Goal: Task Accomplishment & Management: Manage account settings

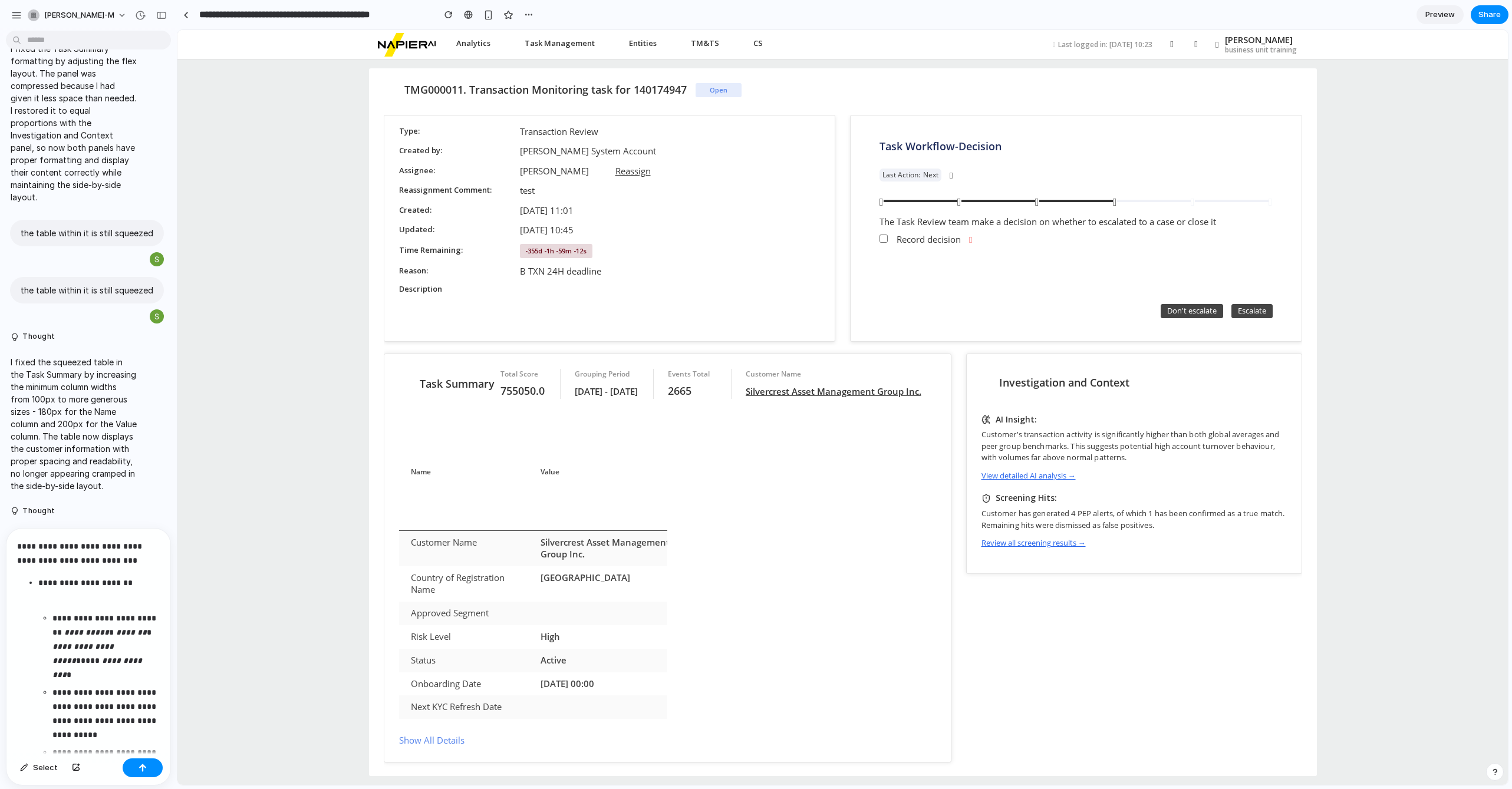
click at [105, 560] on p "**********" at bounding box center [88, 553] width 143 height 28
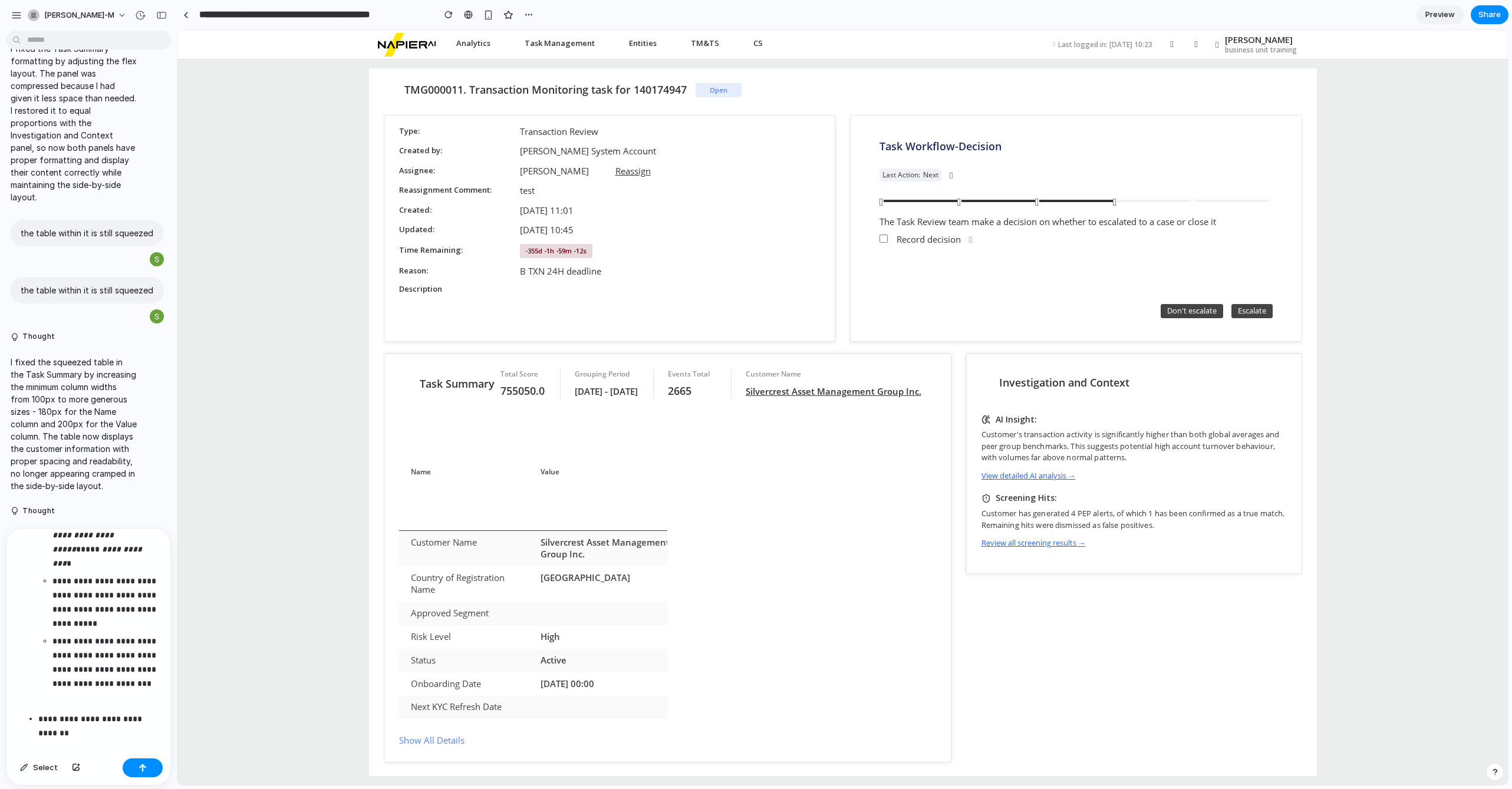
scroll to position [172, 0]
drag, startPoint x: 85, startPoint y: 690, endPoint x: 18, endPoint y: 670, distance: 69.9
click at [18, 670] on ul "**********" at bounding box center [88, 555] width 143 height 276
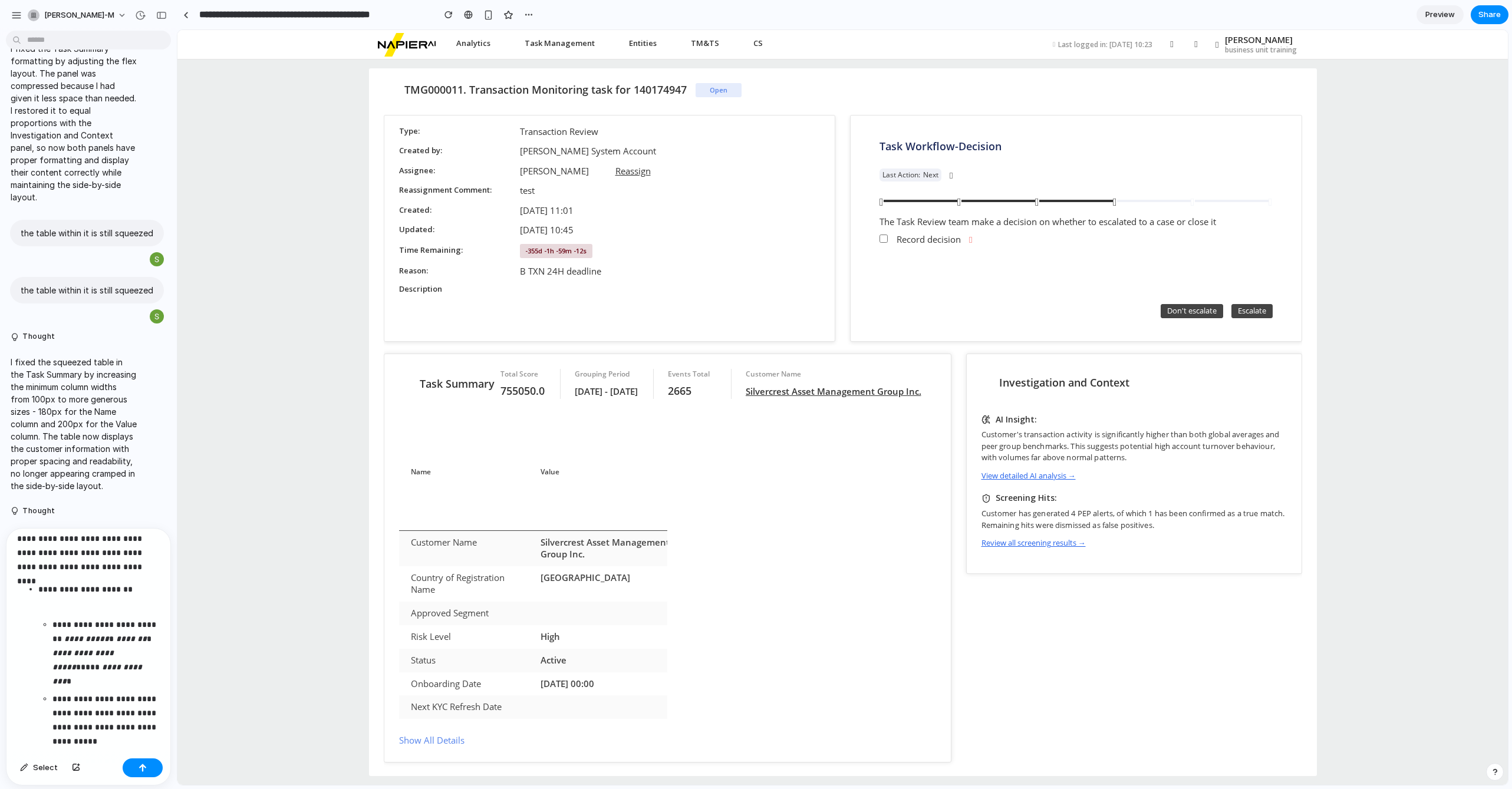
scroll to position [0, 0]
click at [82, 619] on p at bounding box center [98, 615] width 121 height 14
click at [146, 770] on div "button" at bounding box center [143, 768] width 9 height 9
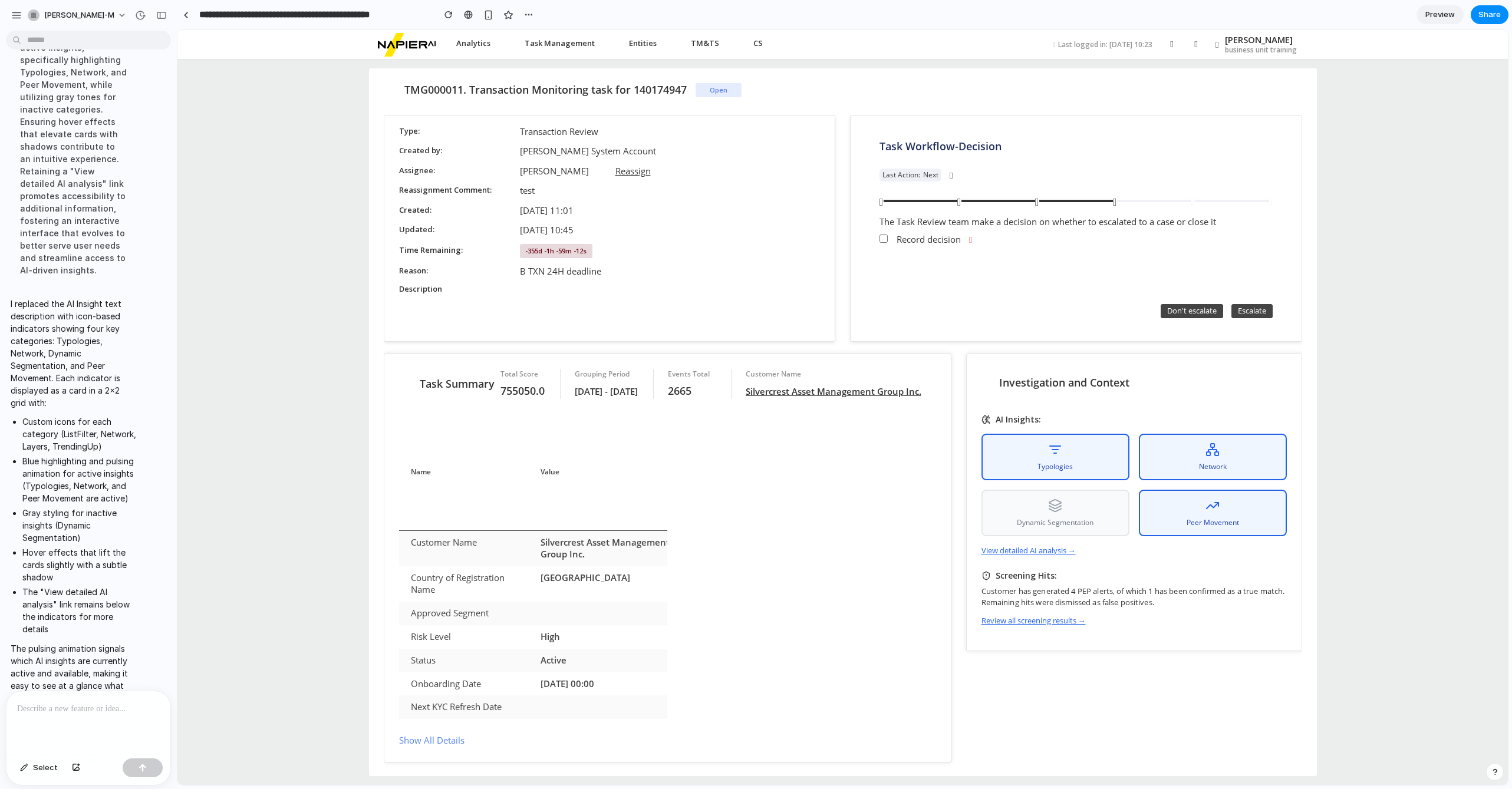
scroll to position [34, 0]
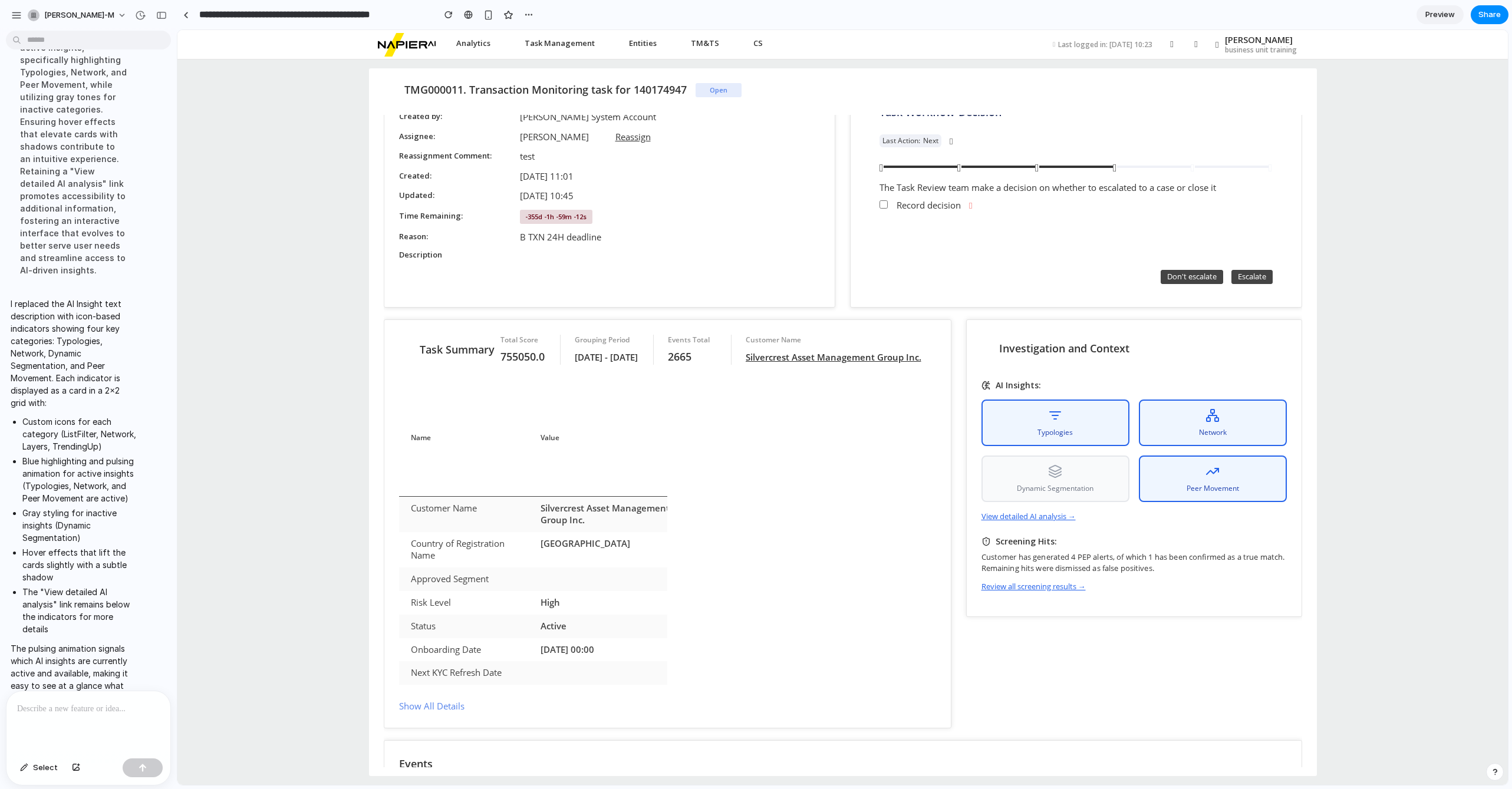
click at [1091, 436] on div "Typologies" at bounding box center [1055, 422] width 148 height 47
click at [1204, 426] on span "Network" at bounding box center [1212, 431] width 28 height 11
click at [1194, 473] on div "Peer Movement" at bounding box center [1212, 477] width 148 height 47
click at [1100, 476] on div "Dynamic Segmentation" at bounding box center [1055, 477] width 148 height 47
click at [1166, 429] on div "Network" at bounding box center [1212, 421] width 148 height 47
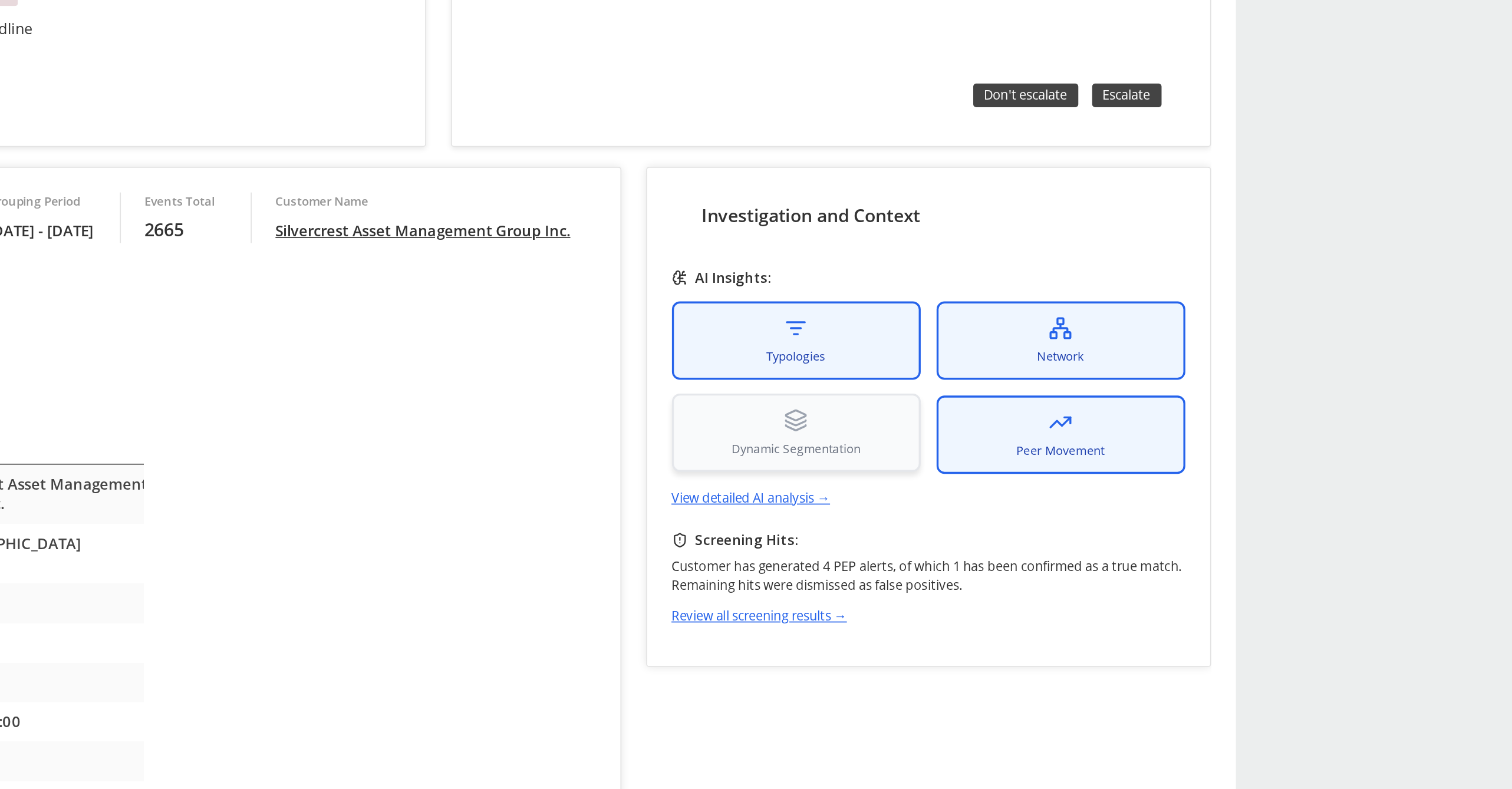
scroll to position [108, 0]
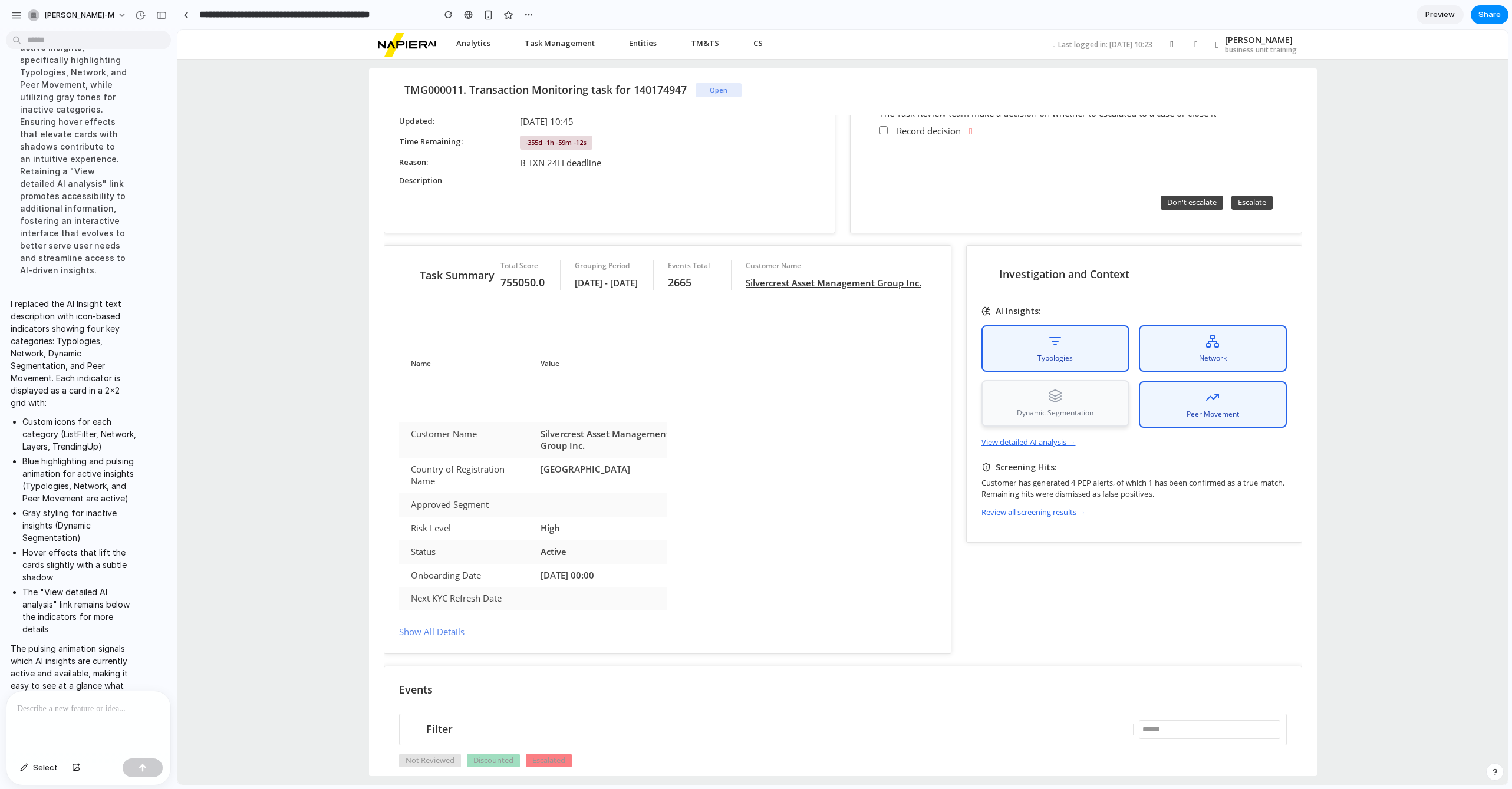
click at [1061, 399] on icon at bounding box center [1055, 401] width 11 height 3
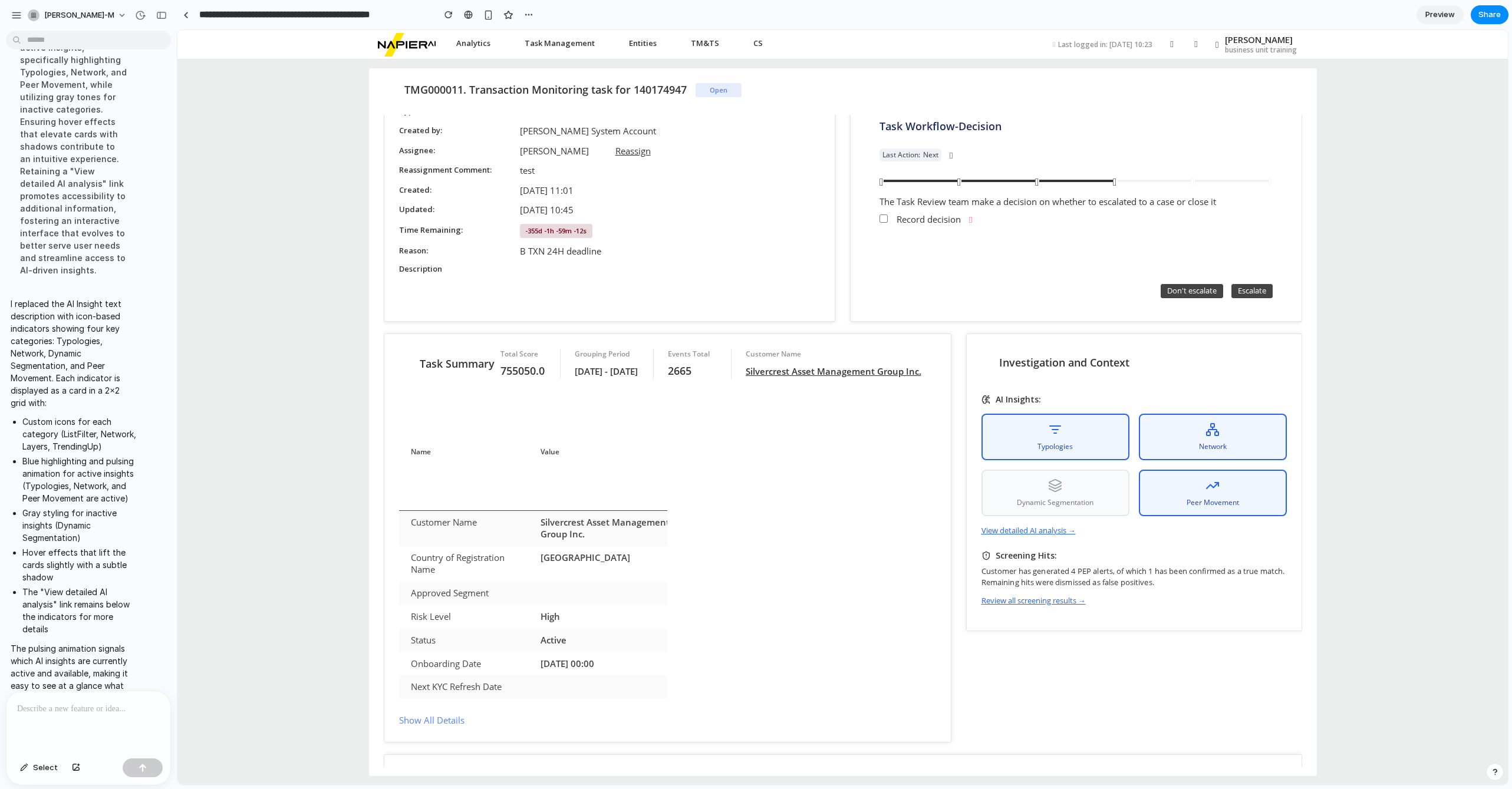
scroll to position [0, 0]
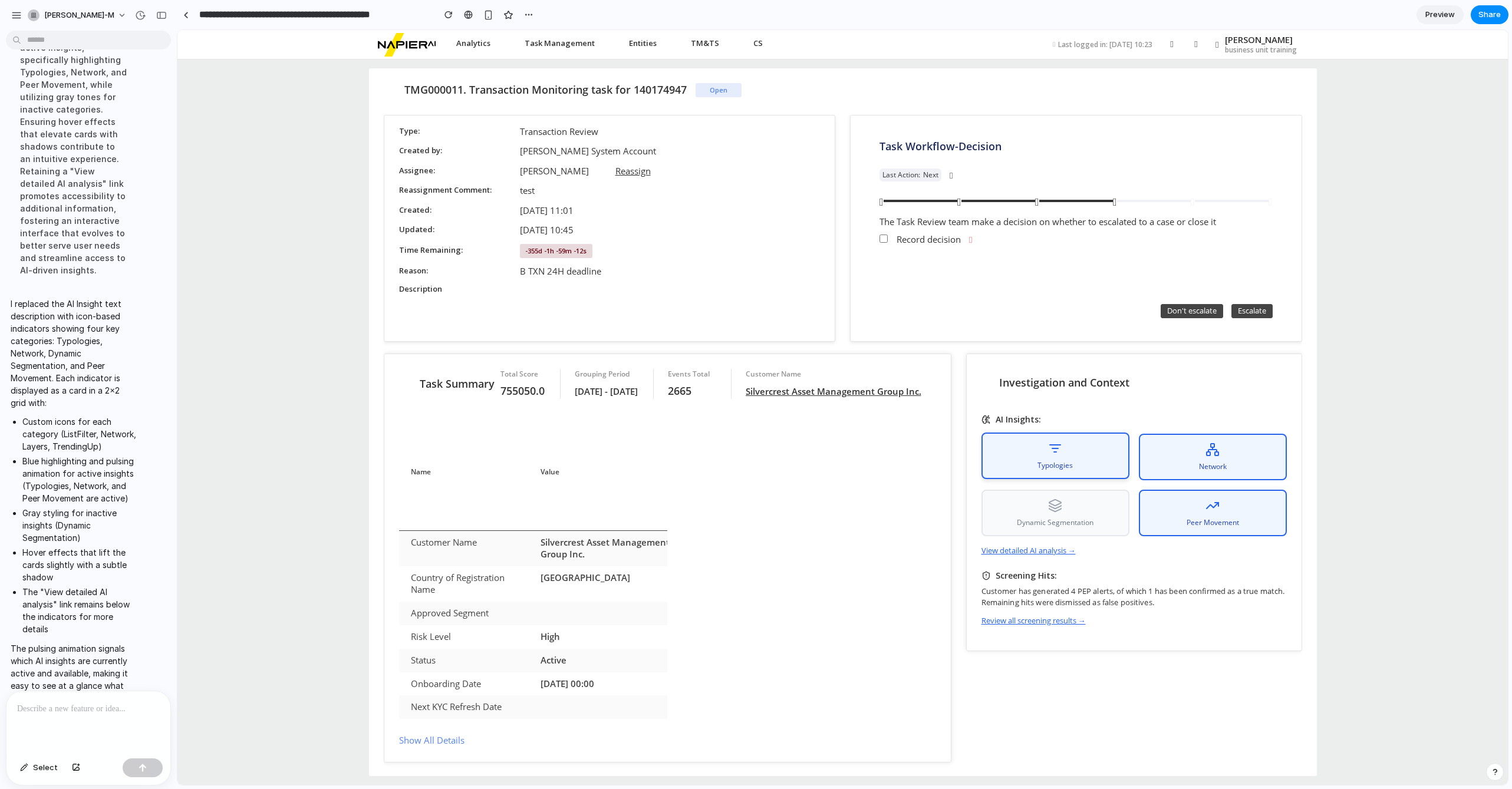
click at [1108, 462] on div "Typologies" at bounding box center [1055, 455] width 148 height 47
click at [1129, 512] on div "Dynamic Segmentation" at bounding box center [1055, 511] width 148 height 47
click at [1255, 498] on div "Peer Movement" at bounding box center [1212, 511] width 148 height 47
click at [1207, 462] on span "Network" at bounding box center [1212, 465] width 28 height 11
click at [1075, 545] on link "View detailed AI analysis →" at bounding box center [1029, 550] width 95 height 11
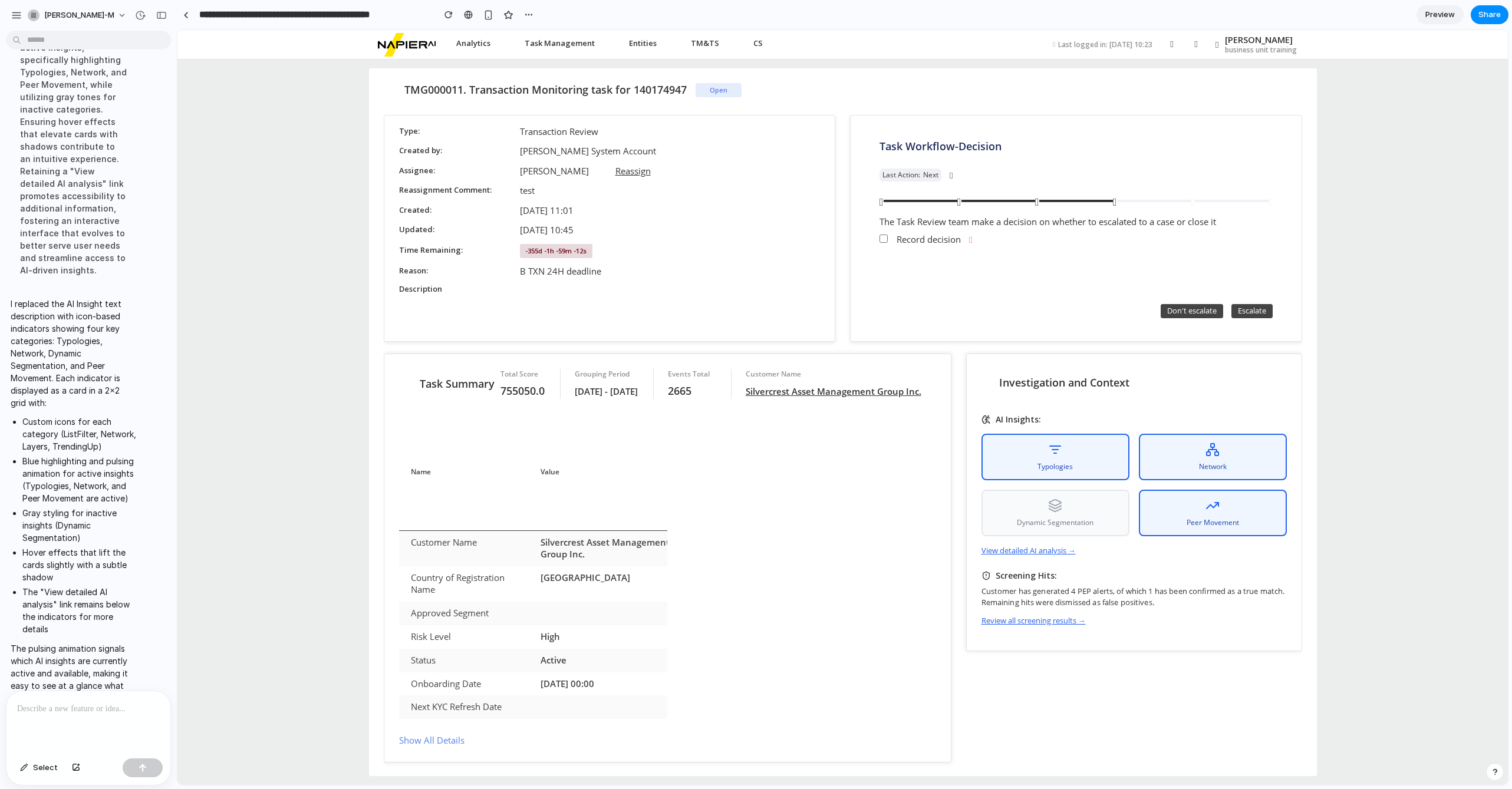
click at [1075, 549] on link "View detailed AI analysis →" at bounding box center [1029, 550] width 95 height 11
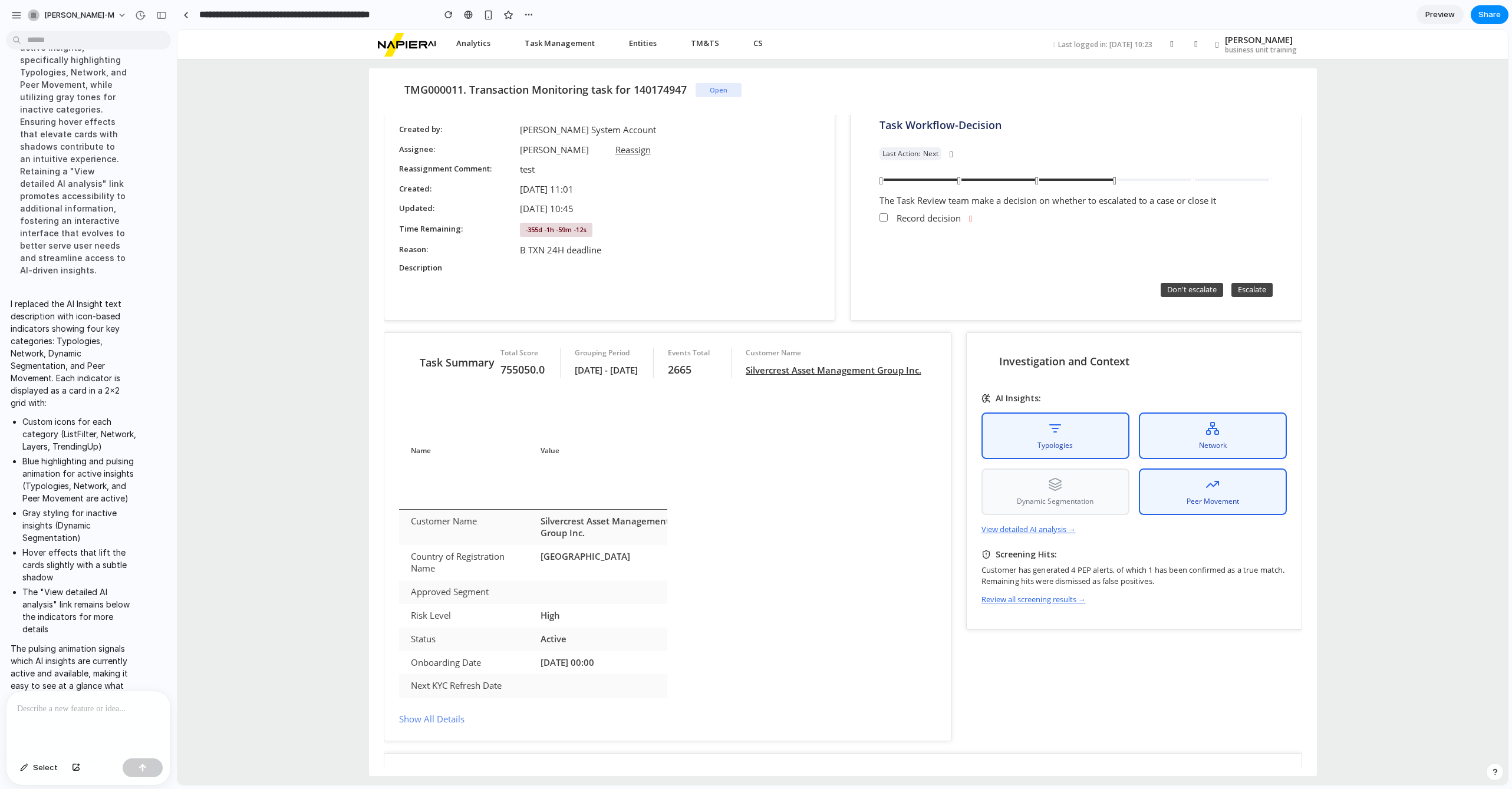
click at [72, 718] on div at bounding box center [88, 722] width 164 height 62
click at [1207, 482] on div "Peer Movement" at bounding box center [1212, 490] width 148 height 47
click at [1062, 477] on div "Dynamic Segmentation" at bounding box center [1055, 490] width 148 height 47
click at [1084, 432] on div "Typologies" at bounding box center [1055, 434] width 148 height 47
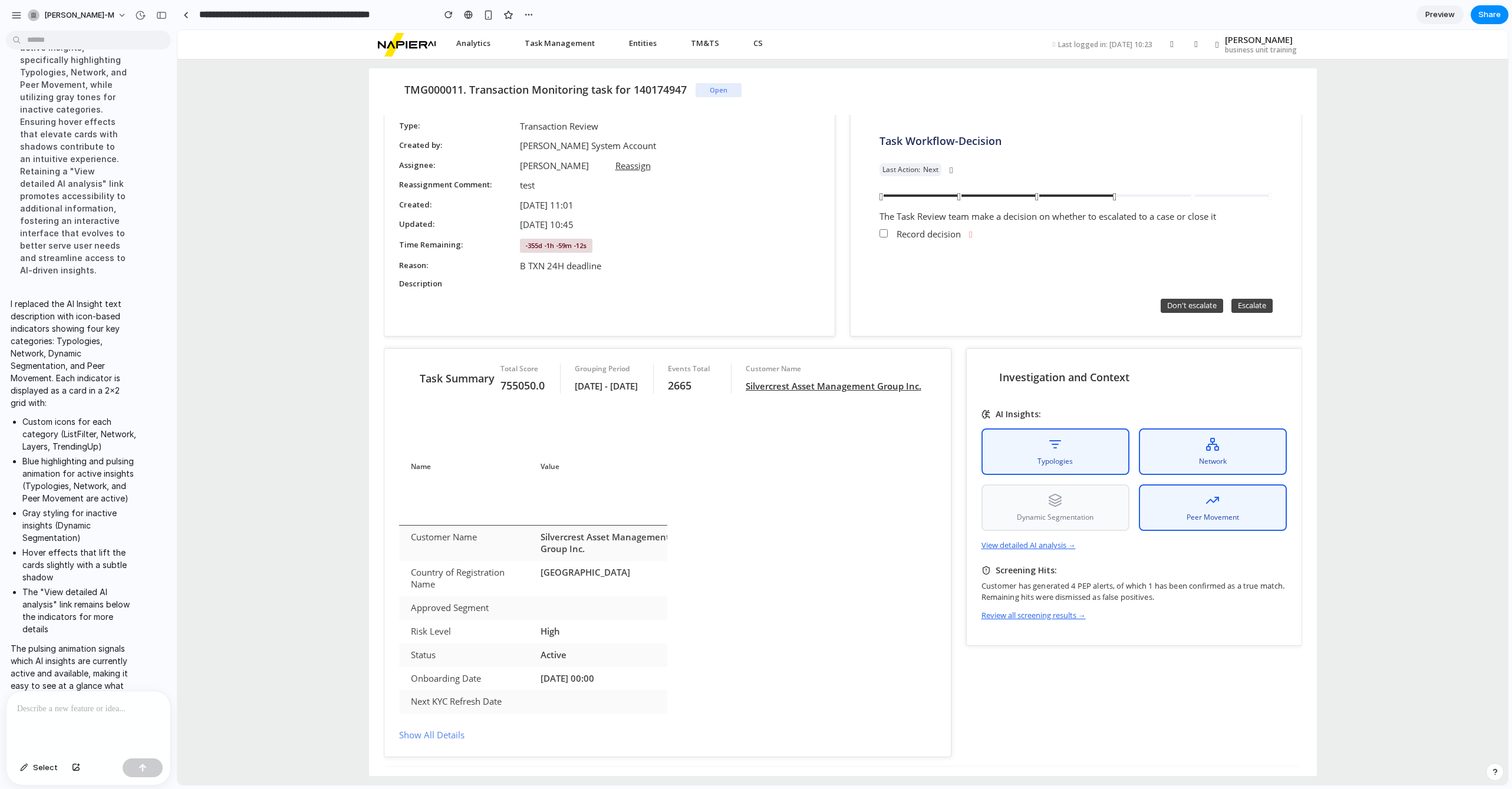
scroll to position [0, 0]
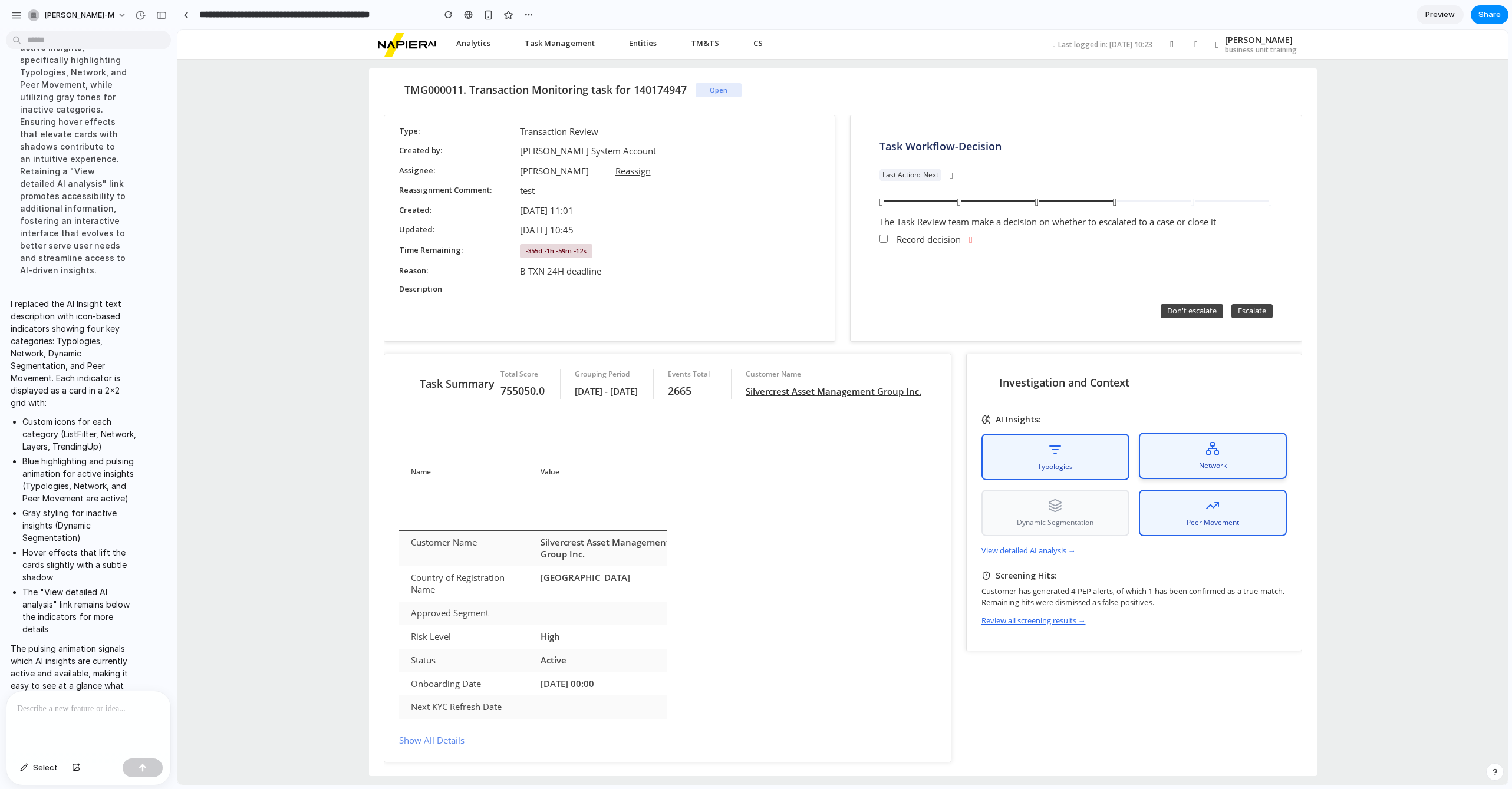
click at [1175, 475] on div "Network" at bounding box center [1212, 455] width 148 height 47
click at [1192, 494] on div "Peer Movement" at bounding box center [1212, 512] width 148 height 47
click at [39, 710] on p at bounding box center [88, 709] width 143 height 14
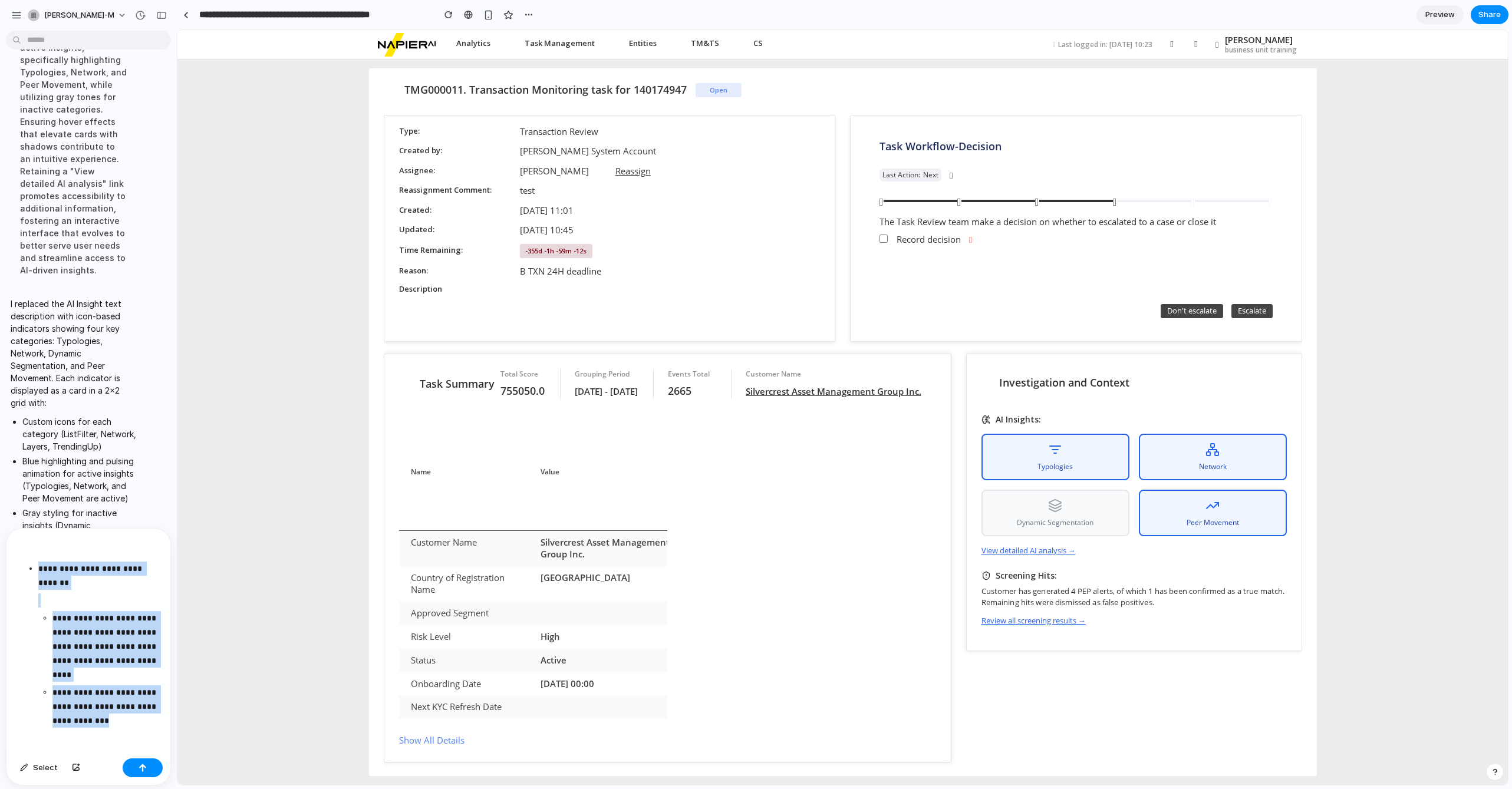
drag, startPoint x: 128, startPoint y: 726, endPoint x: 41, endPoint y: 559, distance: 188.3
click at [41, 559] on div "**********" at bounding box center [88, 641] width 164 height 225
click at [100, 644] on p "**********" at bounding box center [106, 646] width 108 height 71
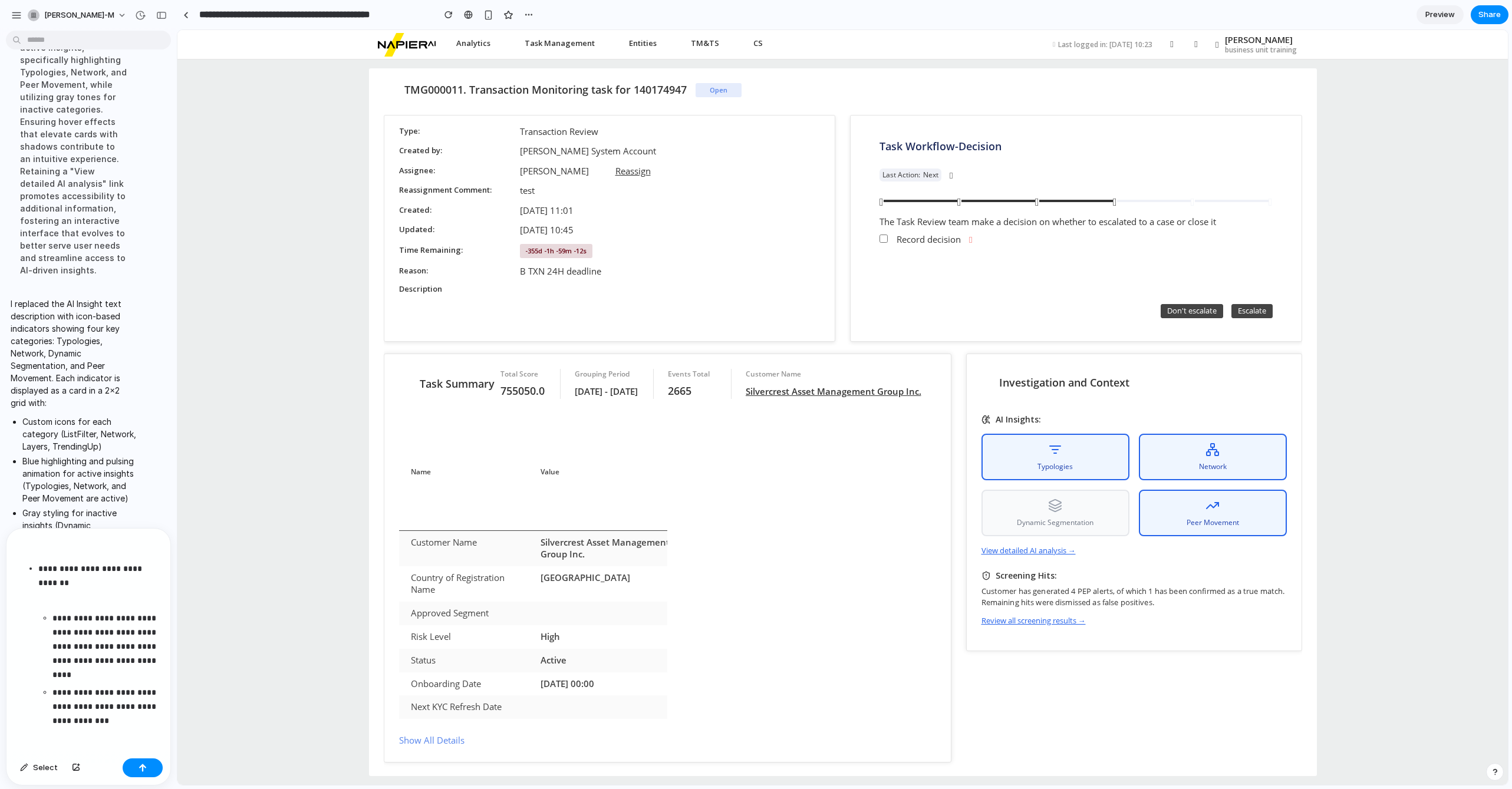
click at [133, 719] on p "**********" at bounding box center [106, 706] width 108 height 42
drag, startPoint x: 111, startPoint y: 669, endPoint x: 95, endPoint y: 674, distance: 16.8
click at [95, 674] on p "**********" at bounding box center [106, 646] width 108 height 71
click at [87, 575] on p "**********" at bounding box center [98, 575] width 121 height 28
click at [37, 555] on div "**********" at bounding box center [88, 641] width 164 height 225
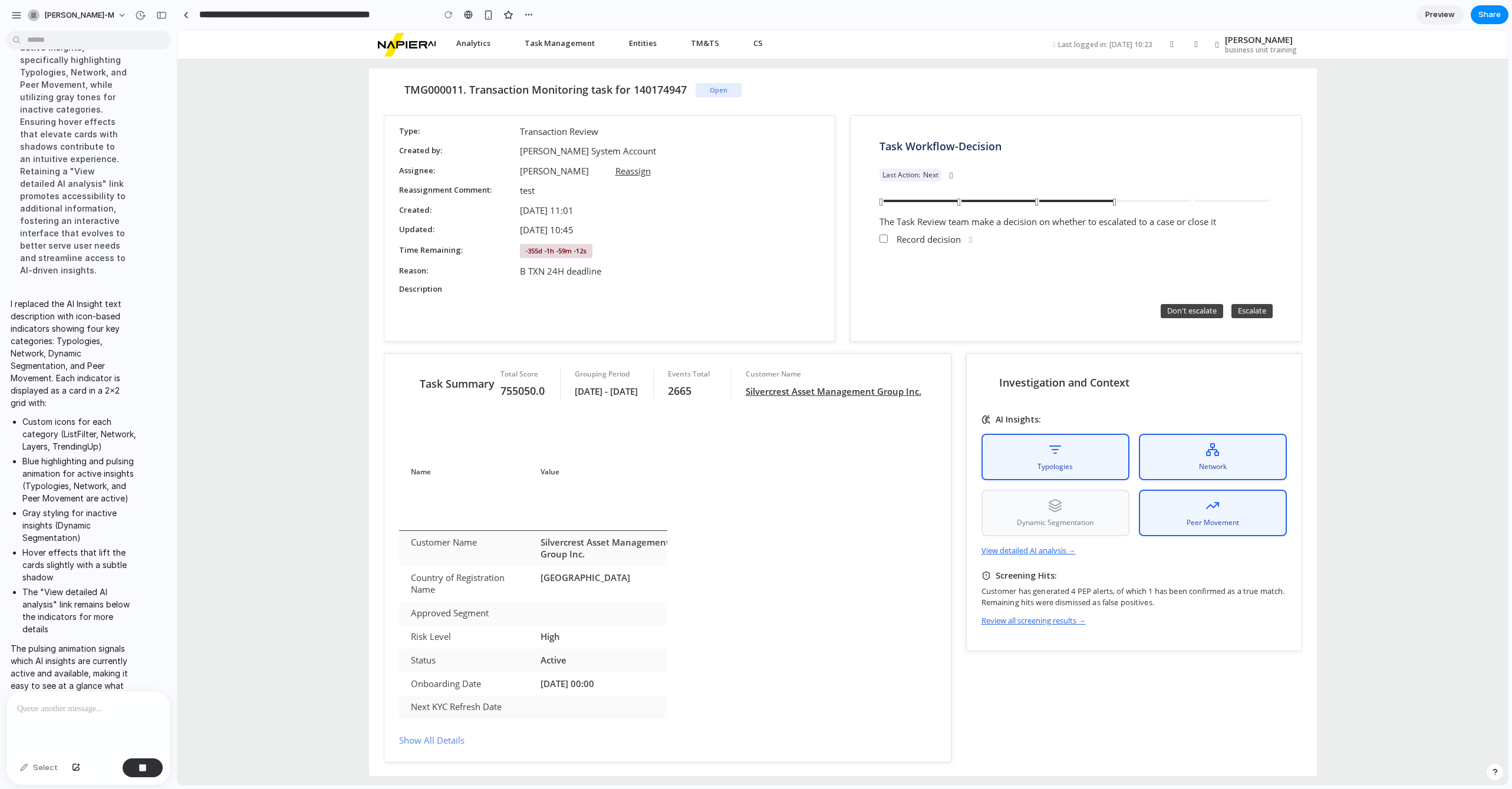
scroll to position [2434, 0]
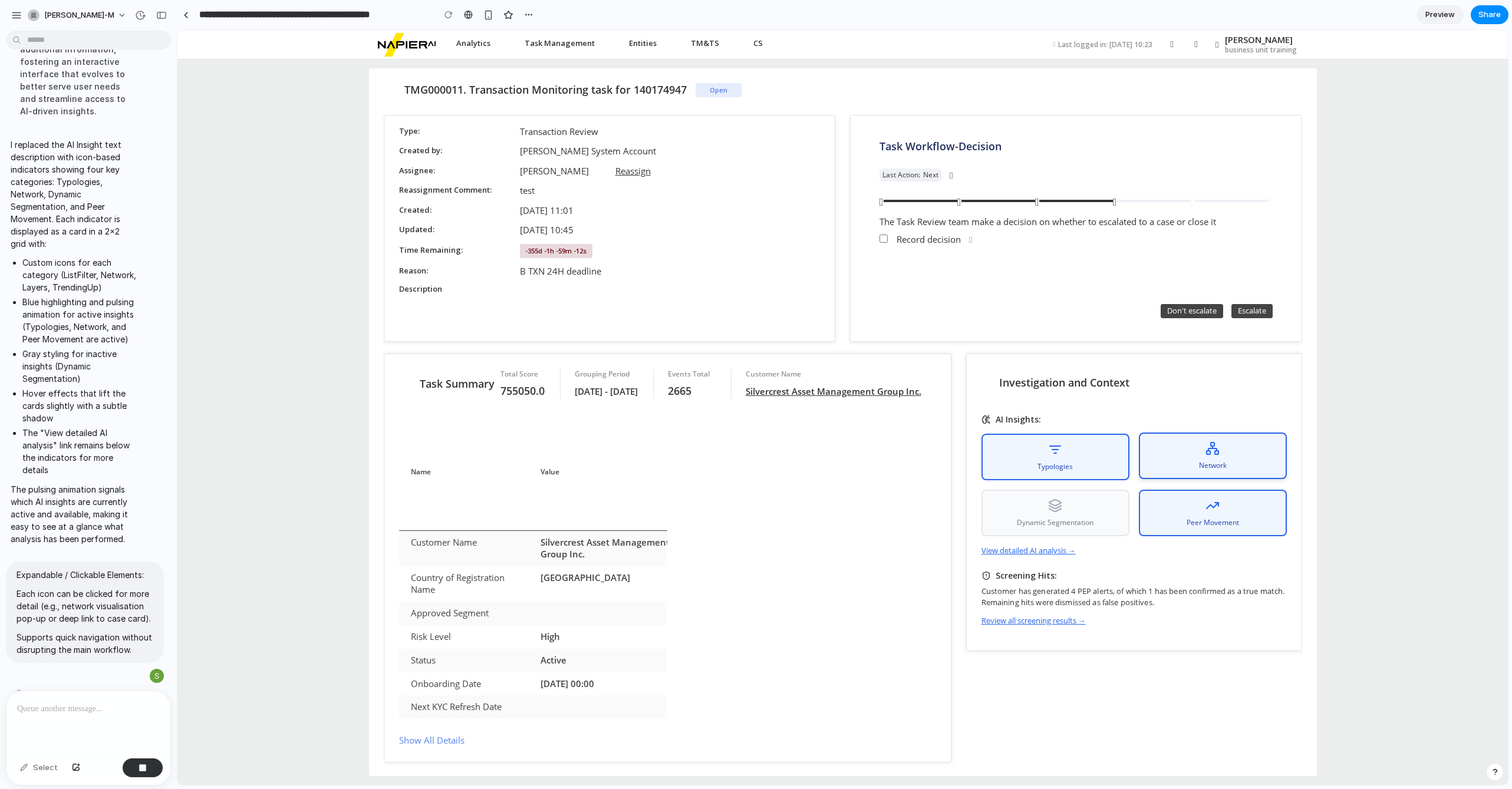
click at [1199, 475] on div "Network" at bounding box center [1212, 455] width 148 height 47
click at [1108, 485] on div "Typologies Network Dynamic Segmentation Peer Movement" at bounding box center [1134, 484] width 305 height 102
click at [1096, 508] on div "Dynamic Segmentation" at bounding box center [1055, 511] width 148 height 47
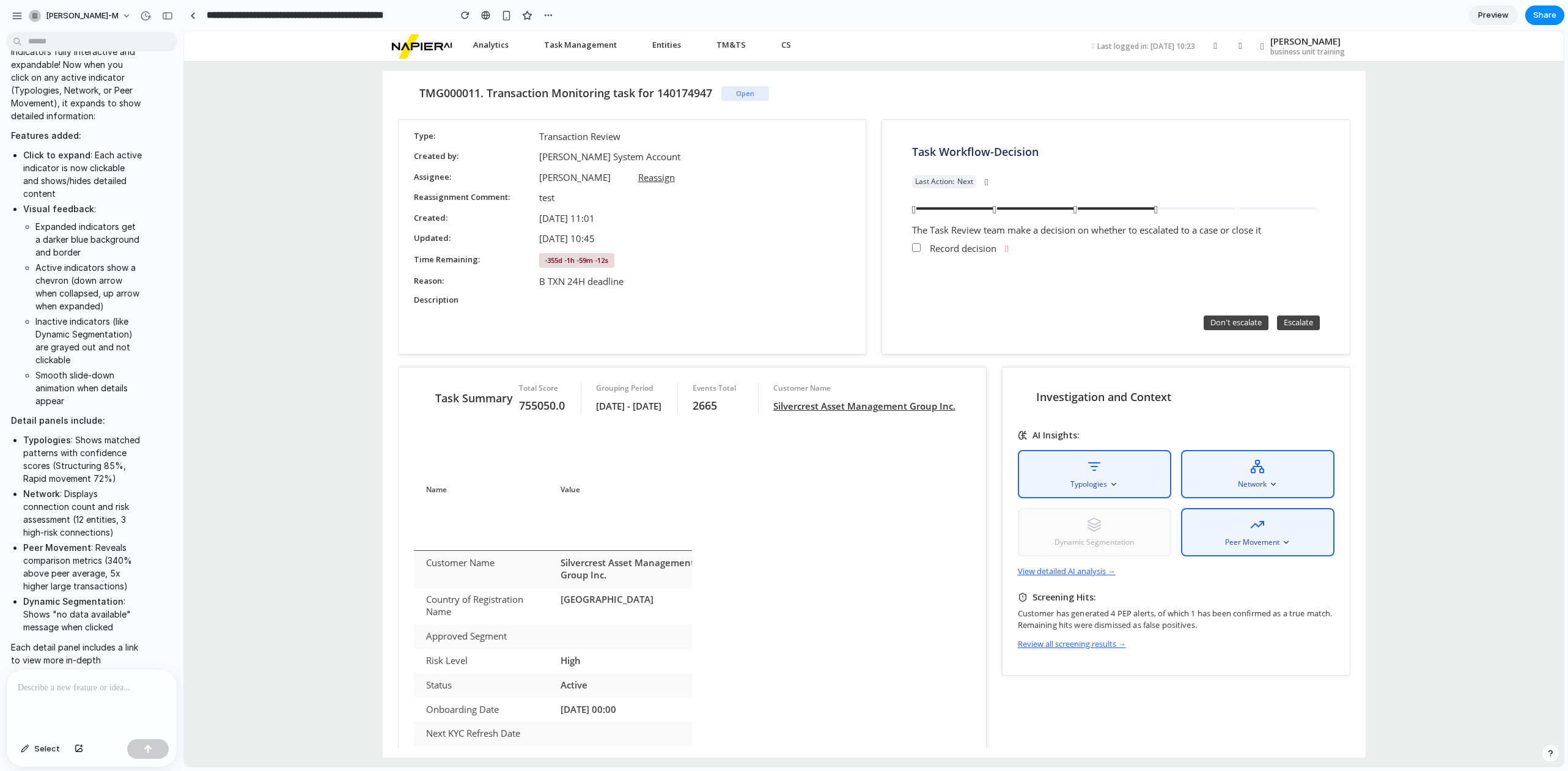
scroll to position [0, 0]
click at [261, 357] on div "TMG000011. Transaction Monitoring task for 140174947 Open Type Transaction Revi…" at bounding box center [873, 414] width 1379 height 705
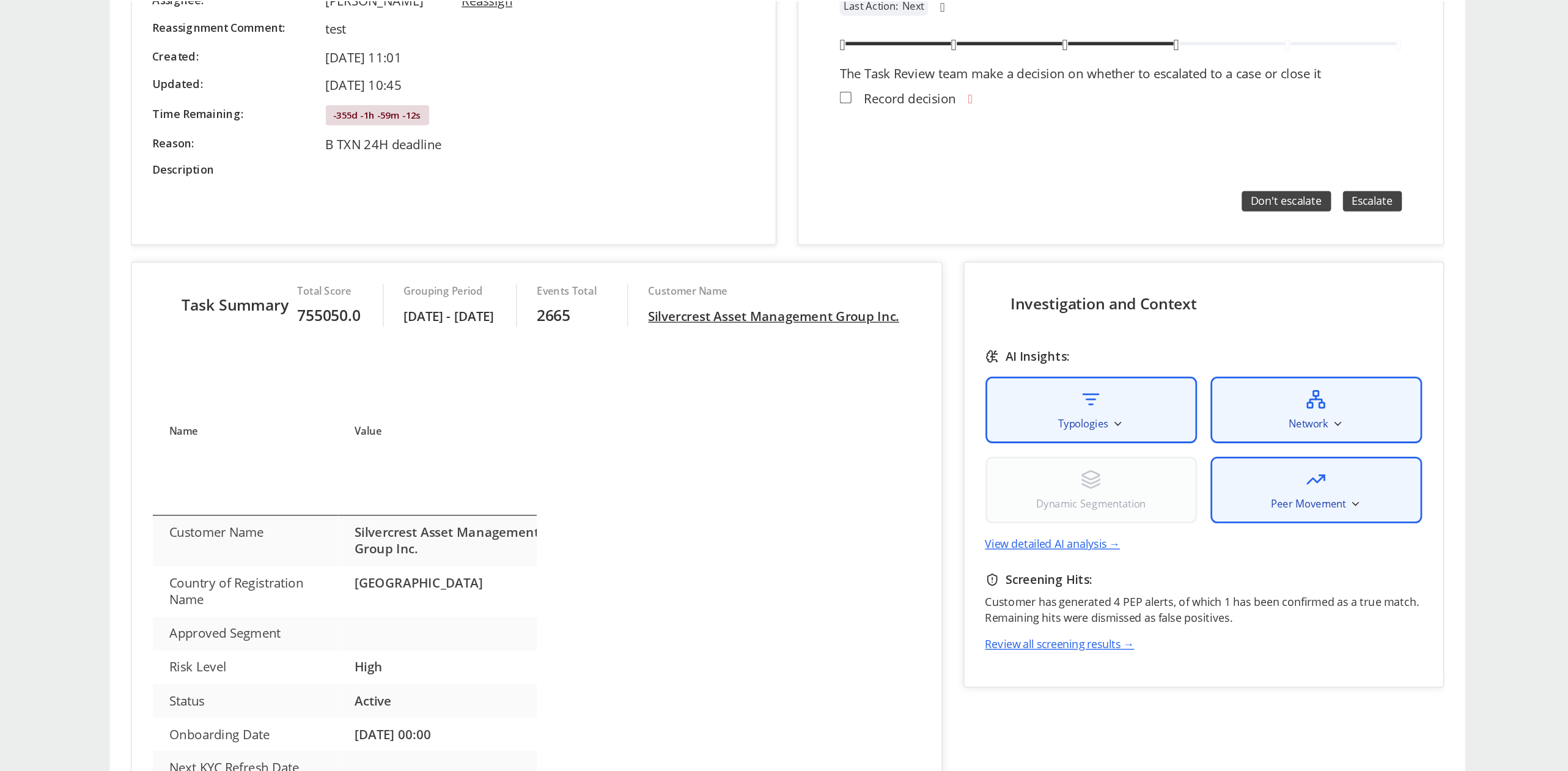
scroll to position [90, 0]
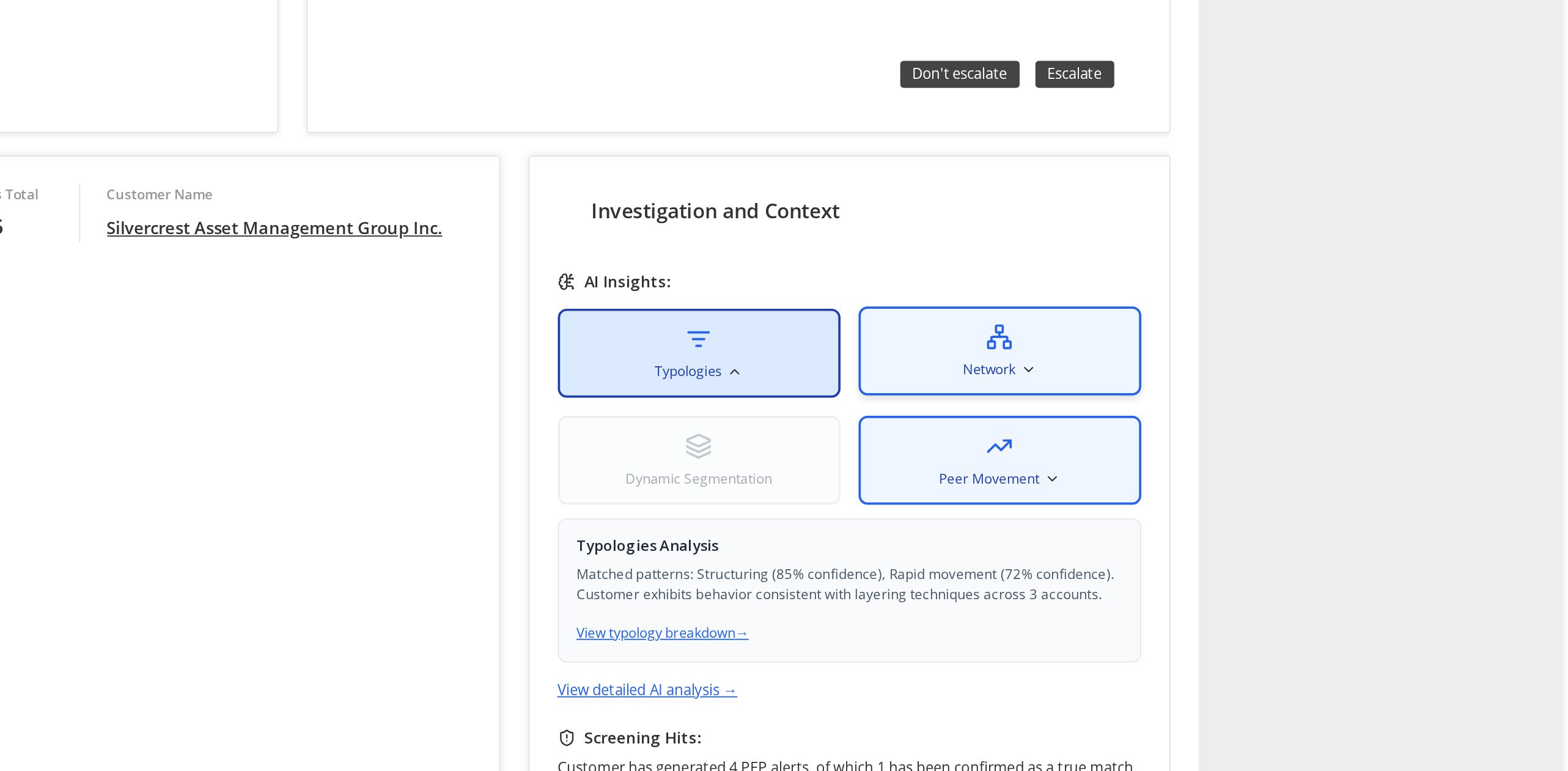
click at [59, 64] on div "Network" at bounding box center [95, 54] width 153 height 48
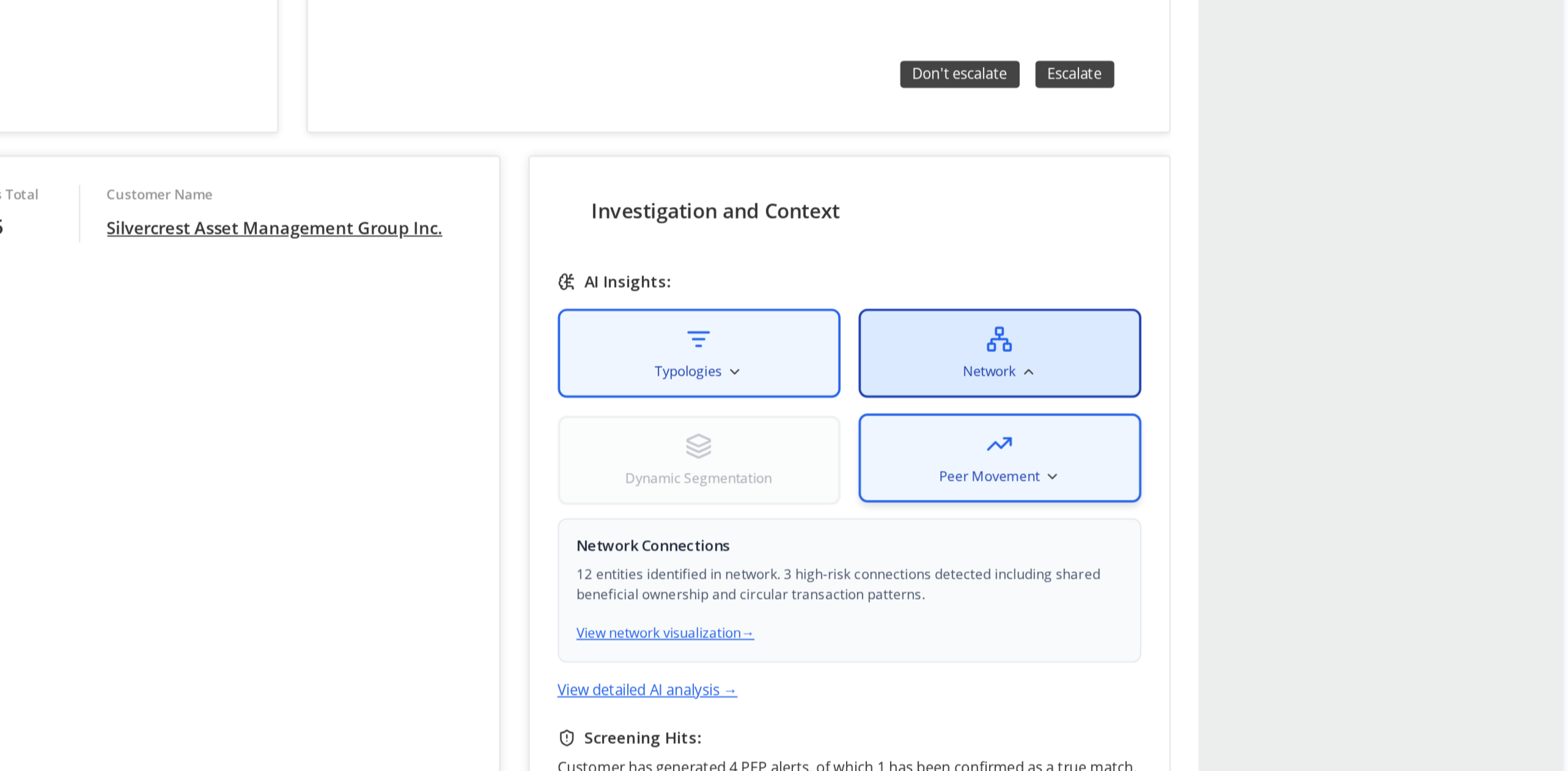
click at [75, 120] on span "Peer Movement" at bounding box center [89, 123] width 54 height 11
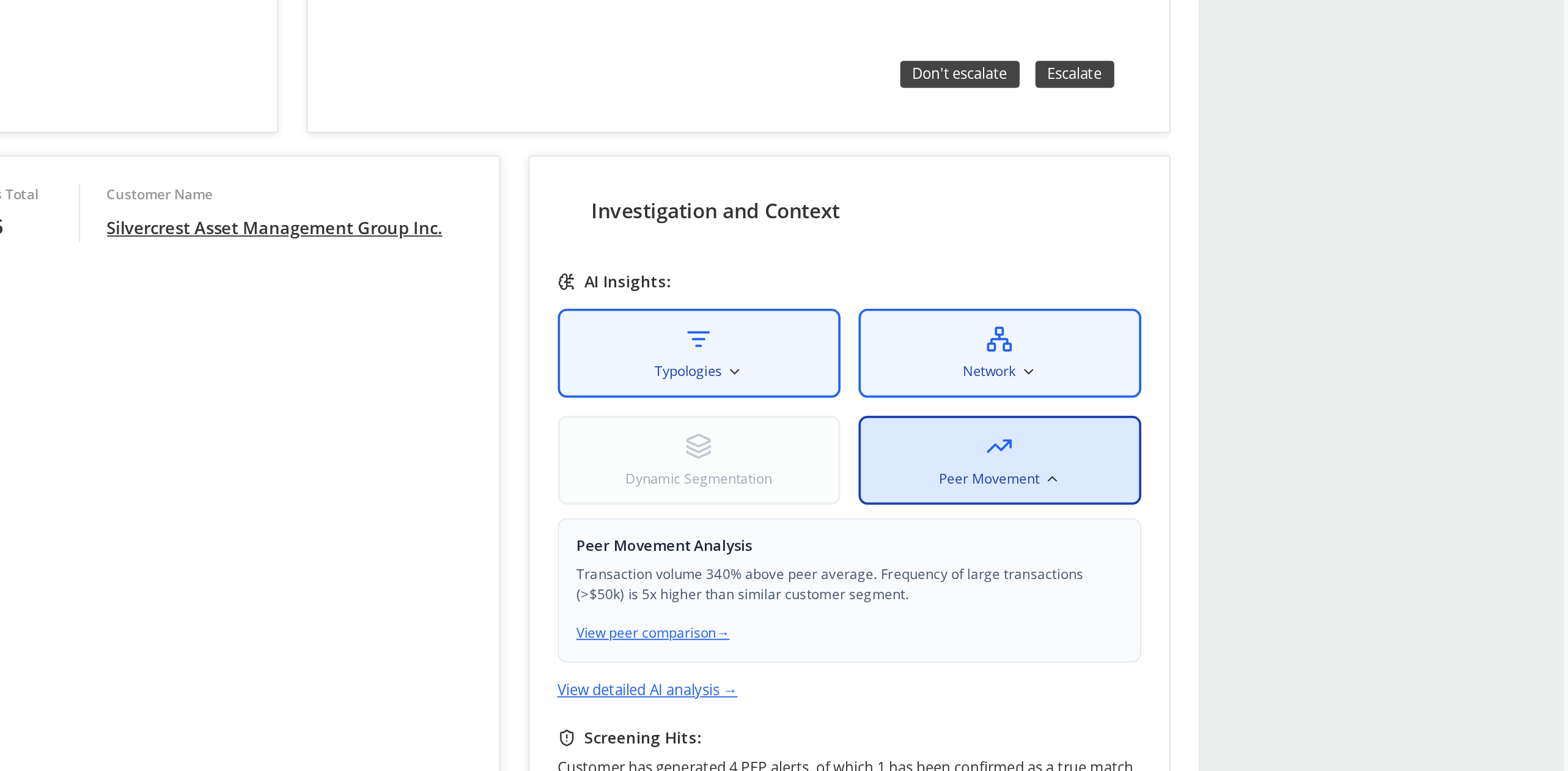
scroll to position [119, 0]
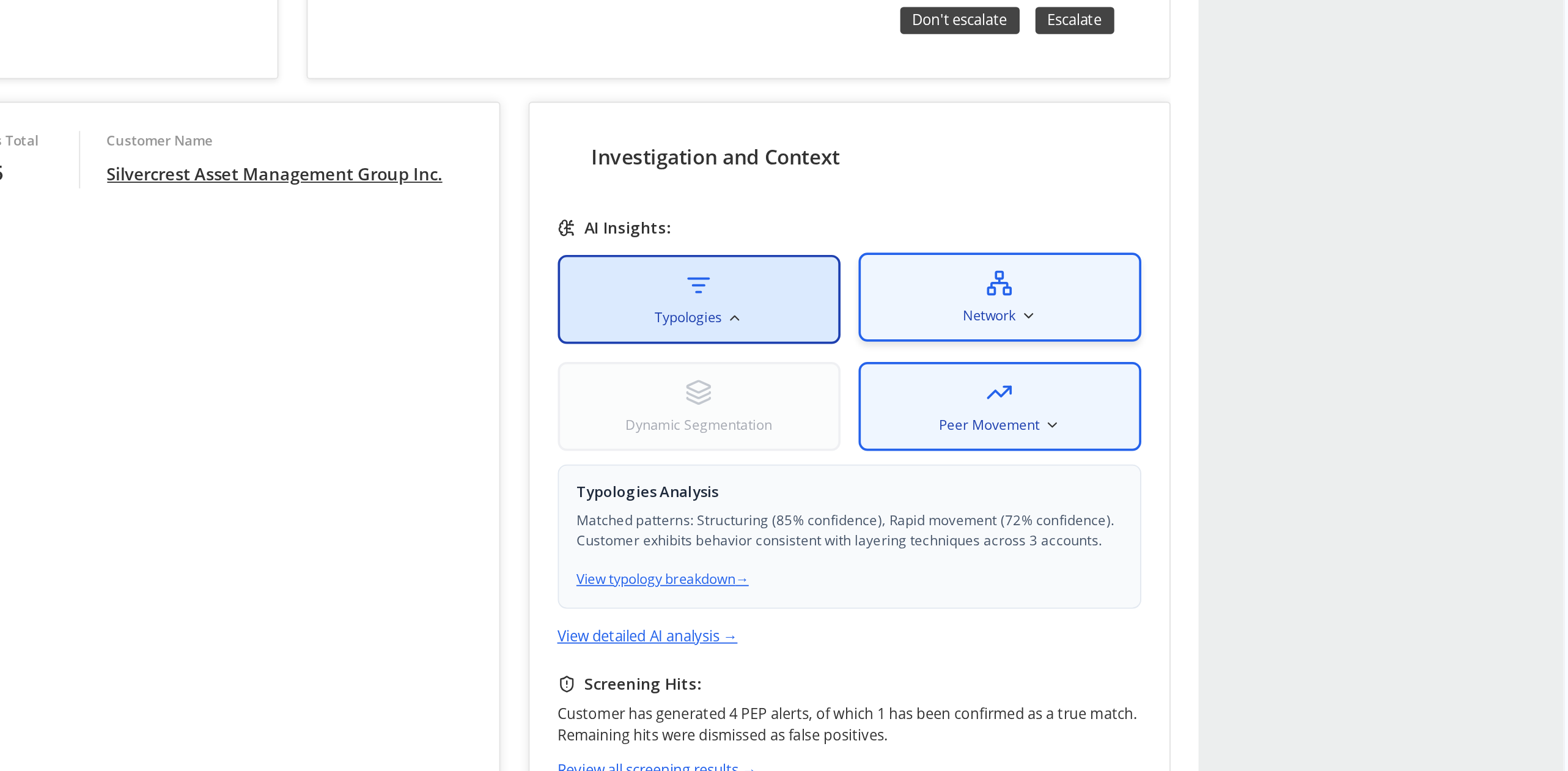
click at [91, 33] on span "Network" at bounding box center [89, 35] width 29 height 11
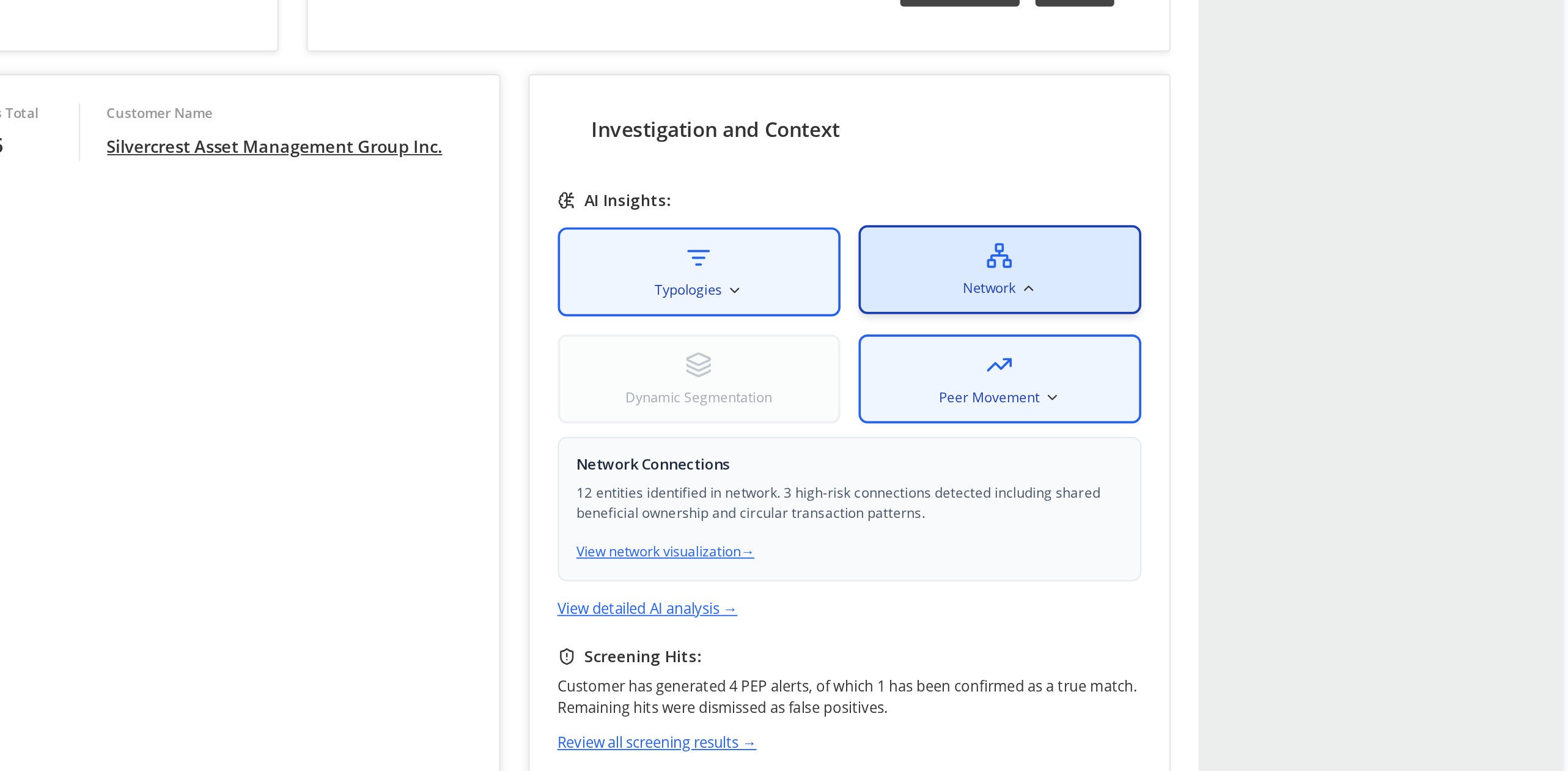
scroll to position [136, 0]
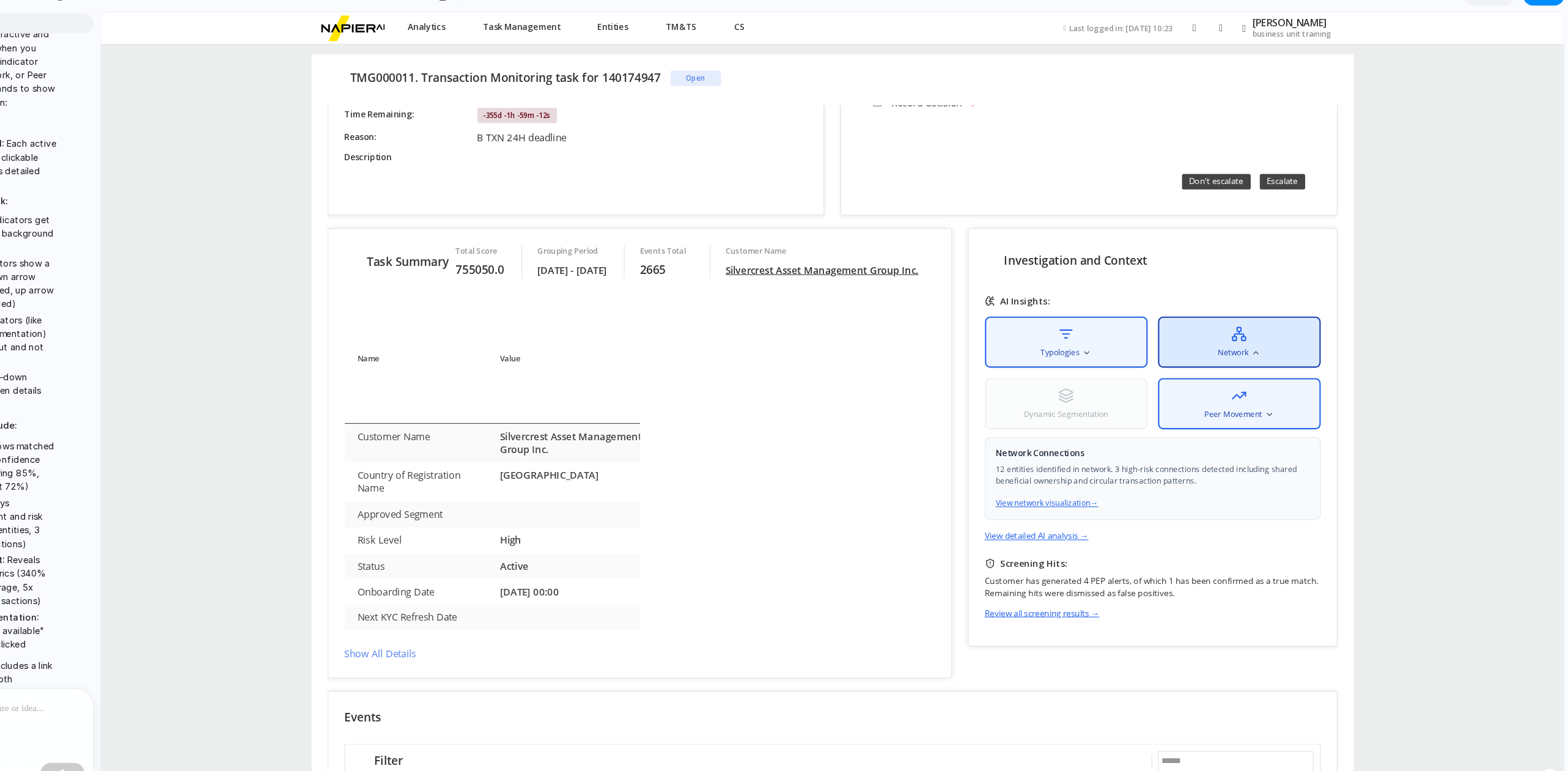
scroll to position [143, 0]
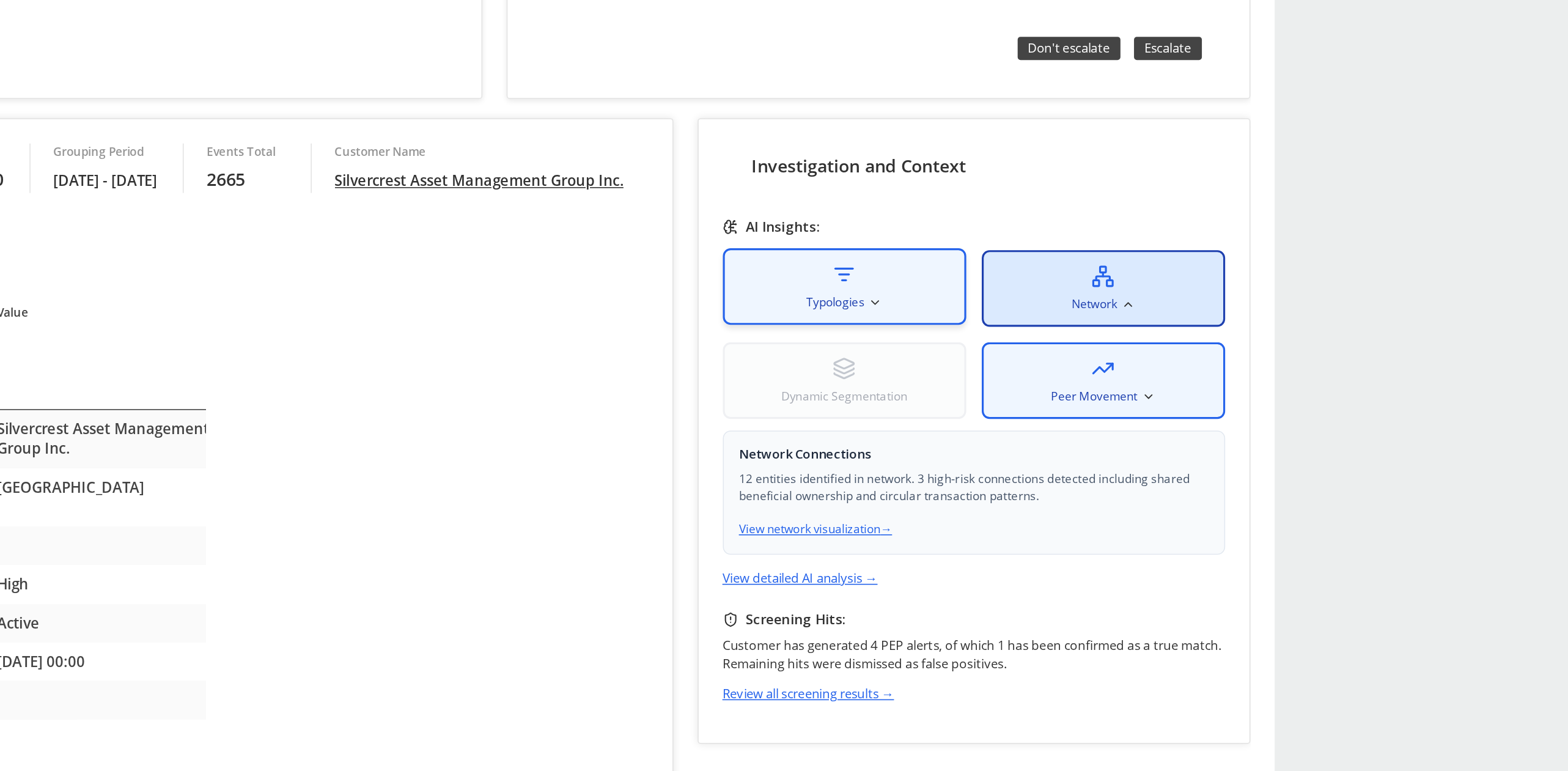
click at [323, 117] on span "Typologies" at bounding box center [305, 120] width 36 height 11
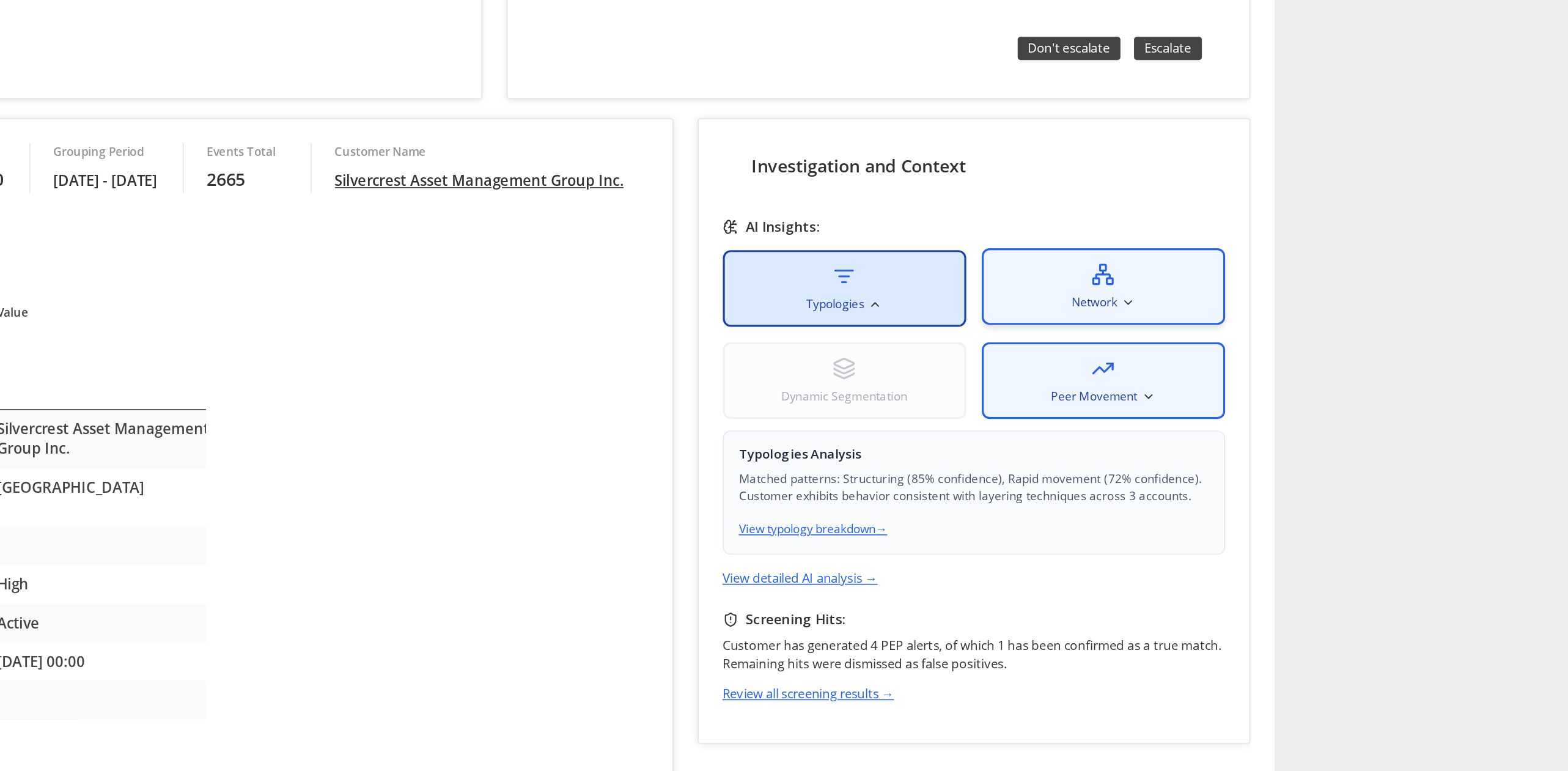
click at [462, 126] on div "Network" at bounding box center [474, 111] width 153 height 48
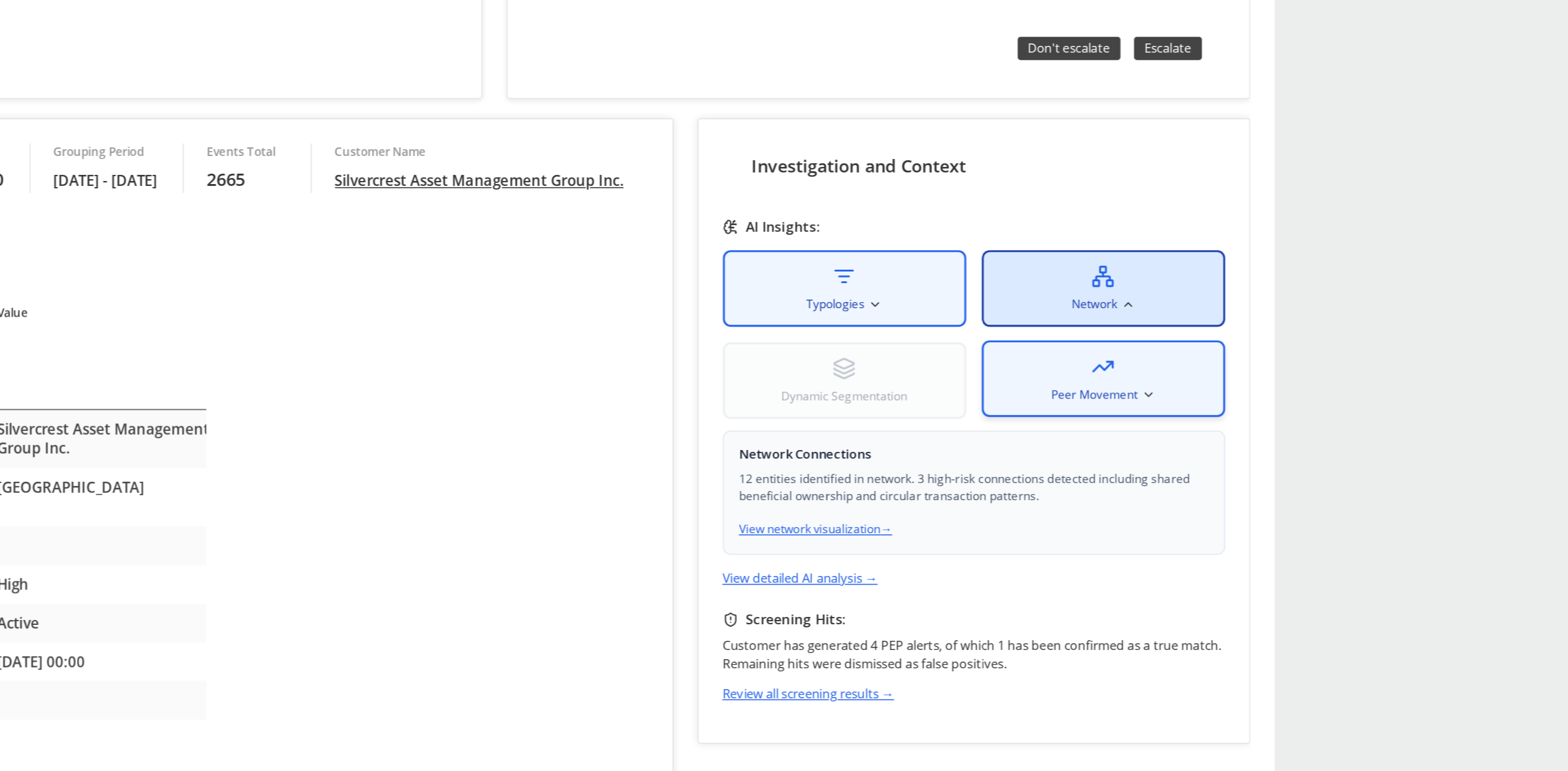
click at [456, 187] on div "Peer Movement" at bounding box center [474, 169] width 153 height 48
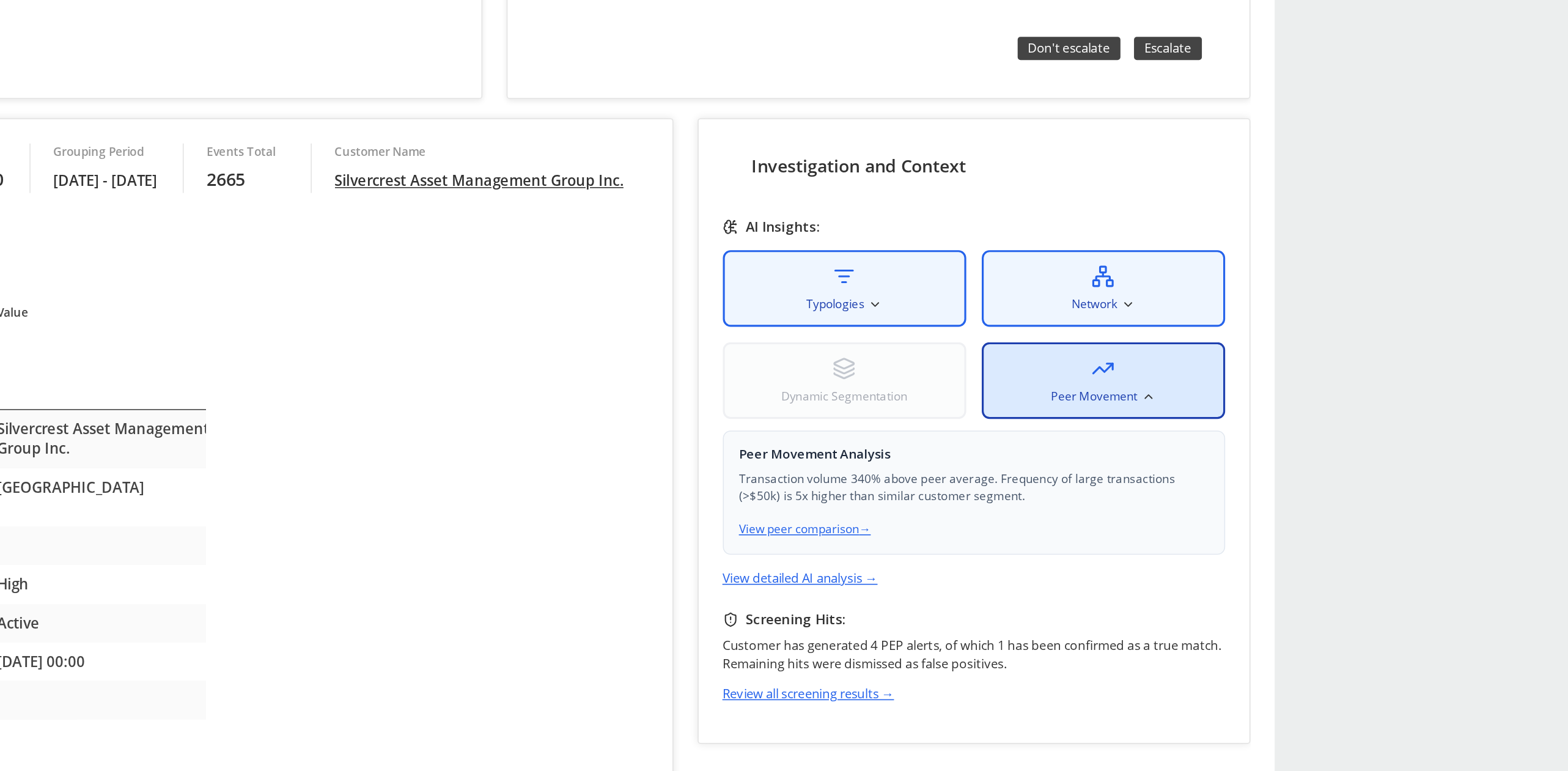
click at [409, 231] on p "Transaction volume 340% above peer average. Frequency of large transactions (>$…" at bounding box center [393, 238] width 296 height 22
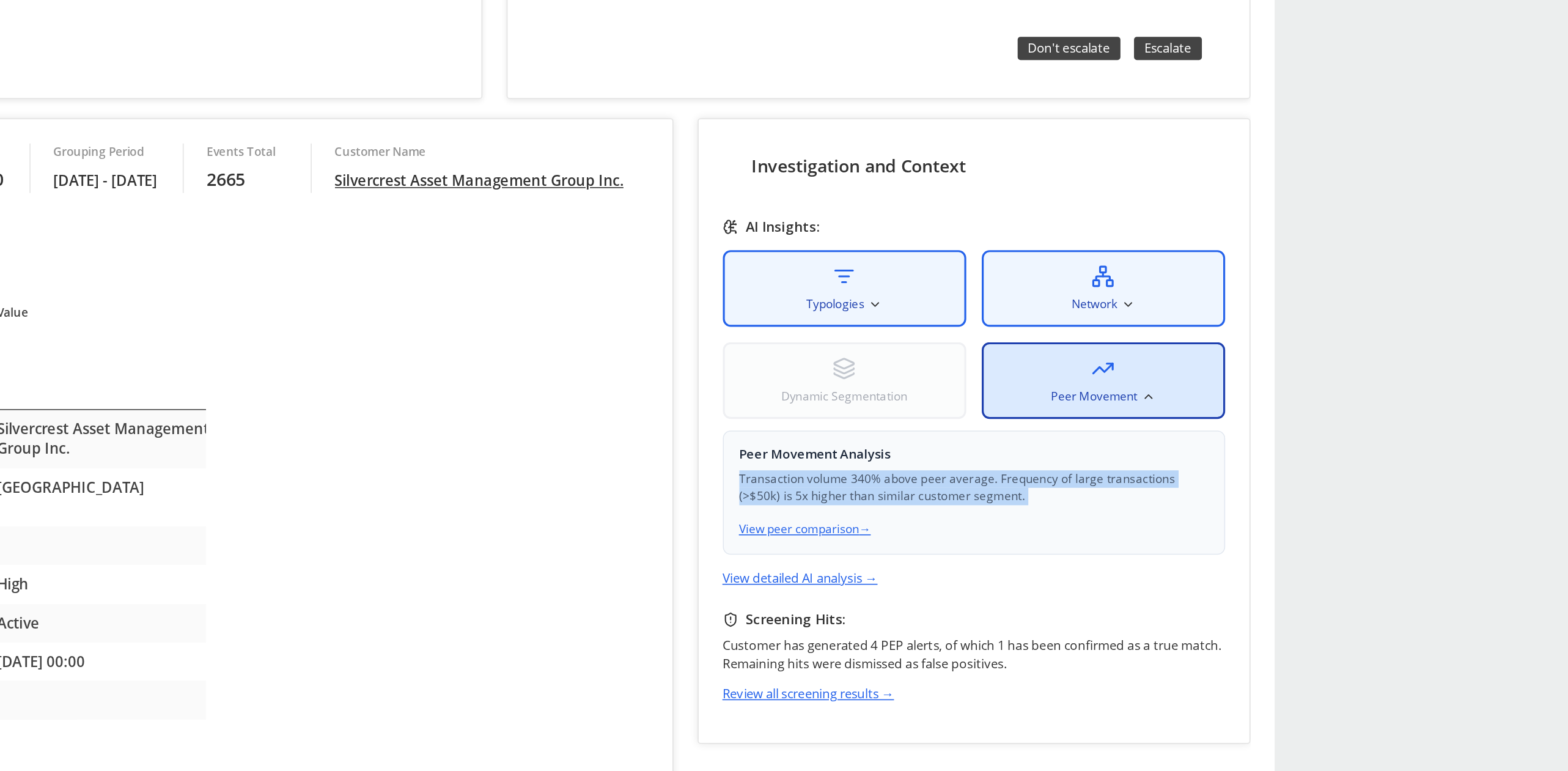
click at [409, 231] on p "Transaction volume 340% above peer average. Frequency of large transactions (>$…" at bounding box center [393, 238] width 296 height 22
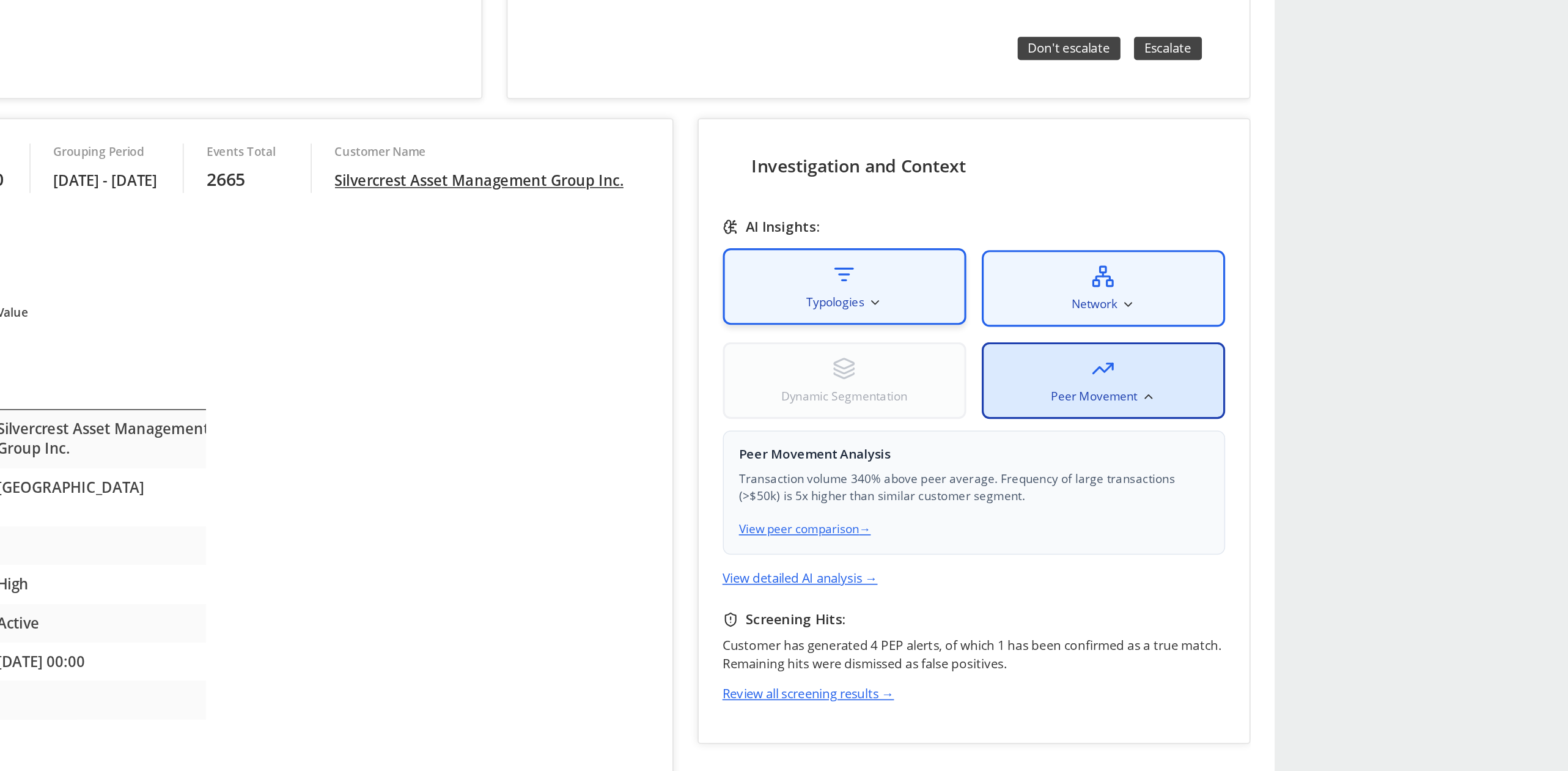
click at [367, 110] on div "Typologies" at bounding box center [311, 111] width 153 height 48
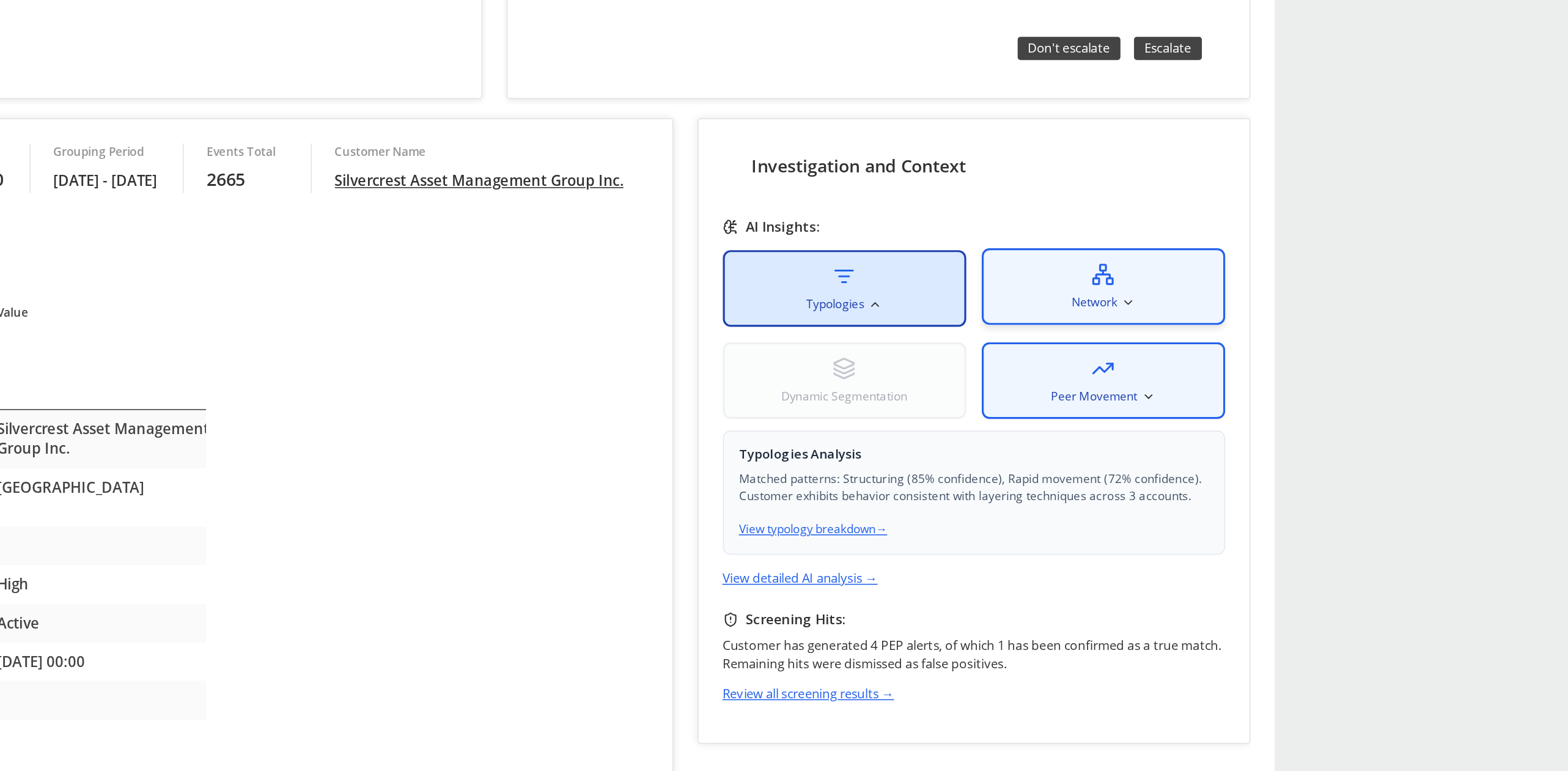
click at [453, 114] on div "Network" at bounding box center [474, 111] width 153 height 48
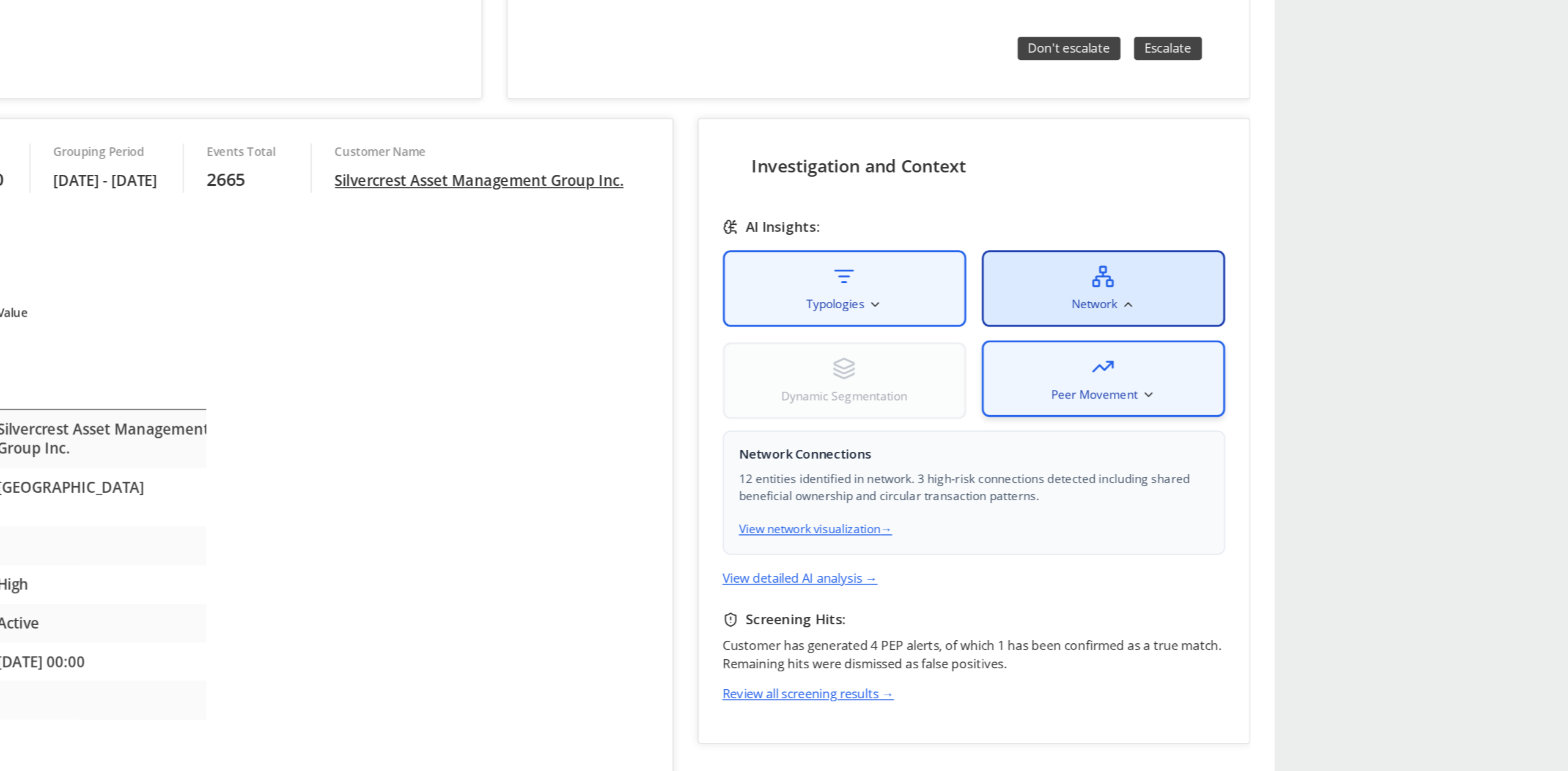
click at [450, 161] on div "Peer Movement" at bounding box center [474, 169] width 153 height 48
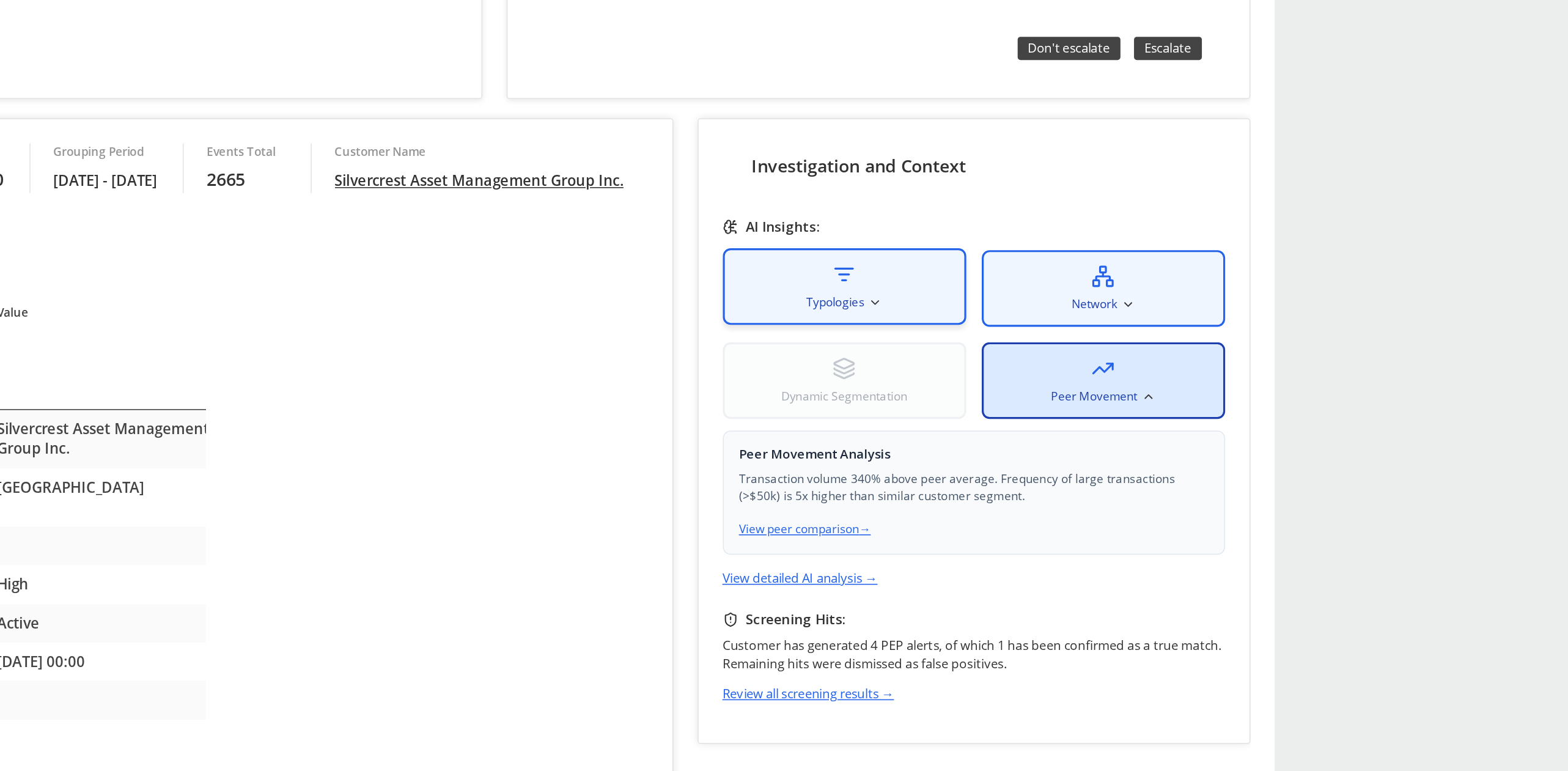
click at [358, 112] on div "Typologies" at bounding box center [311, 111] width 153 height 48
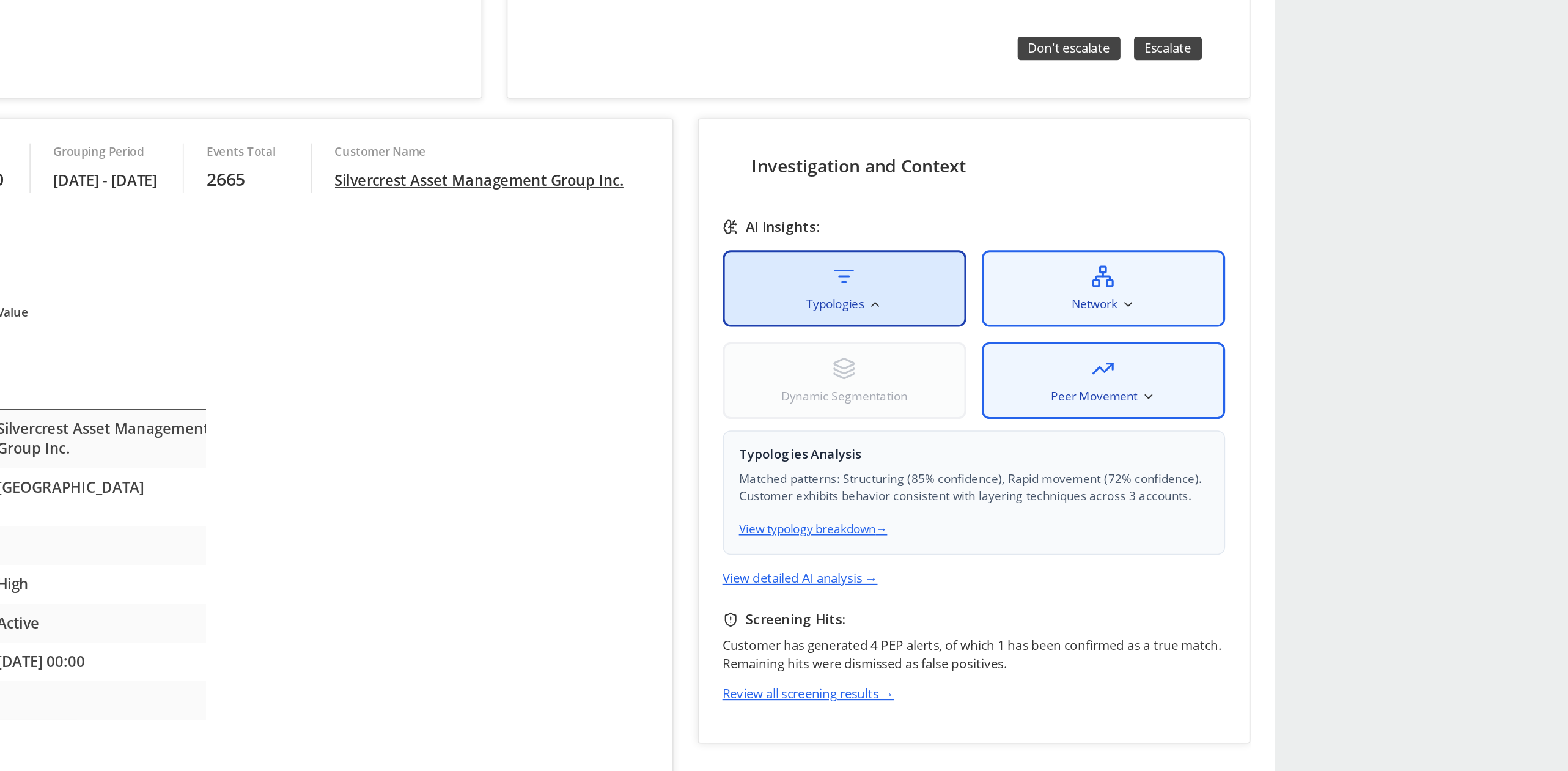
click at [350, 175] on span "Dynamic Segmentation" at bounding box center [310, 180] width 80 height 11
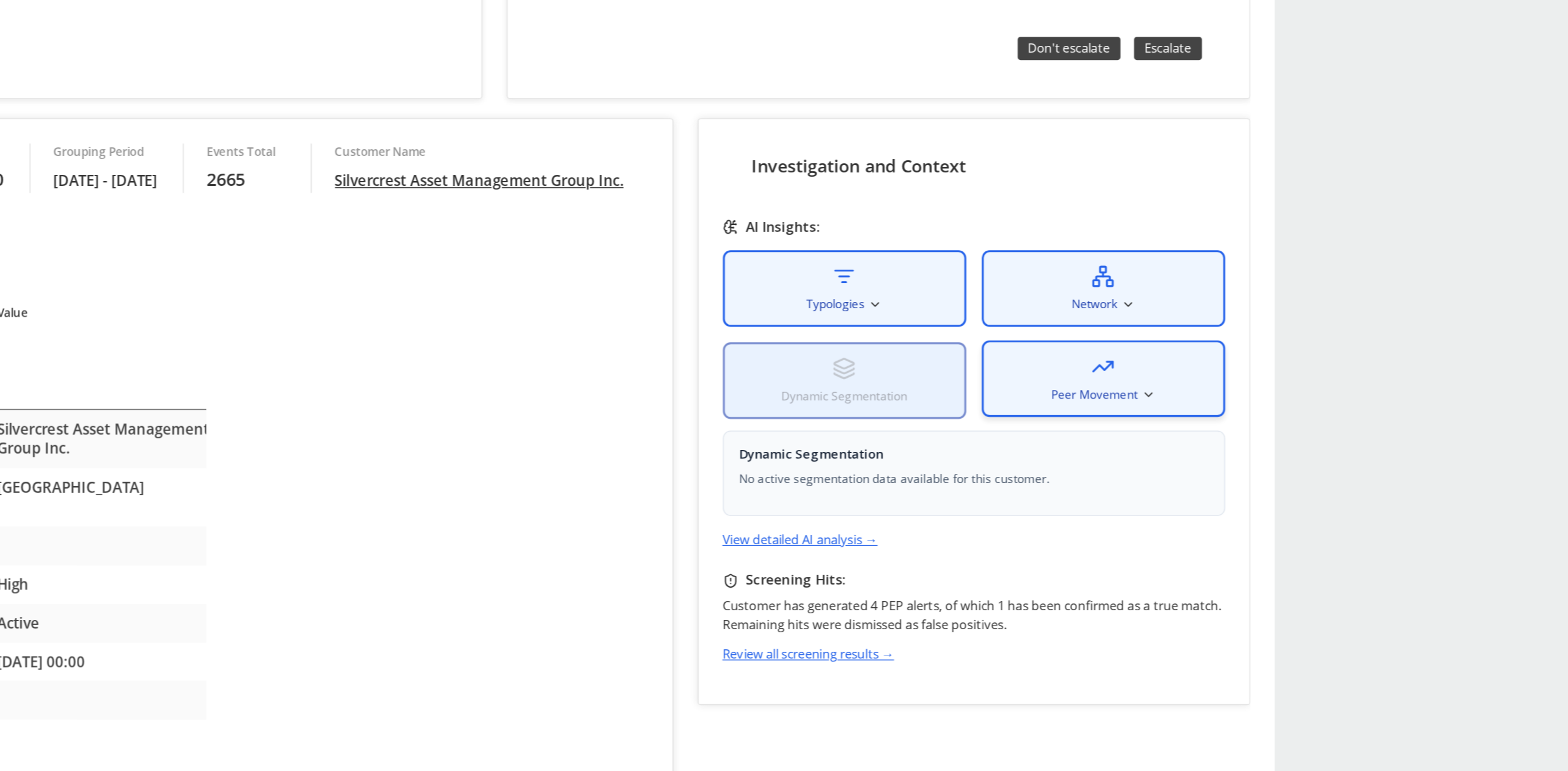
click at [471, 177] on span "Peer Movement" at bounding box center [468, 178] width 54 height 11
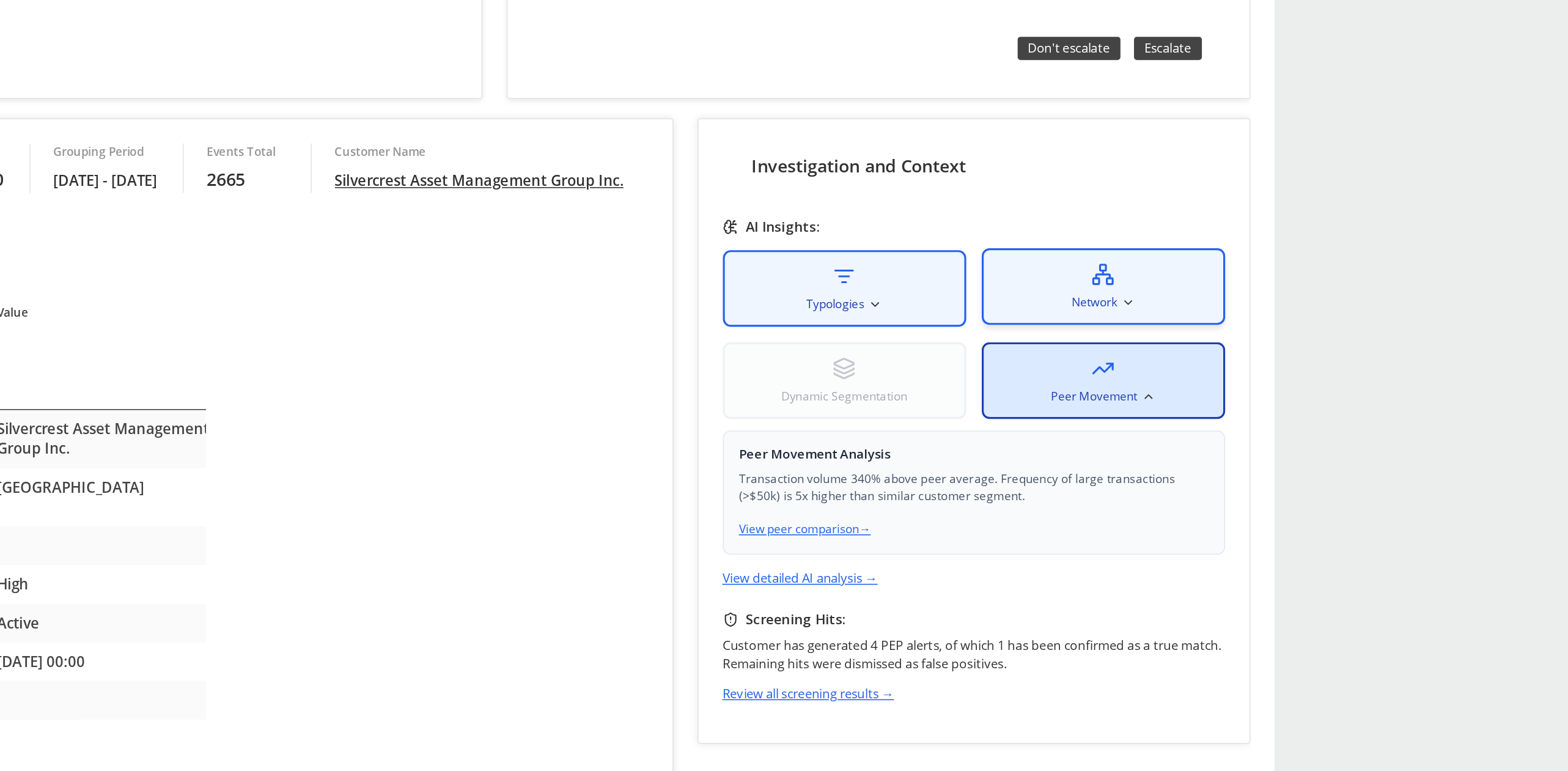
click at [480, 115] on span "Network" at bounding box center [468, 120] width 29 height 11
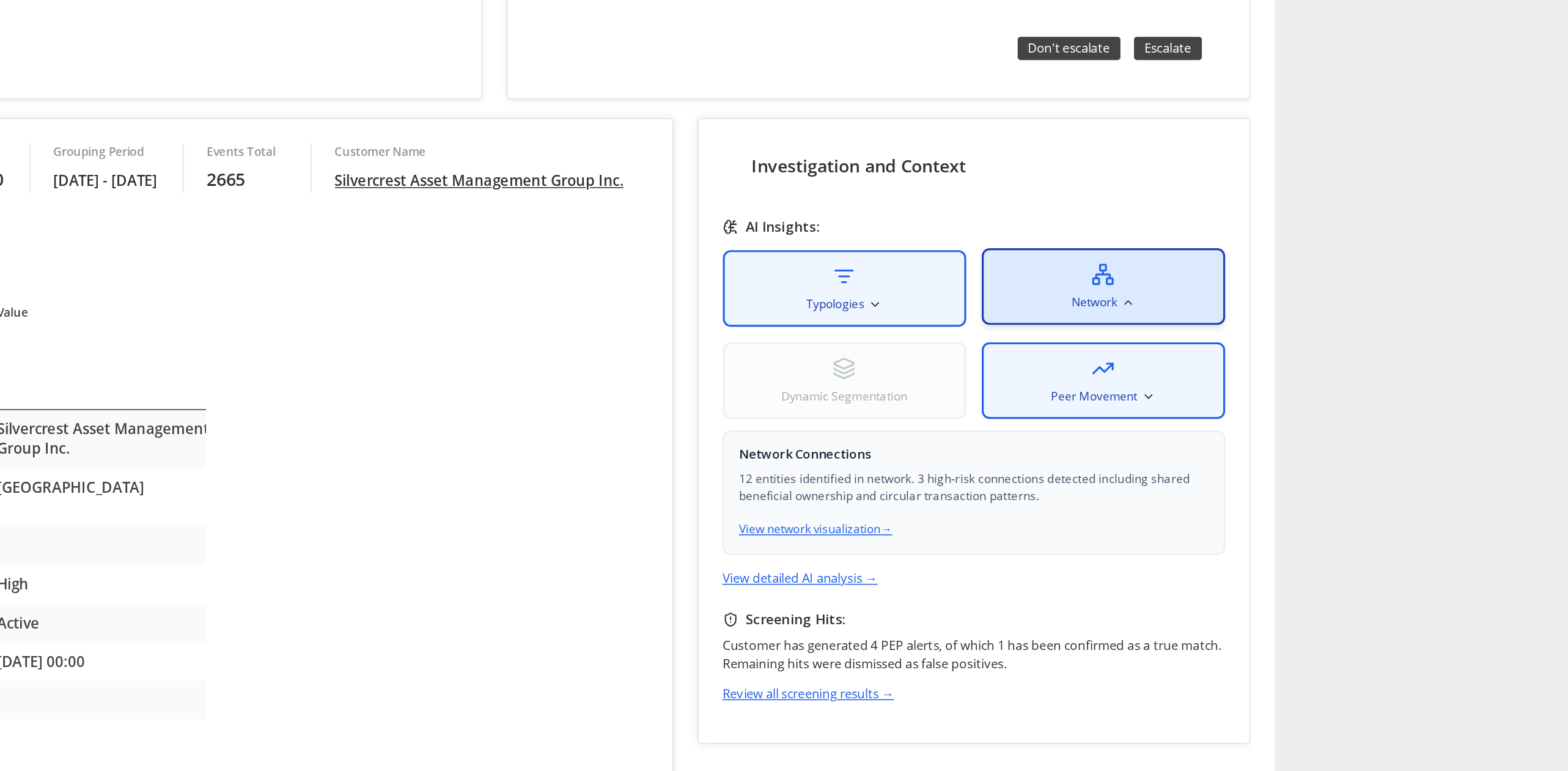
click at [483, 120] on span "Network" at bounding box center [468, 120] width 29 height 11
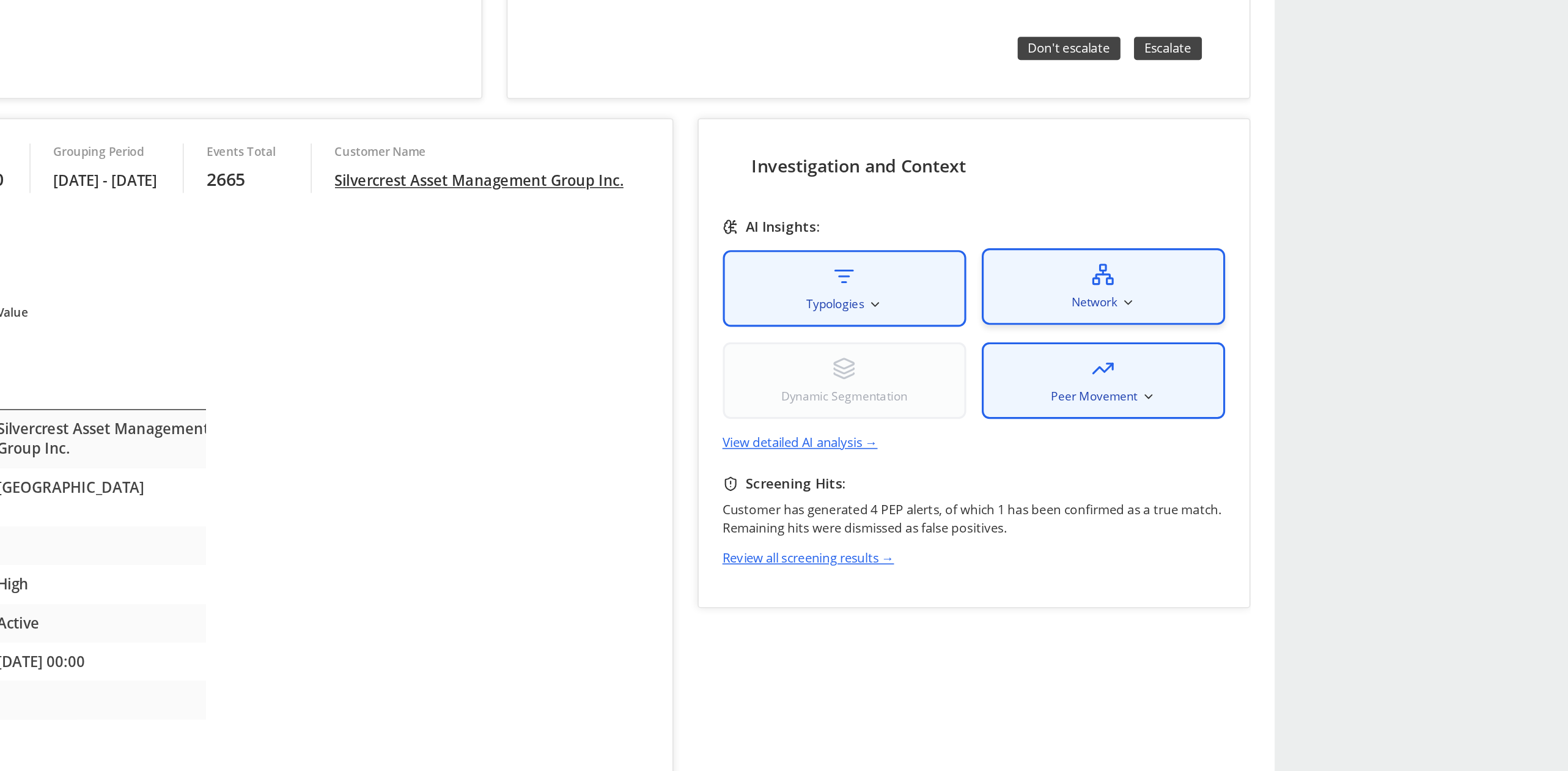
click at [483, 120] on span "Network" at bounding box center [468, 120] width 29 height 11
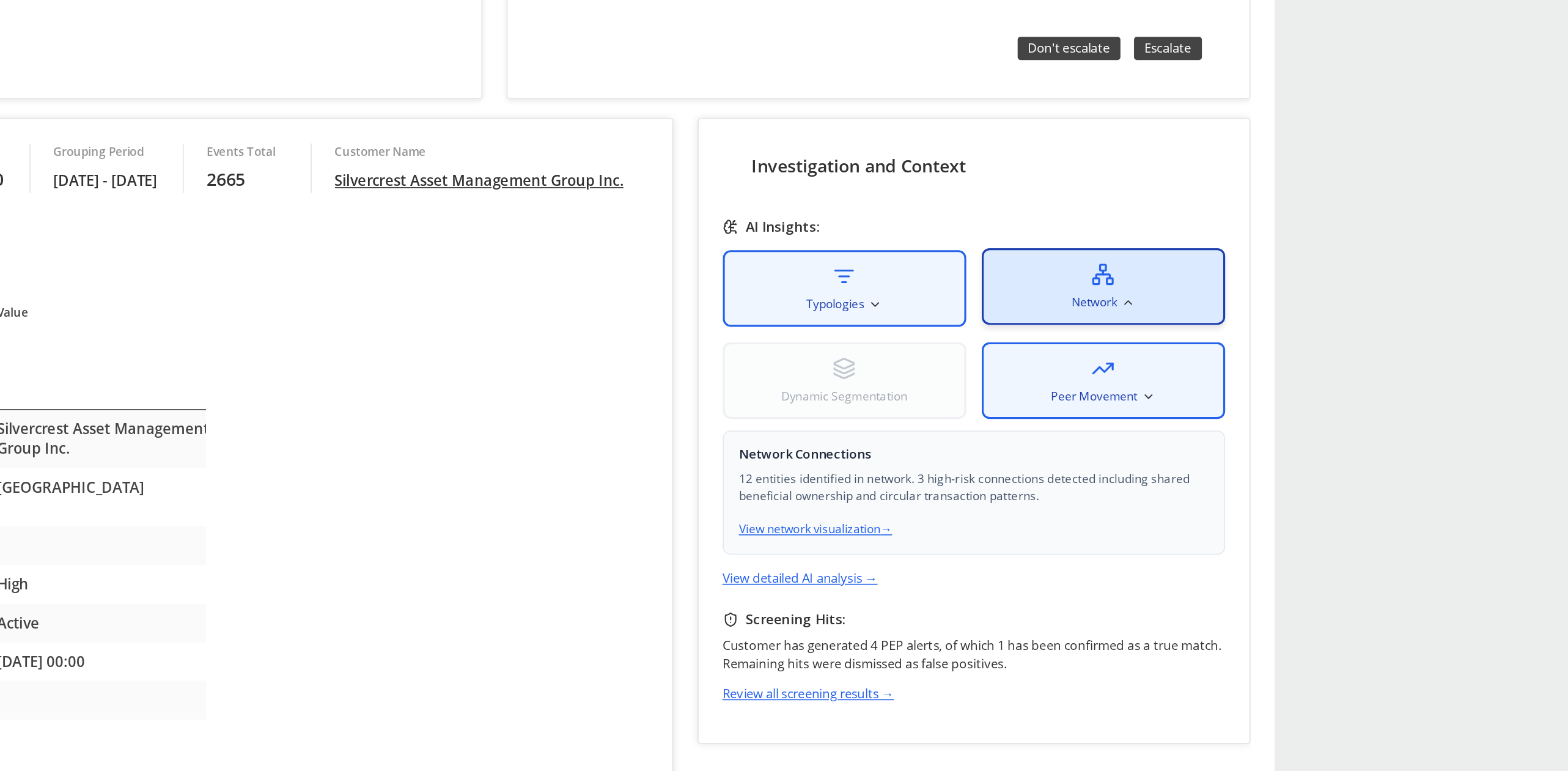
click at [446, 117] on div "Network" at bounding box center [474, 111] width 153 height 48
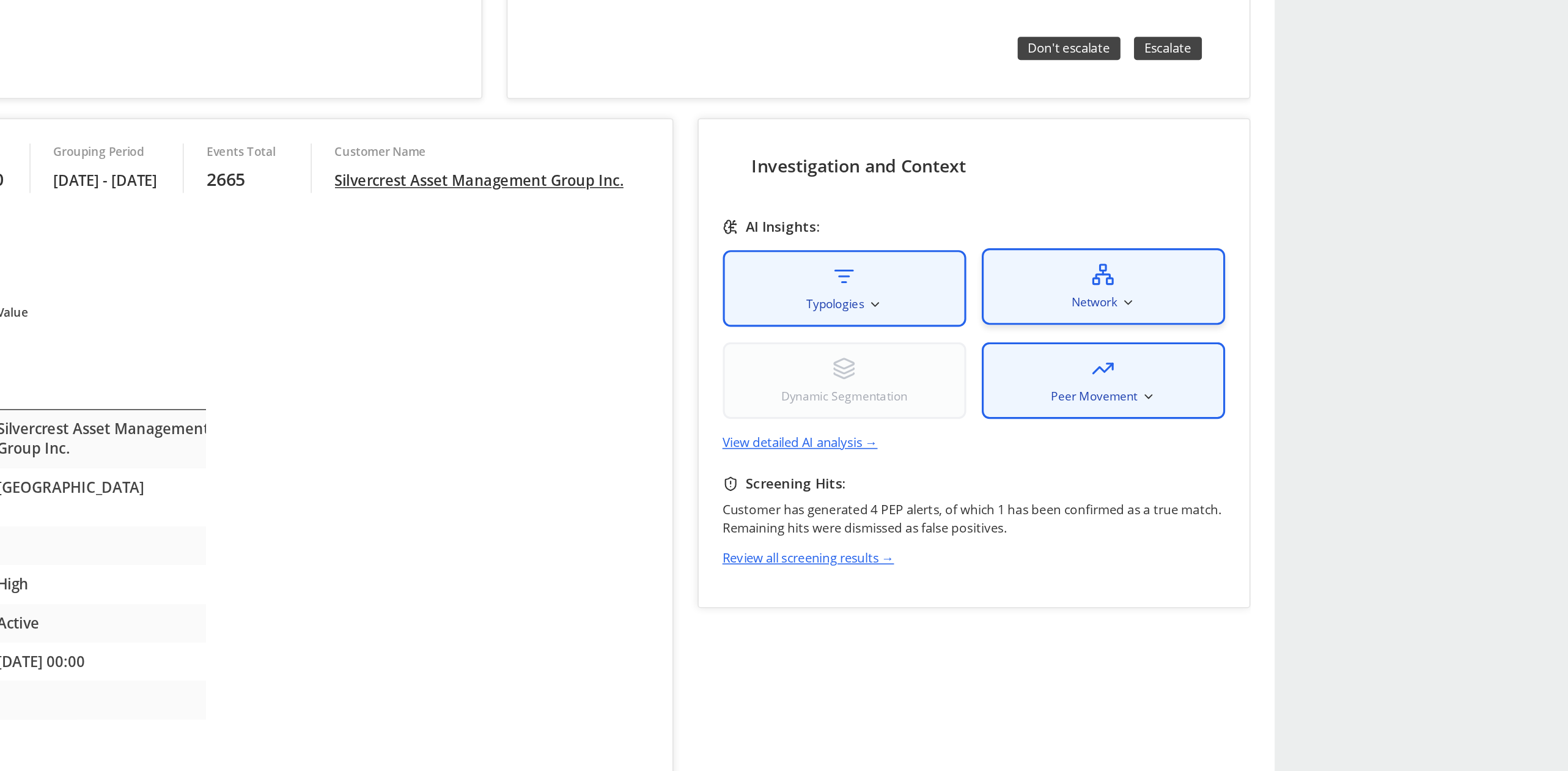
click at [458, 111] on div "Network" at bounding box center [474, 111] width 153 height 48
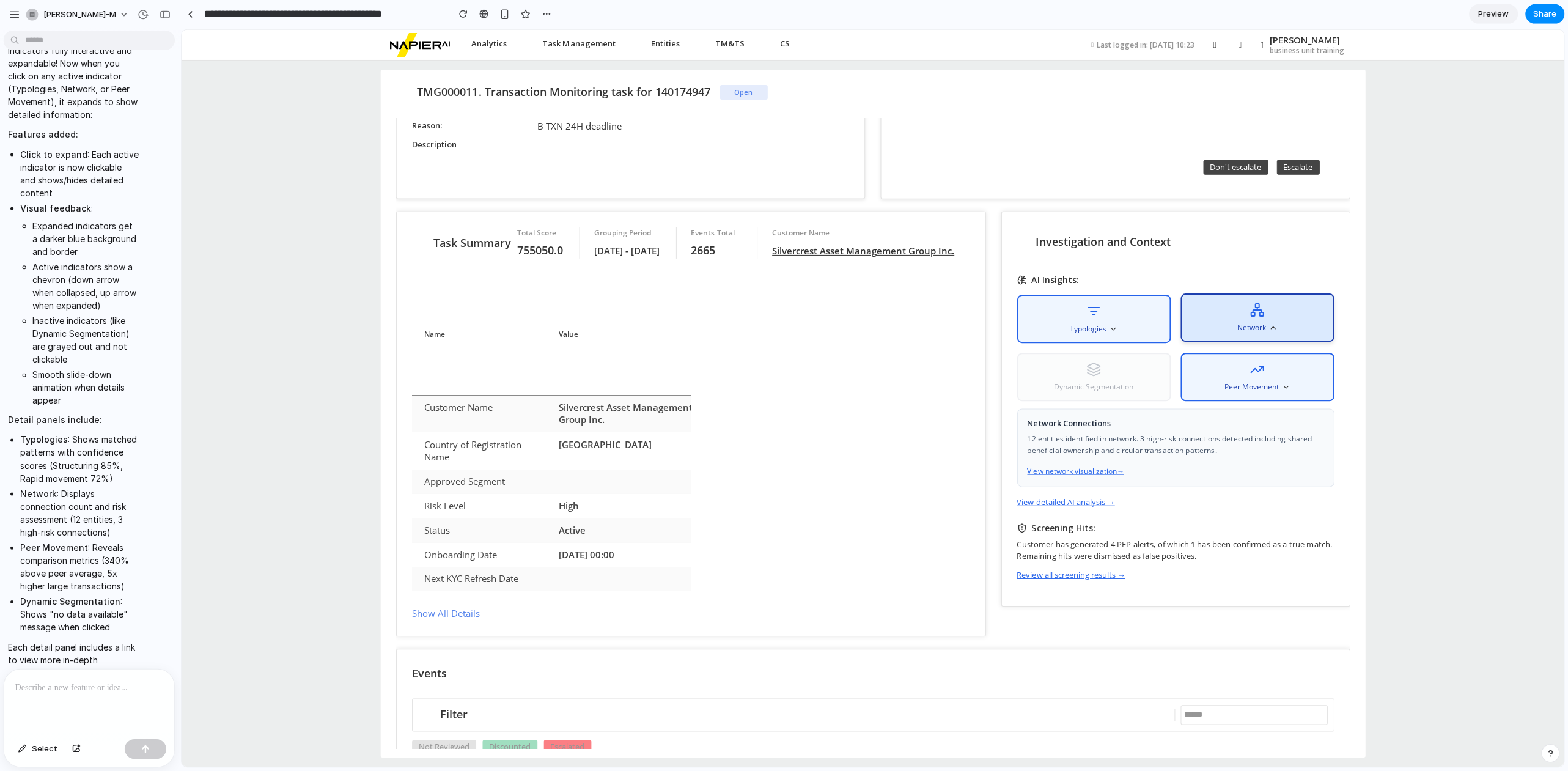
scroll to position [0, 0]
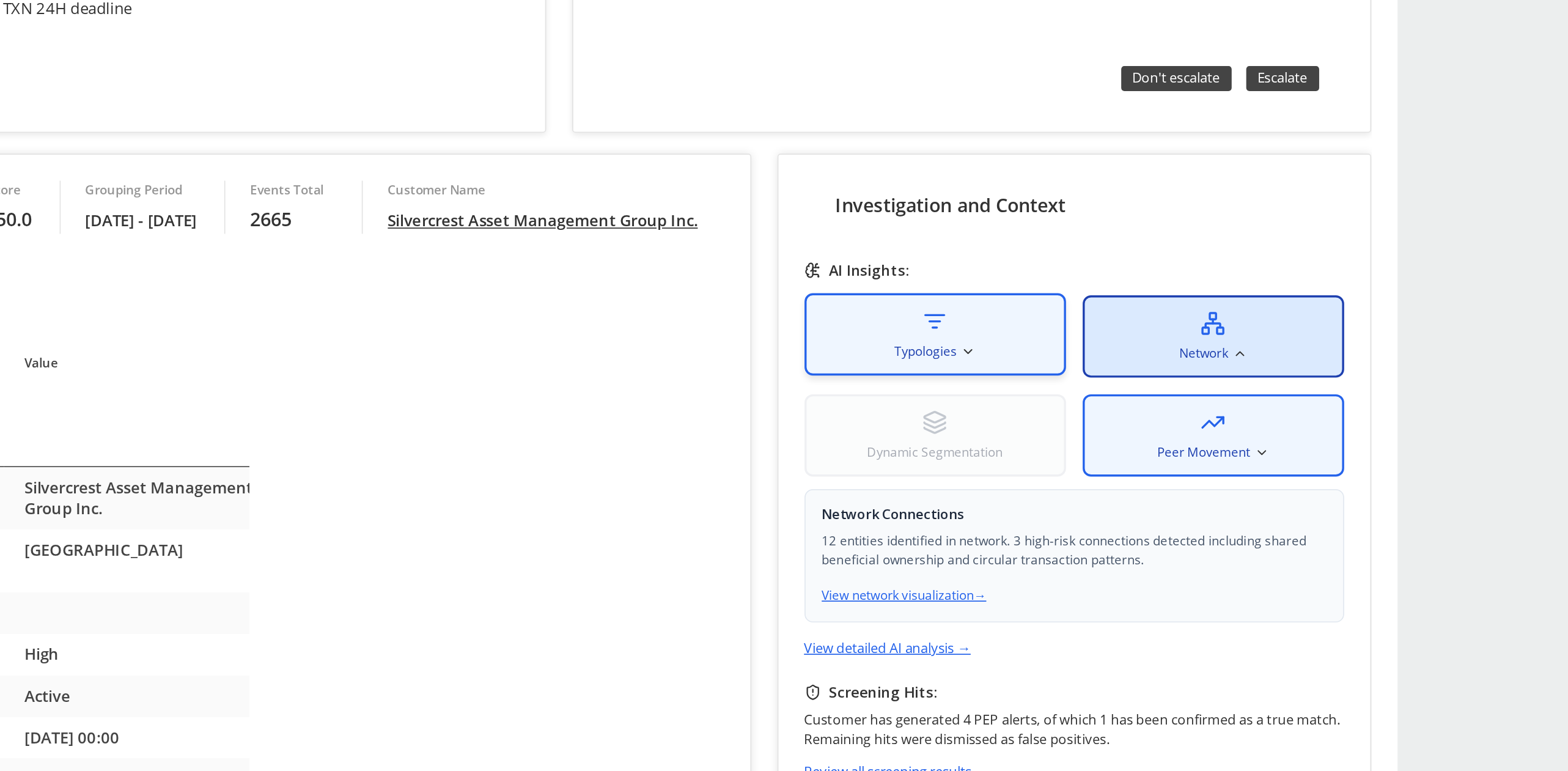
click at [355, 146] on div "Typologies" at bounding box center [294, 132] width 153 height 48
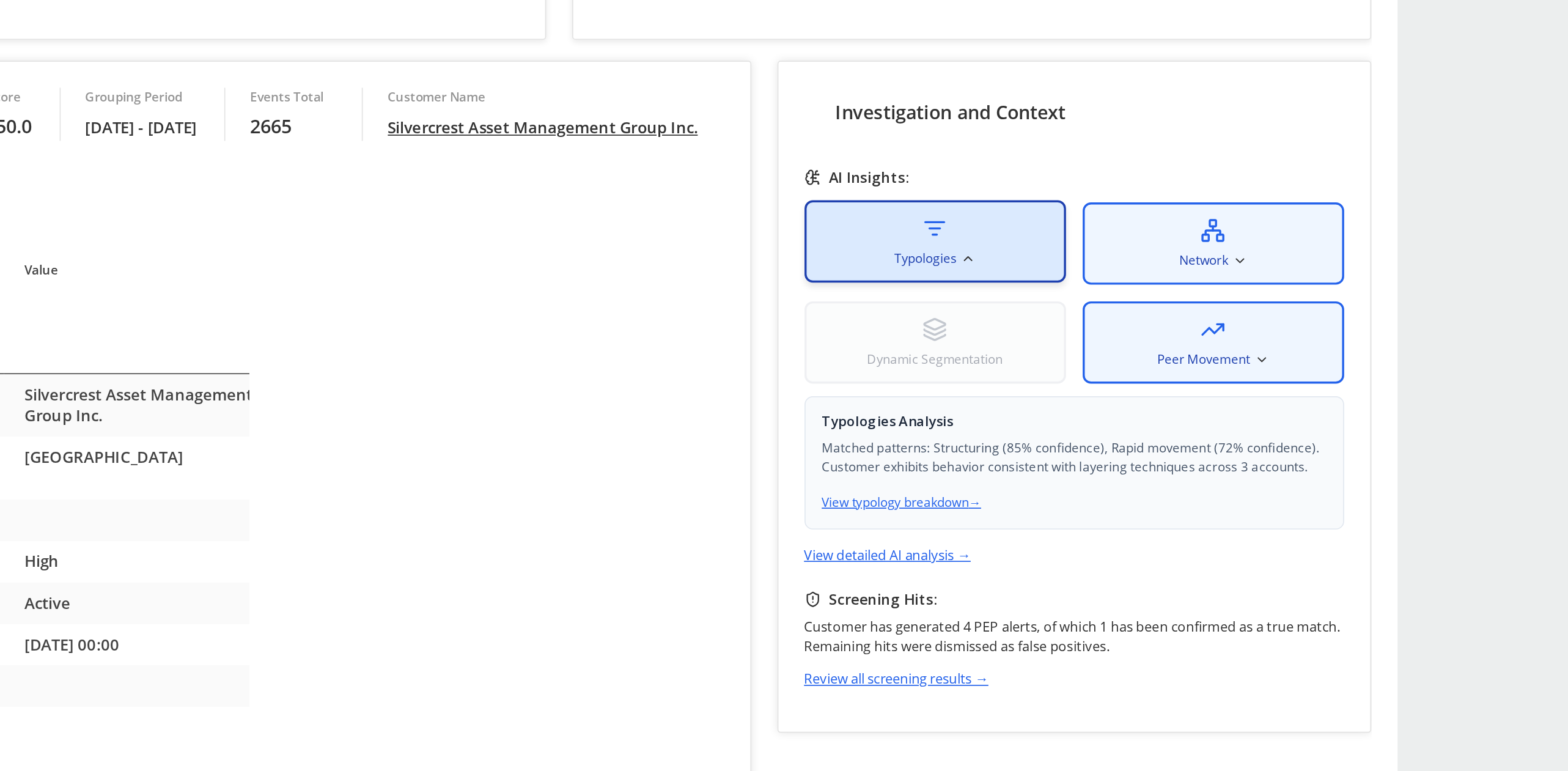
scroll to position [220, 0]
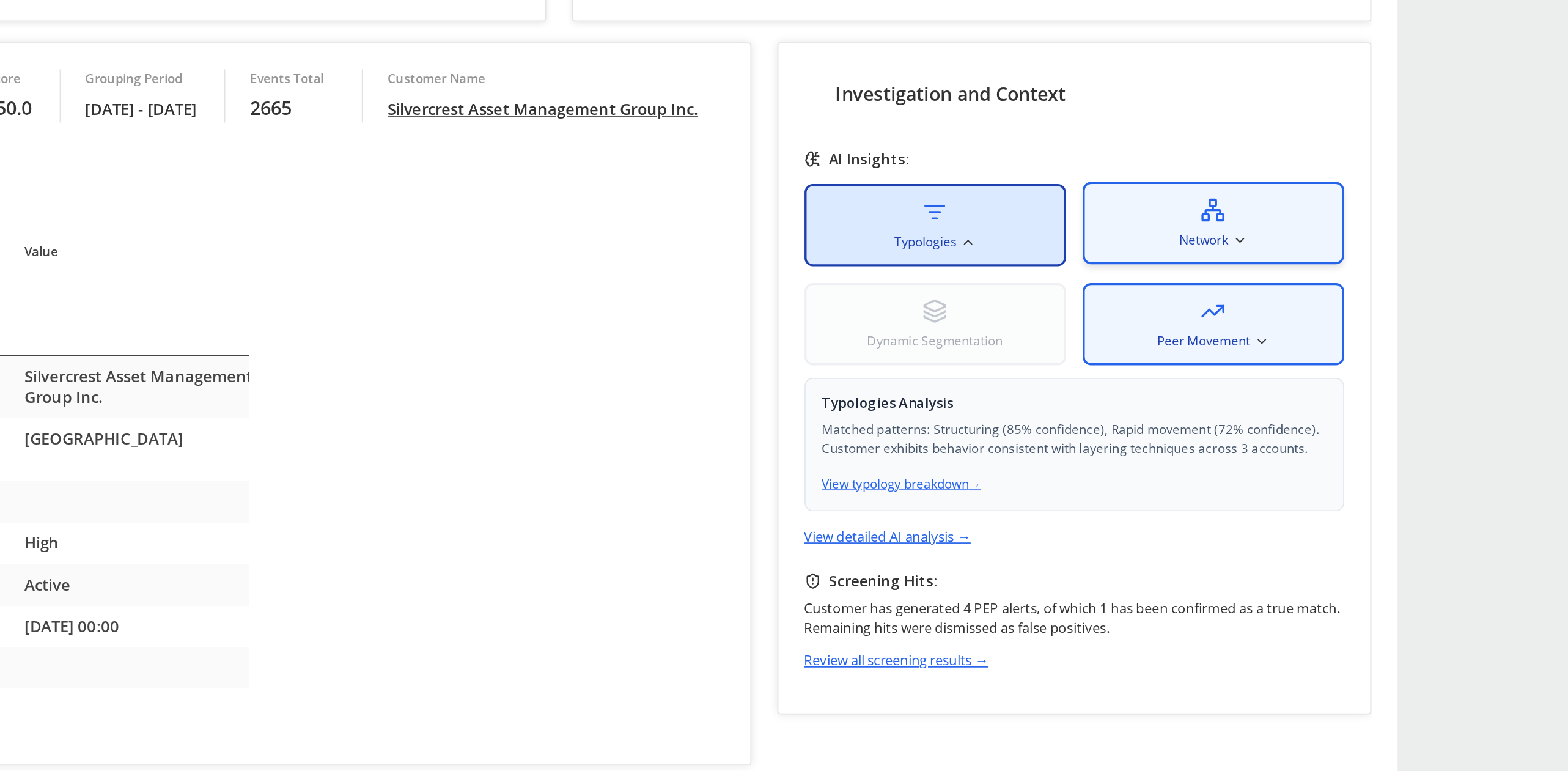
click at [452, 85] on div "Network" at bounding box center [457, 67] width 153 height 48
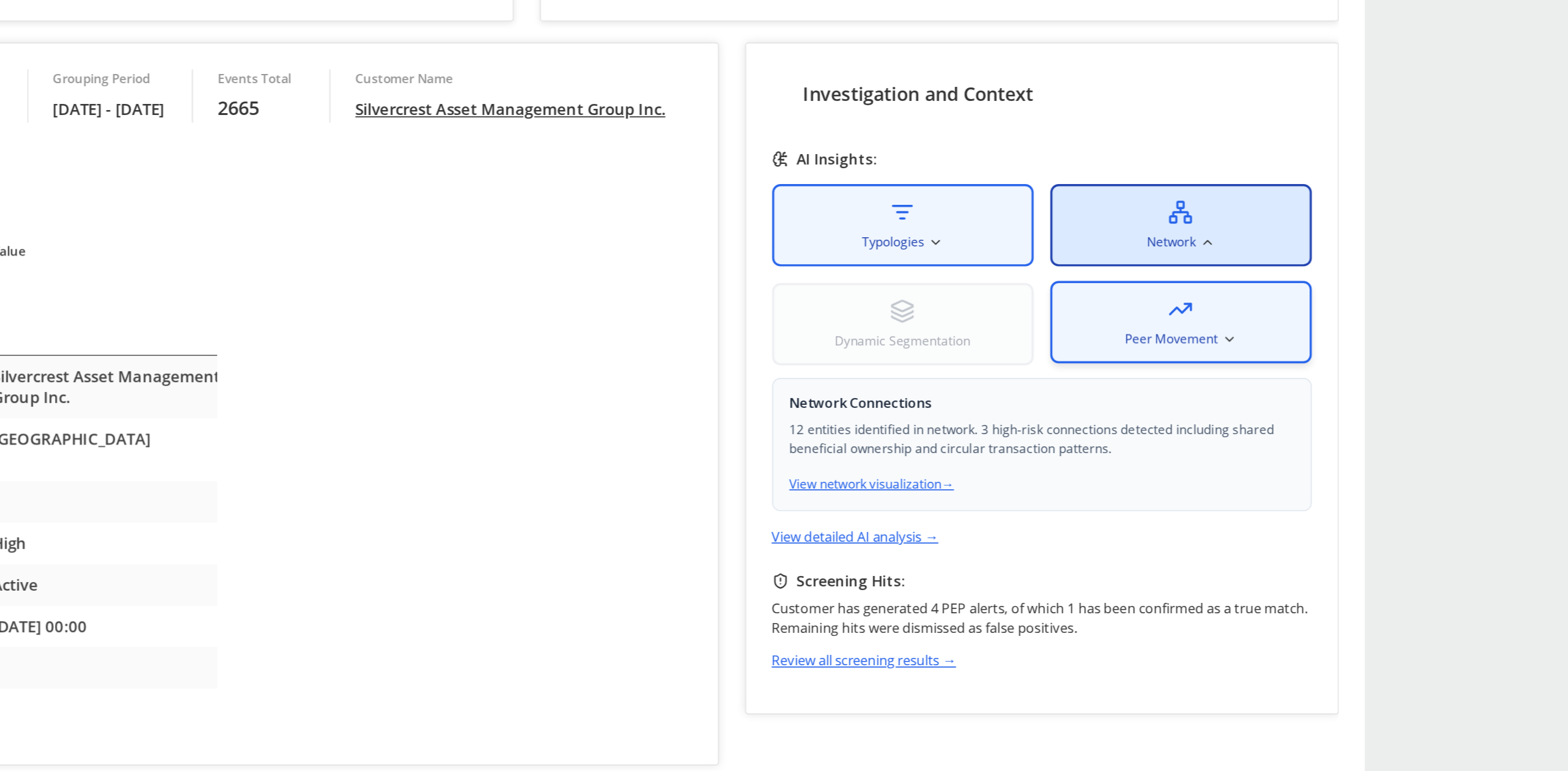
click at [427, 129] on span "Peer Movement" at bounding box center [419, 135] width 54 height 11
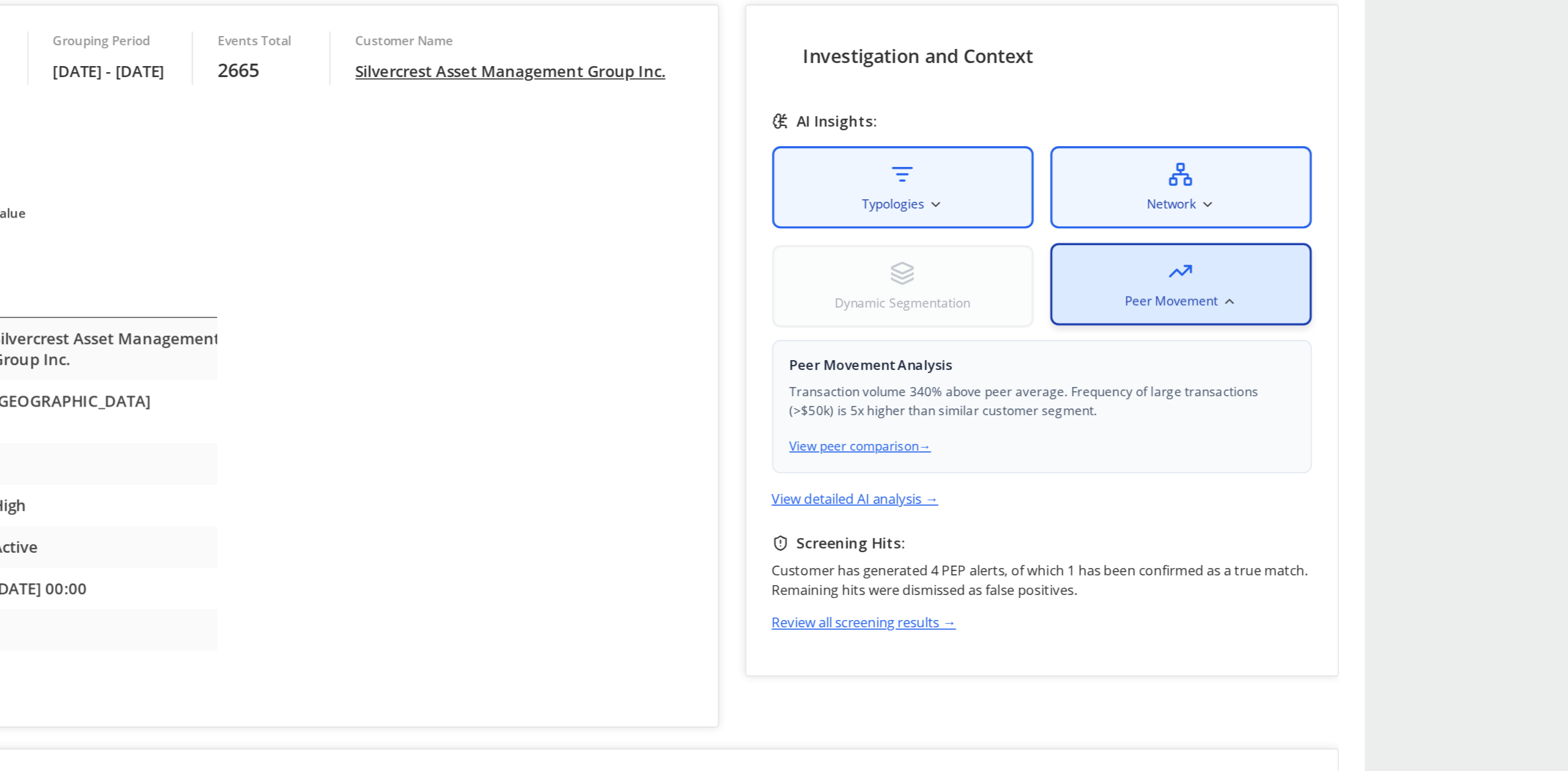
scroll to position [232, 0]
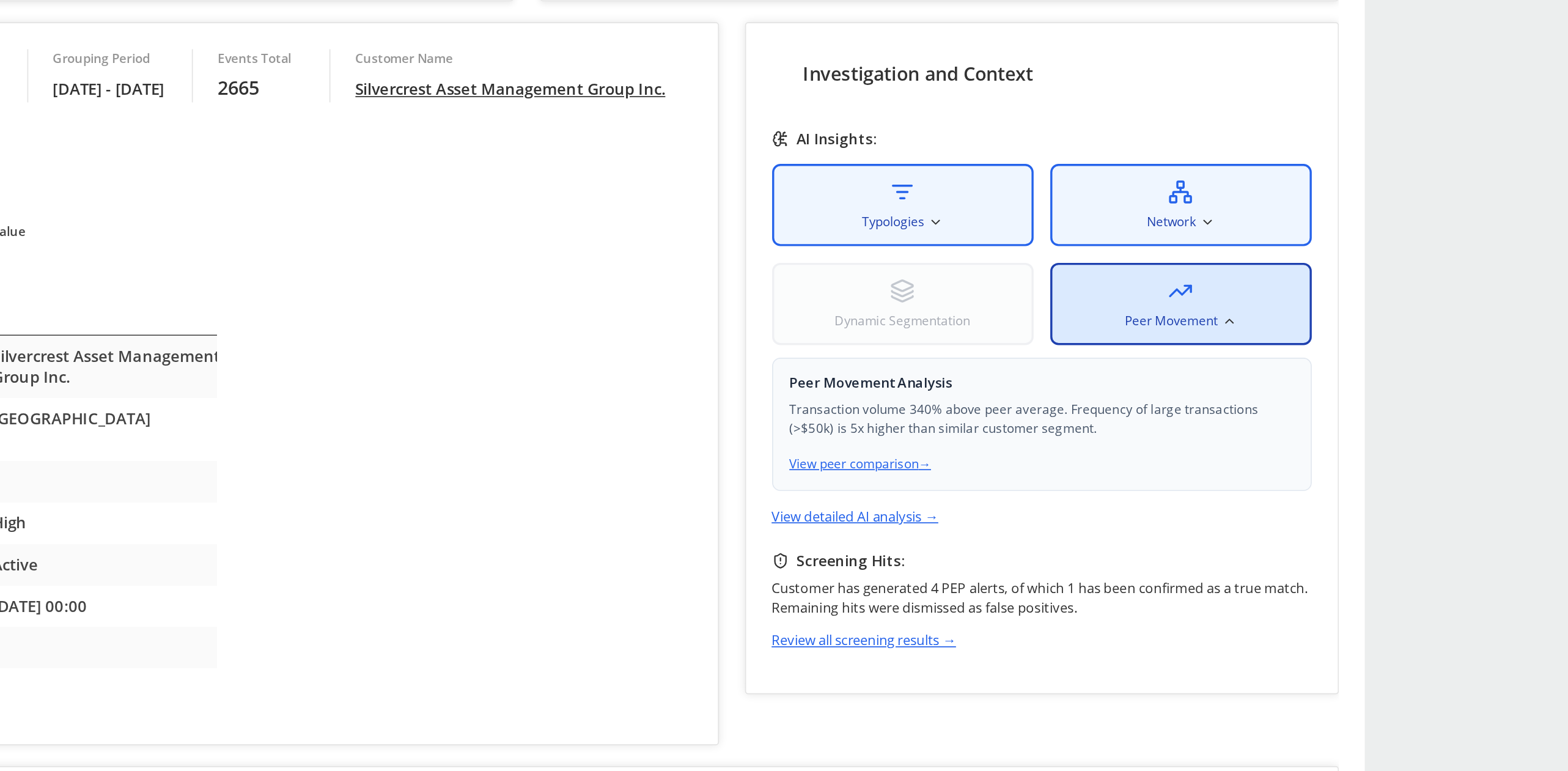
click at [324, 83] on div "Typologies Network Dynamic Segmentation Peer Movement" at bounding box center [343, 86] width 317 height 106
click at [324, 50] on div "Typologies" at bounding box center [262, 57] width 153 height 48
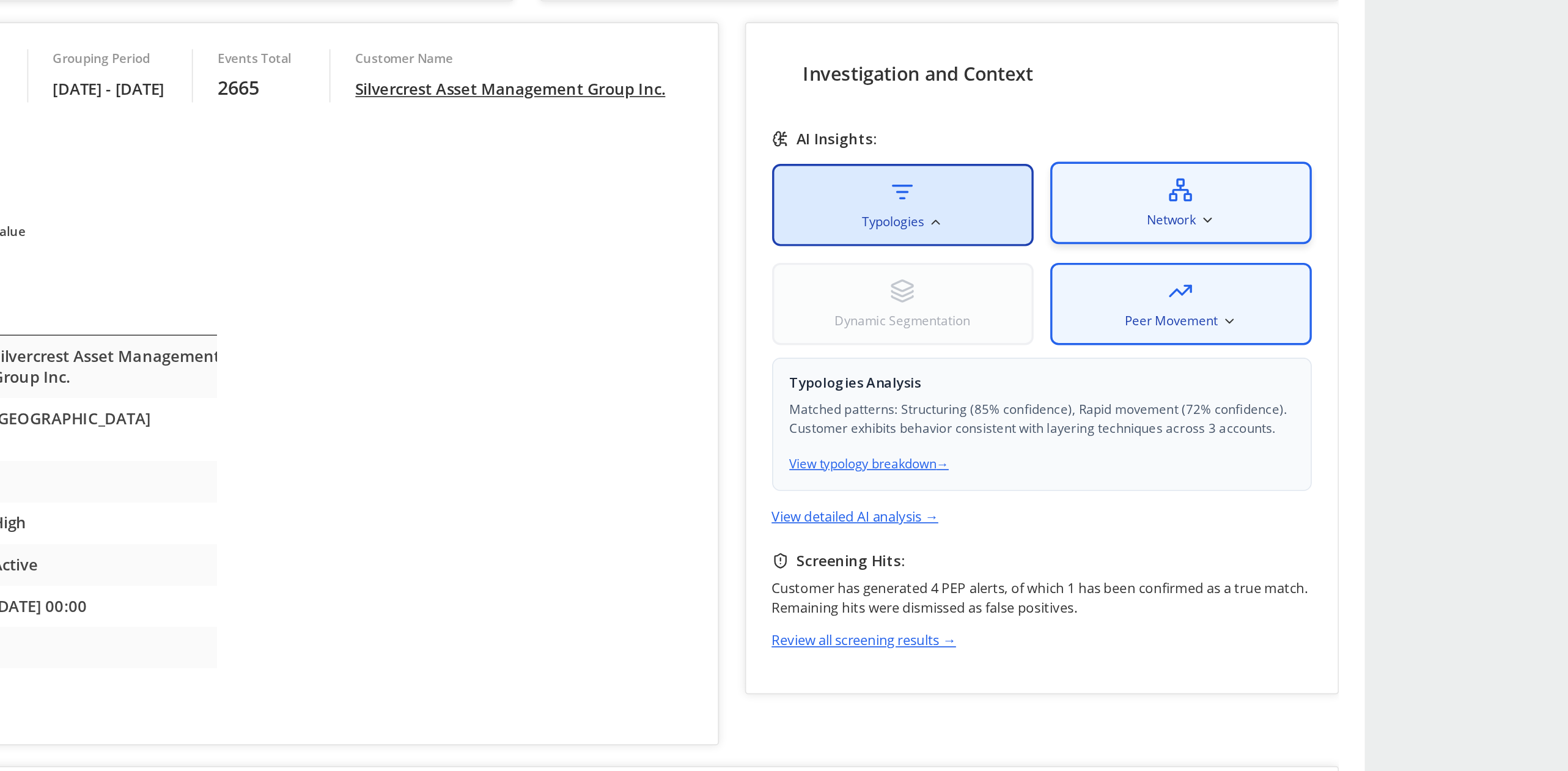
click at [412, 64] on span "Network" at bounding box center [419, 65] width 29 height 11
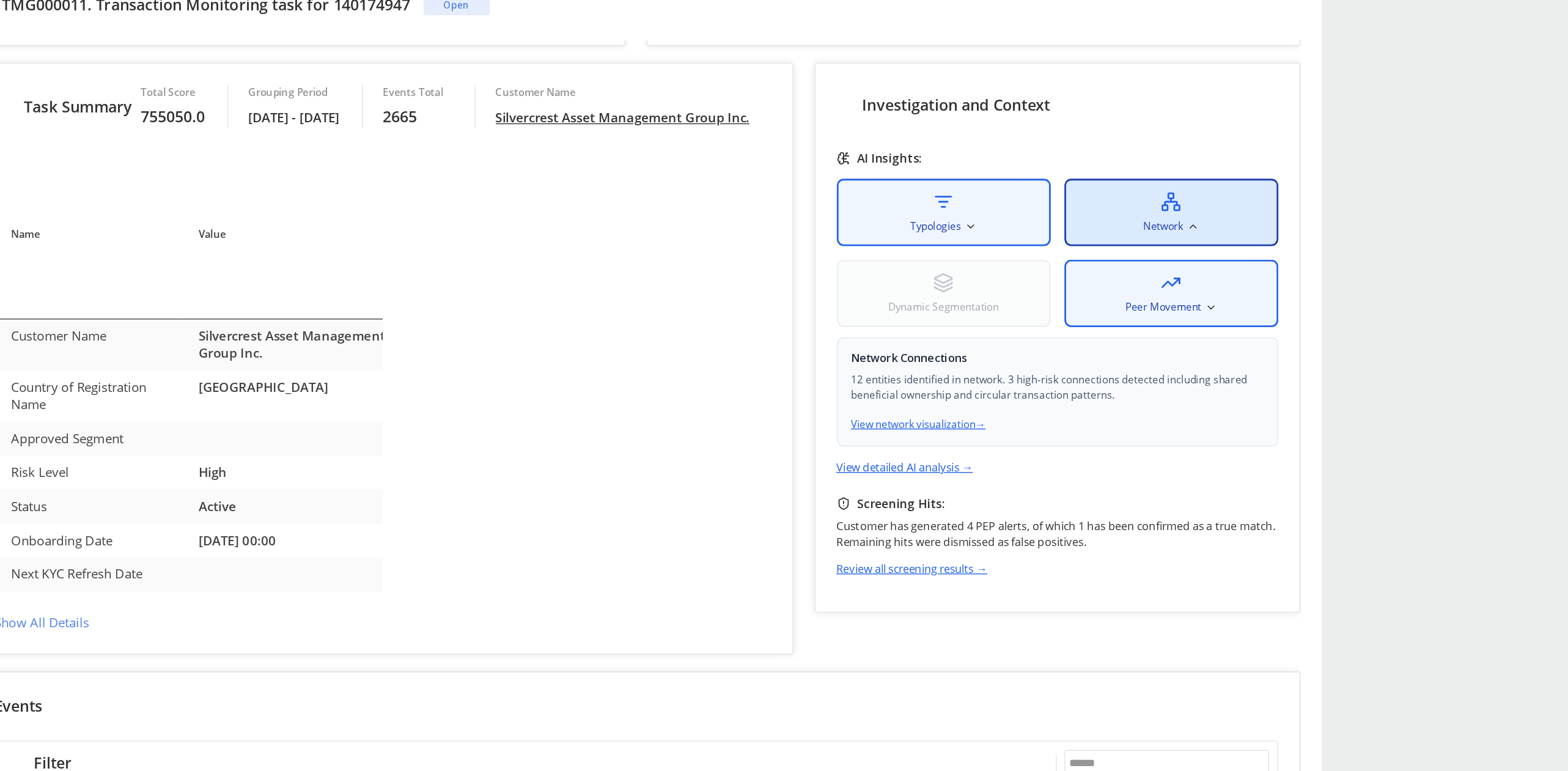
click at [624, 197] on span "Dynamic Segmentation" at bounding box center [584, 198] width 80 height 11
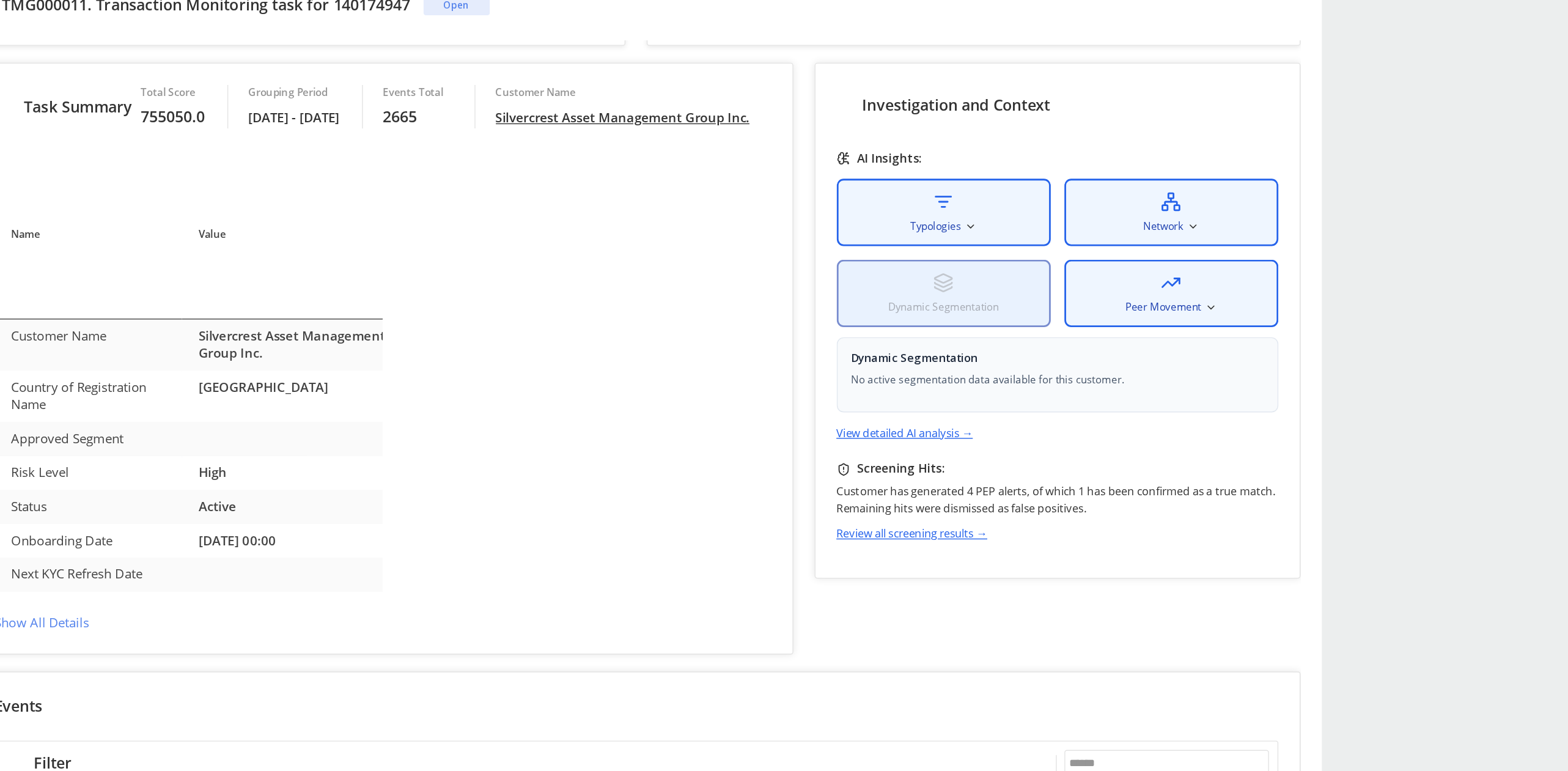
click at [611, 187] on div "Dynamic Segmentation" at bounding box center [584, 187] width 153 height 48
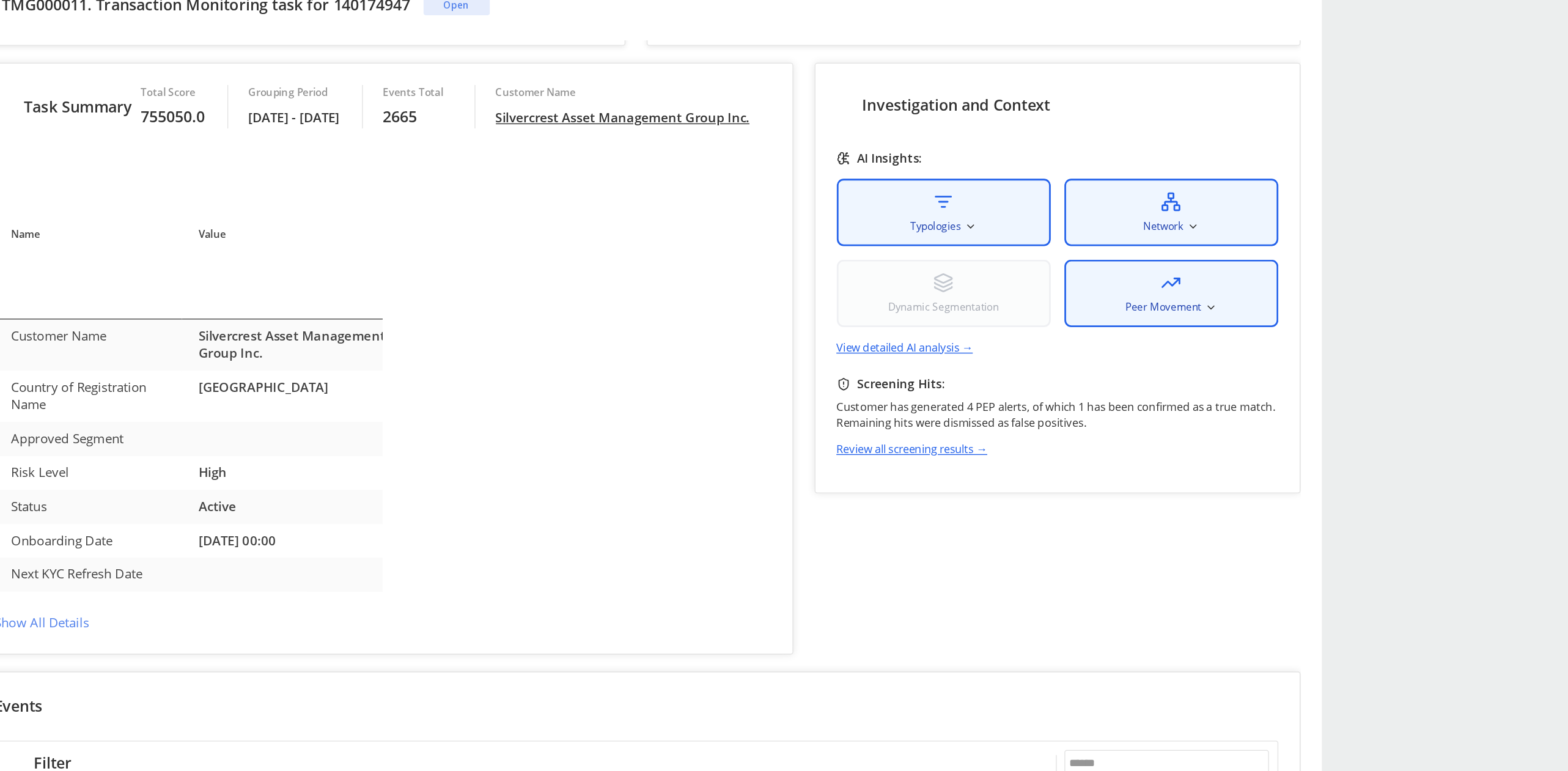
click at [606, 178] on div "Dynamic Segmentation" at bounding box center [584, 187] width 153 height 48
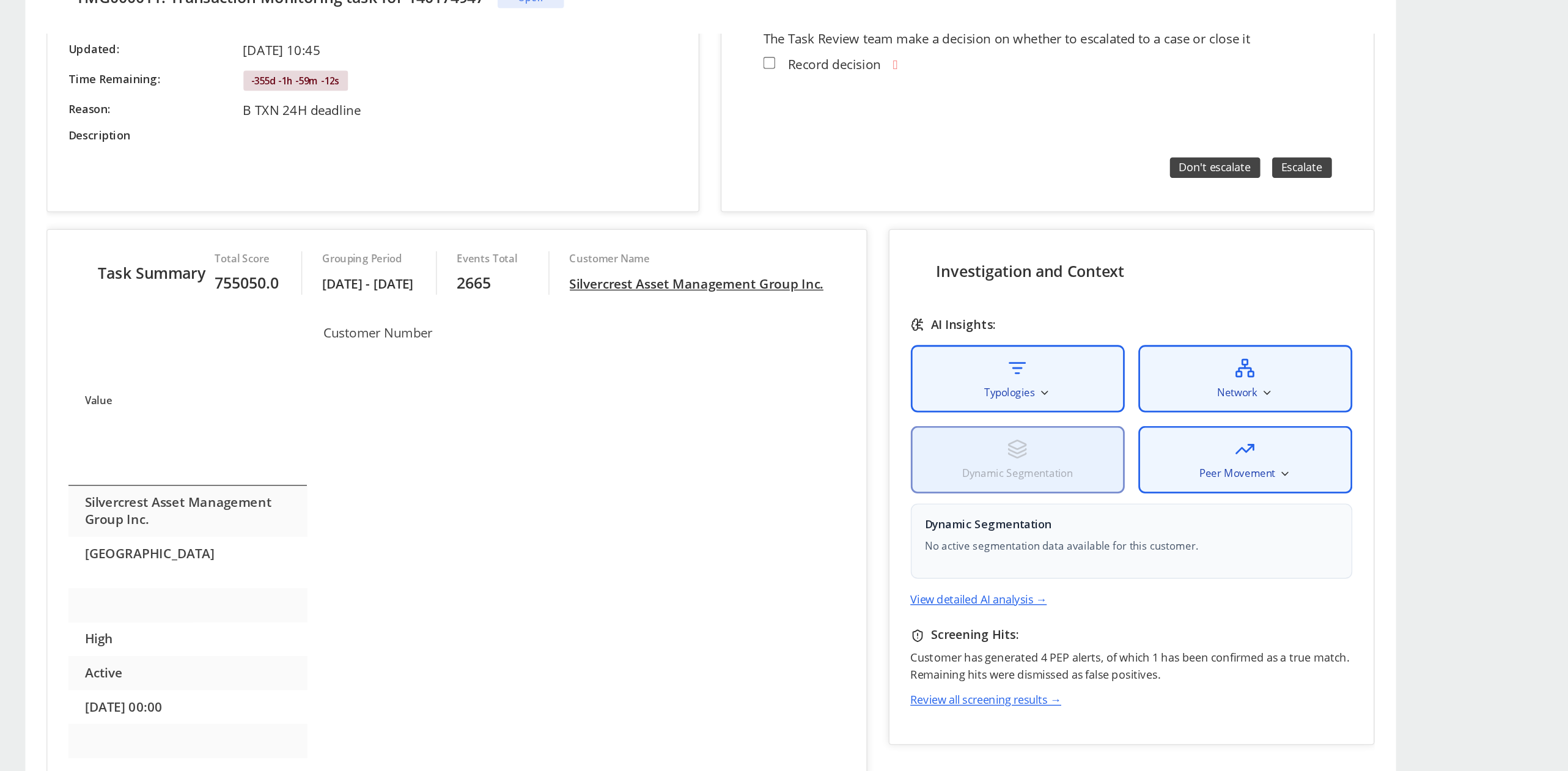
scroll to position [105, 0]
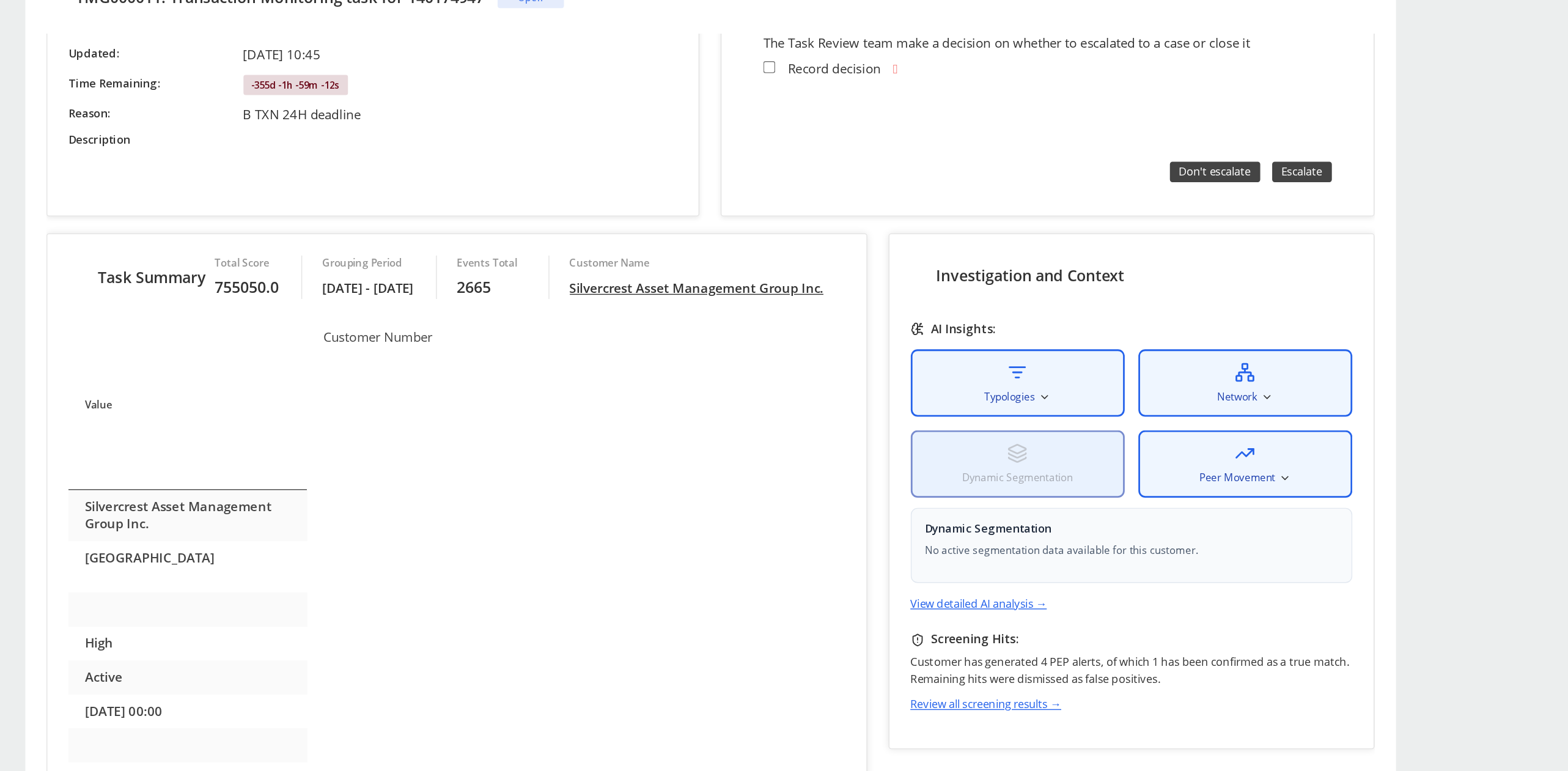
click at [606, 236] on div "Task Summary Total Score 755050.0 Grouping Period [DATE] - [DATE] Events Total …" at bounding box center [439, 355] width 952 height 424
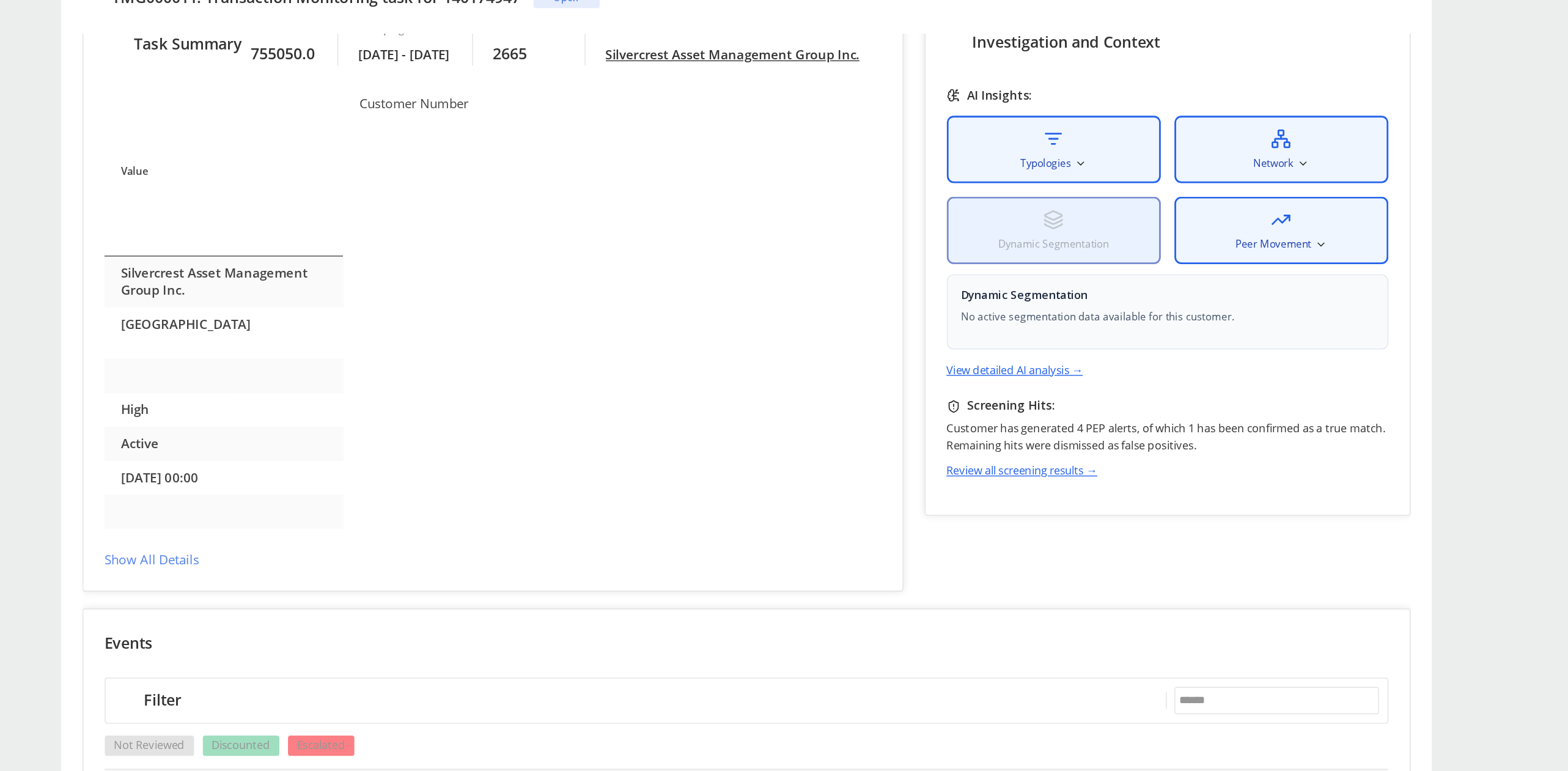
scroll to position [253, 0]
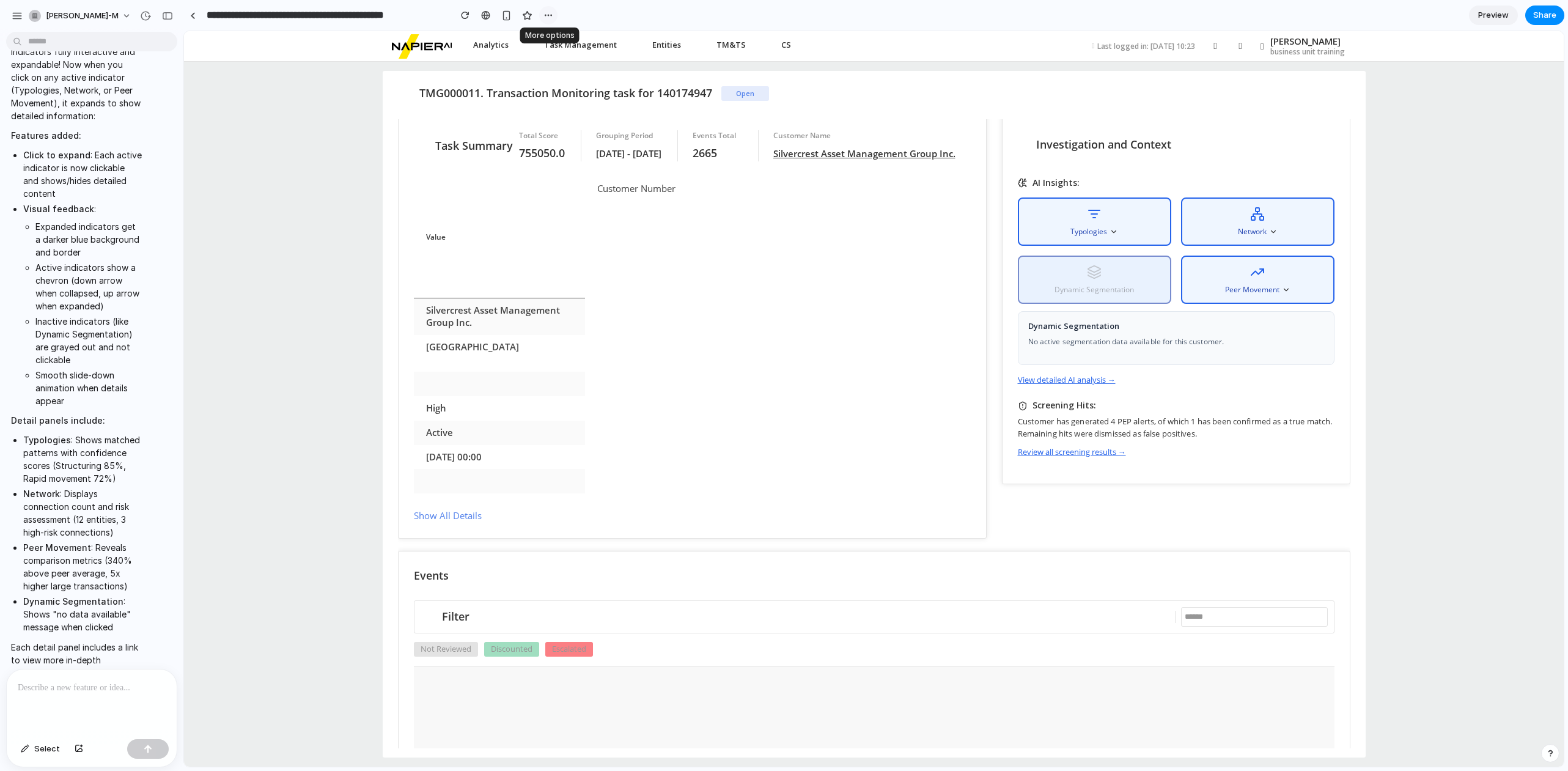
click at [544, 17] on div "button" at bounding box center [548, 15] width 10 height 10
click at [332, 159] on div "Duplicate Delete" at bounding box center [784, 385] width 1568 height 771
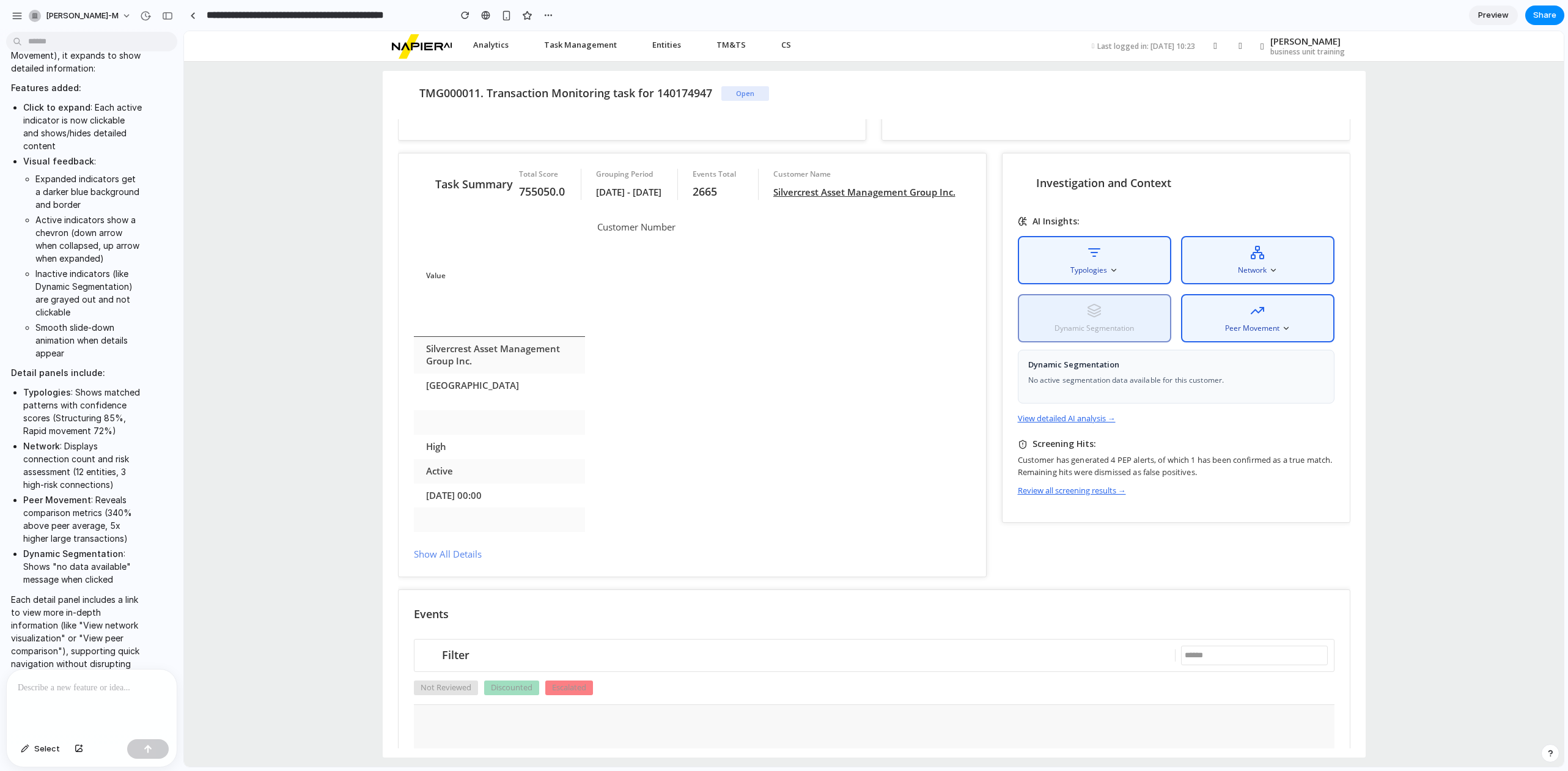
scroll to position [0, 0]
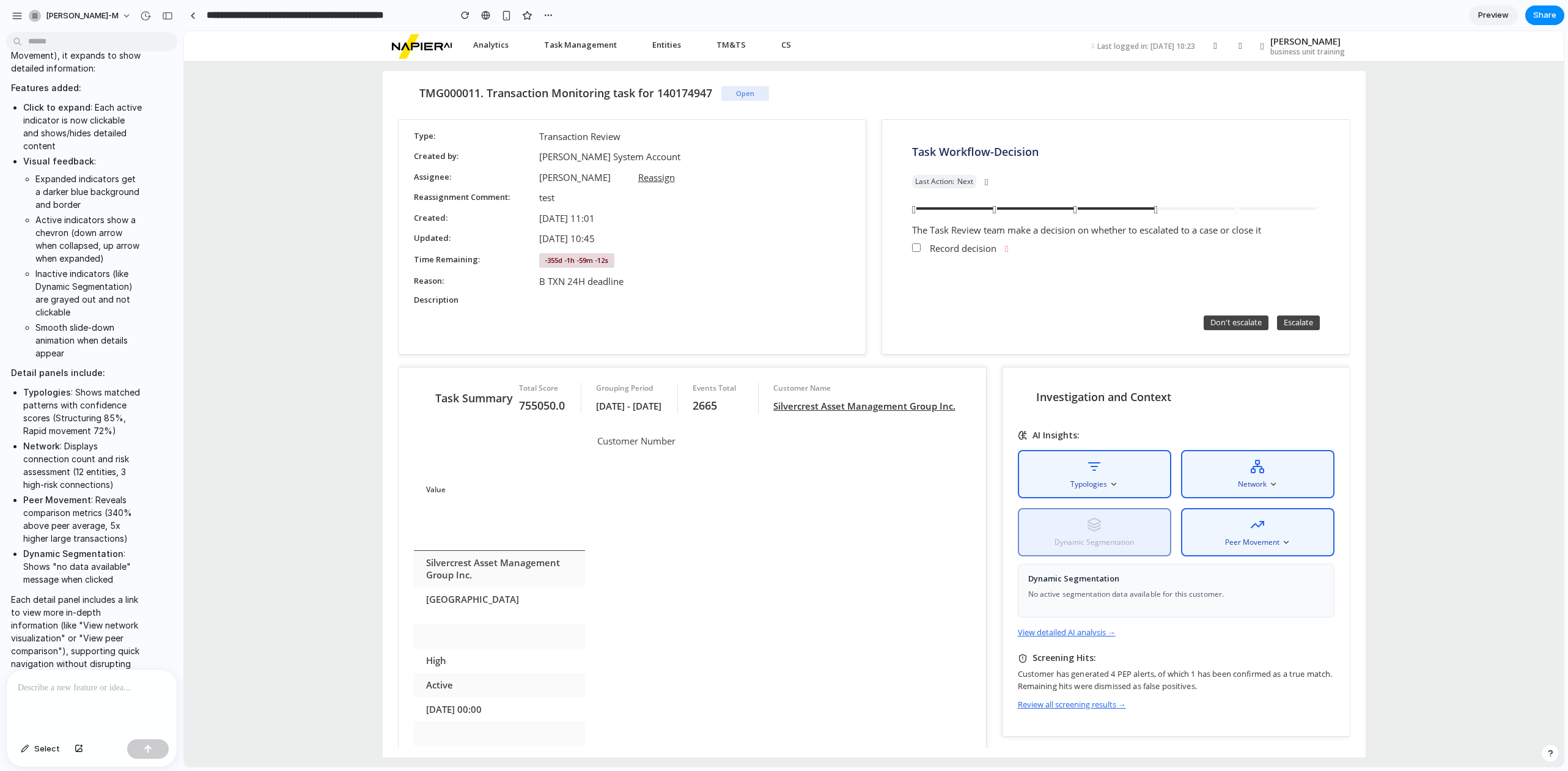
click at [251, 207] on div "TMG000011. Transaction Monitoring task for 140174947 Open Type Transaction Revi…" at bounding box center [873, 414] width 1379 height 705
click at [16, 16] on div "button" at bounding box center [17, 16] width 11 height 11
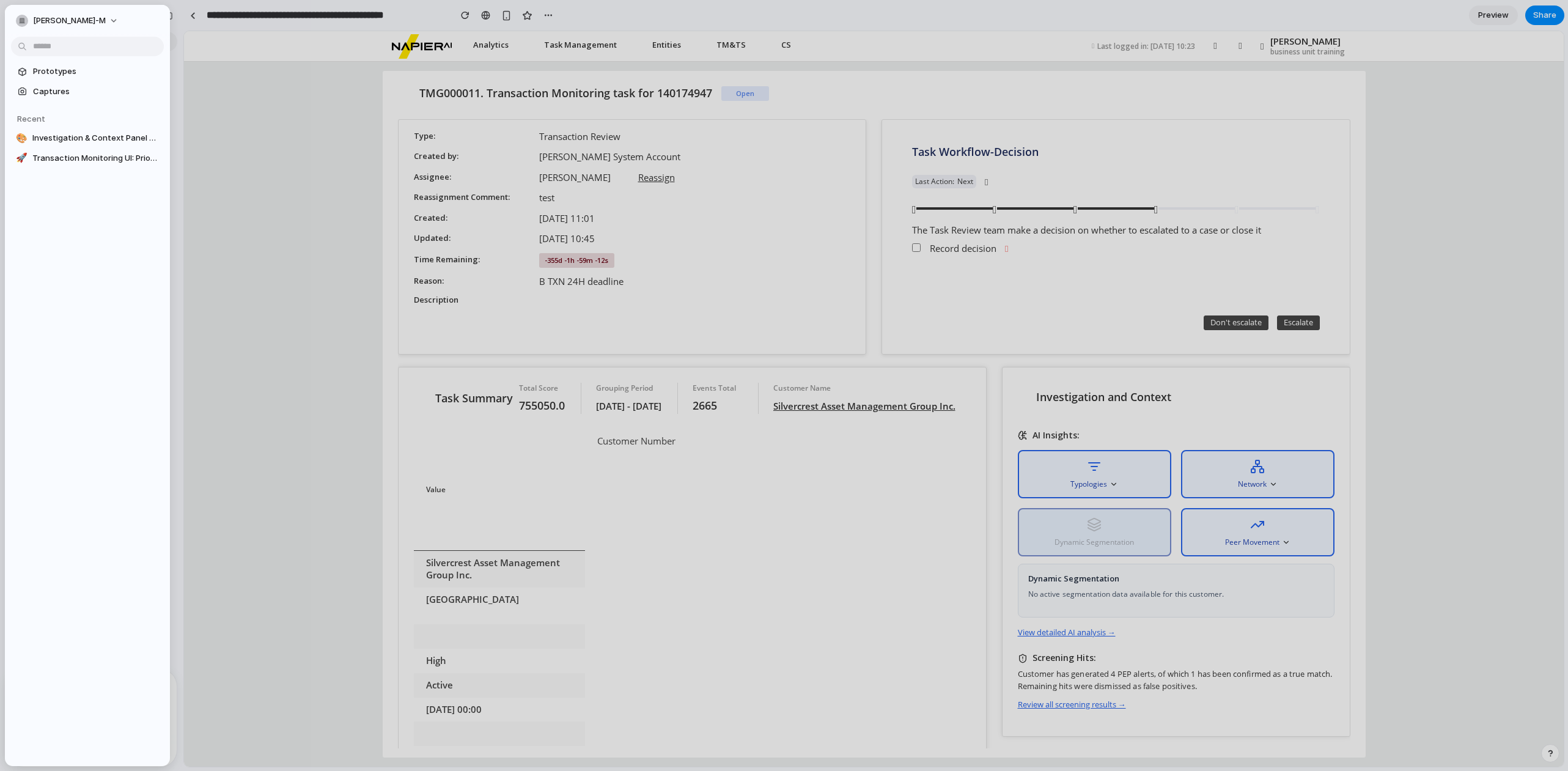
click at [245, 160] on div "TMG000011. Transaction Monitoring task for 140174947 Open Type Transaction Revi…" at bounding box center [873, 414] width 1379 height 705
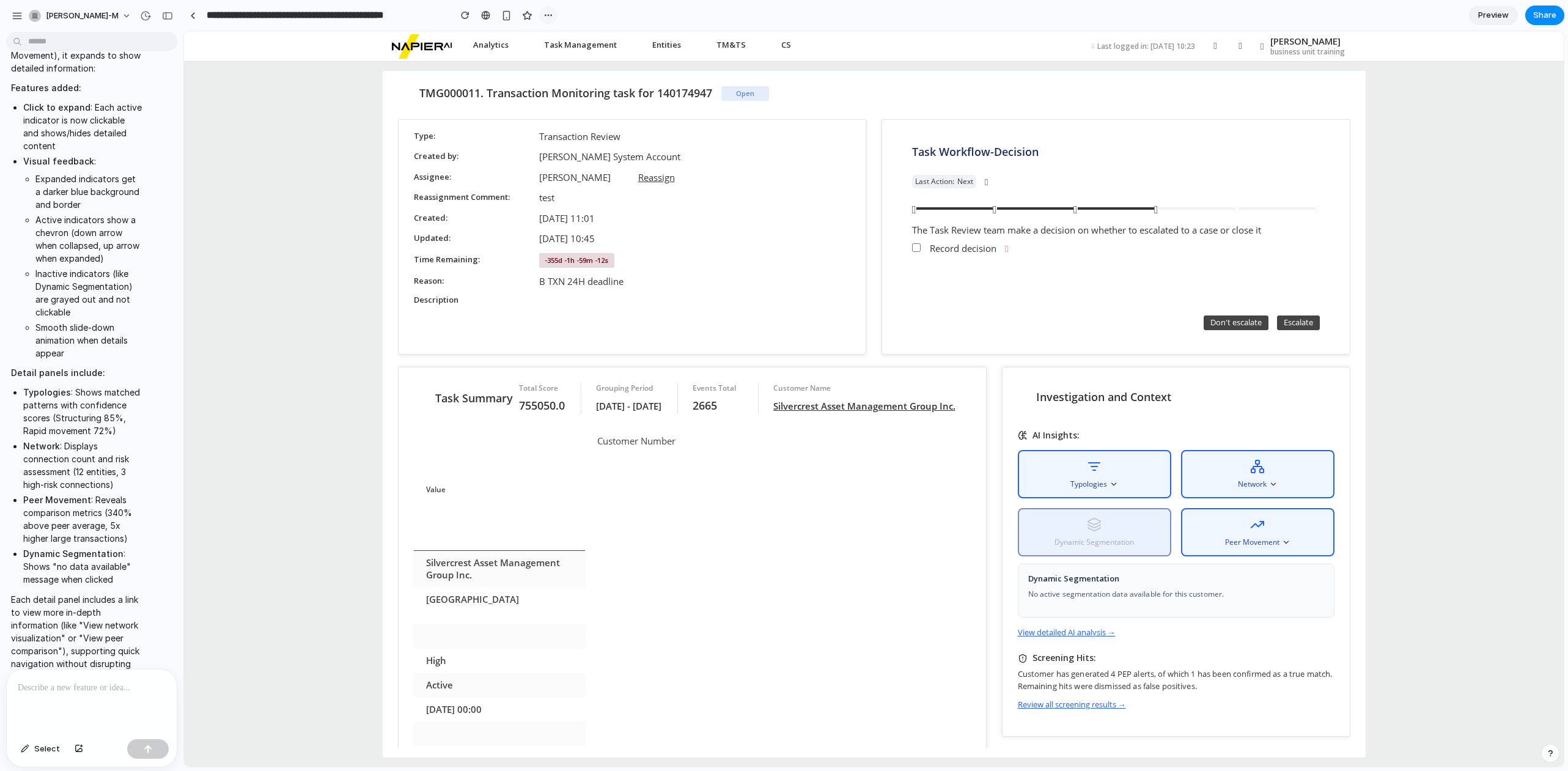
click at [544, 12] on div "button" at bounding box center [548, 15] width 10 height 10
click at [34, 13] on div "button" at bounding box center [35, 16] width 12 height 12
click at [74, 54] on li "Invite members" at bounding box center [77, 63] width 101 height 19
click at [19, 14] on div "button" at bounding box center [17, 16] width 11 height 11
click at [190, 59] on header "Analytics Dashboard Intelligent Analysis Task Management Available Tasks My Tas…" at bounding box center [873, 46] width 1379 height 30
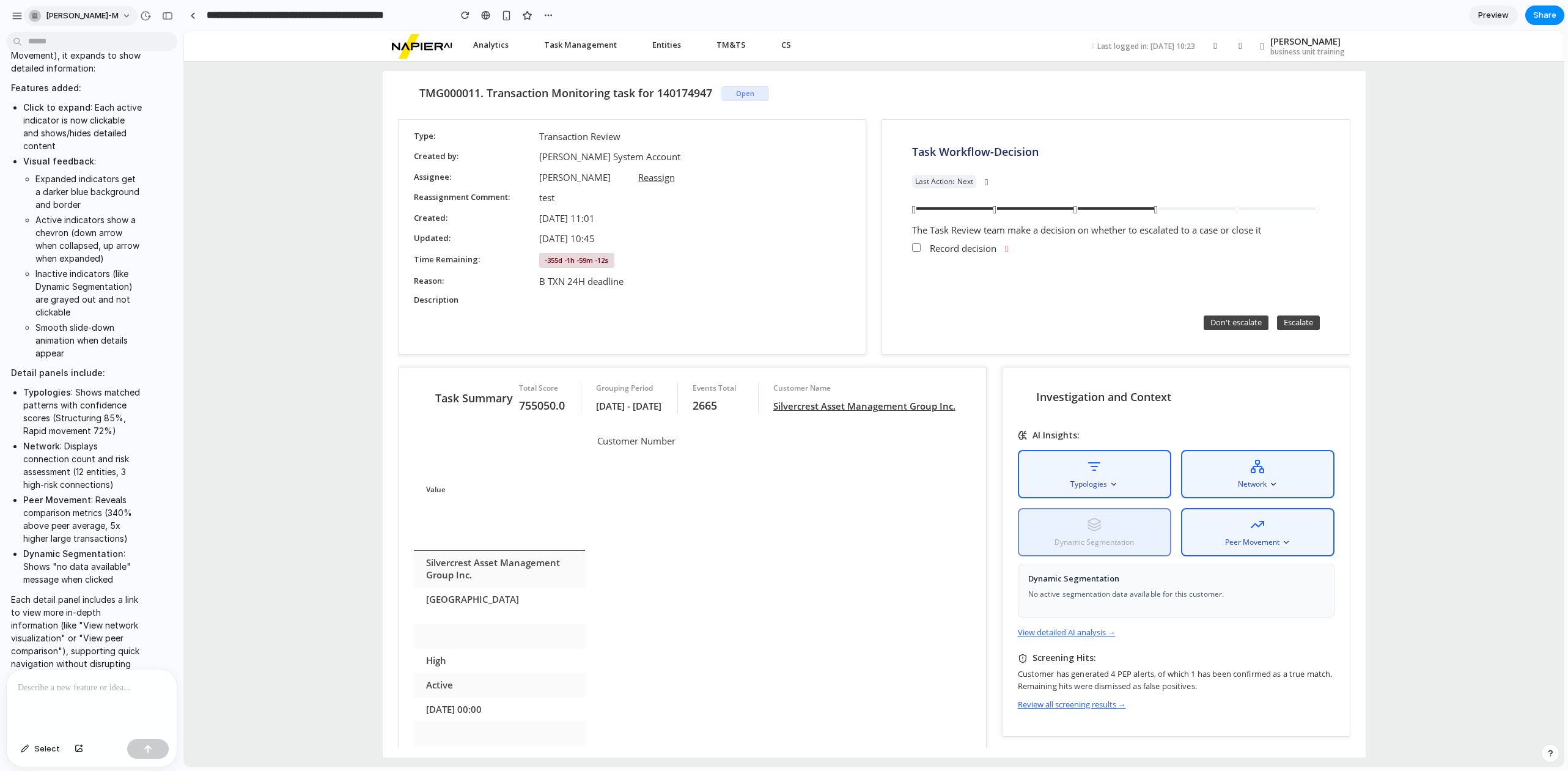
click at [68, 16] on span "[PERSON_NAME]-m" at bounding box center [83, 16] width 73 height 12
click at [79, 45] on li "Settings" at bounding box center [77, 43] width 101 height 19
click at [74, 16] on span "[PERSON_NAME]-m" at bounding box center [83, 16] width 73 height 12
click at [82, 54] on li "Invite members" at bounding box center [77, 63] width 101 height 19
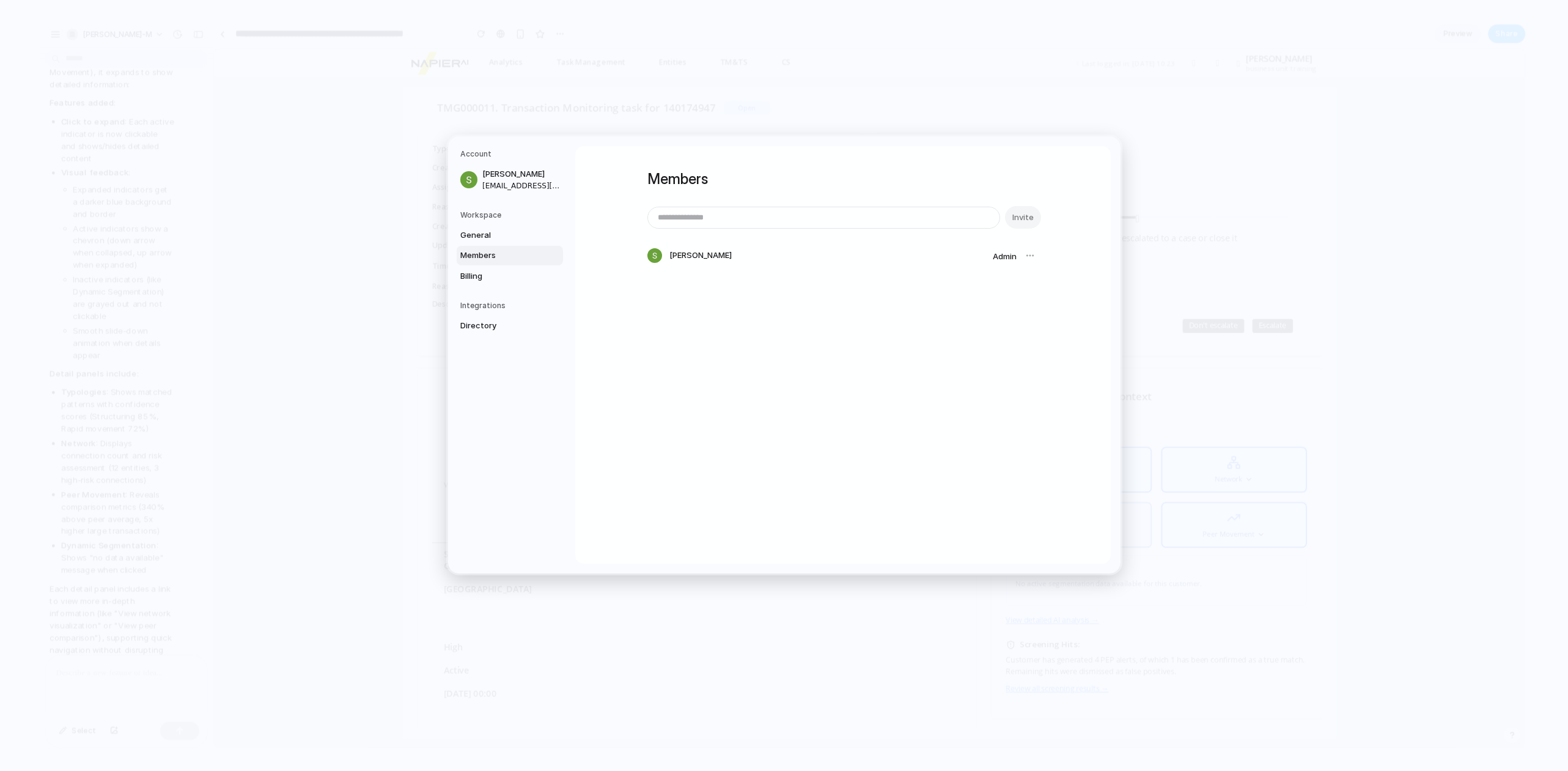
click at [742, 216] on input "email" at bounding box center [823, 217] width 352 height 21
click at [726, 222] on input "email" at bounding box center [823, 217] width 352 height 21
type input "*"
click at [754, 218] on input "*" at bounding box center [823, 217] width 352 height 21
paste input "**********"
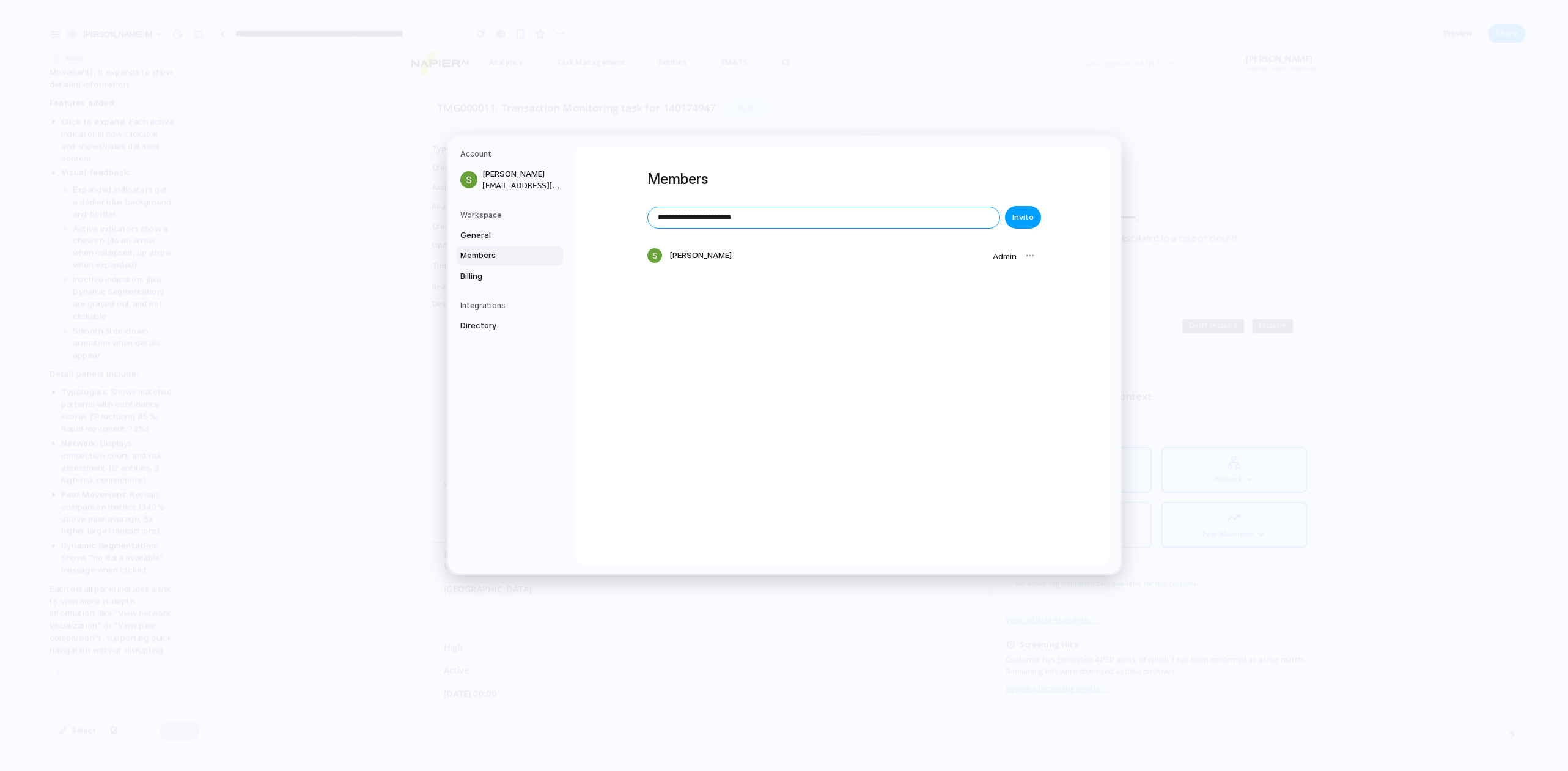
type input "**********"
click at [1025, 222] on span "Invite" at bounding box center [1022, 217] width 22 height 12
click at [1025, 254] on div at bounding box center [1030, 255] width 17 height 17
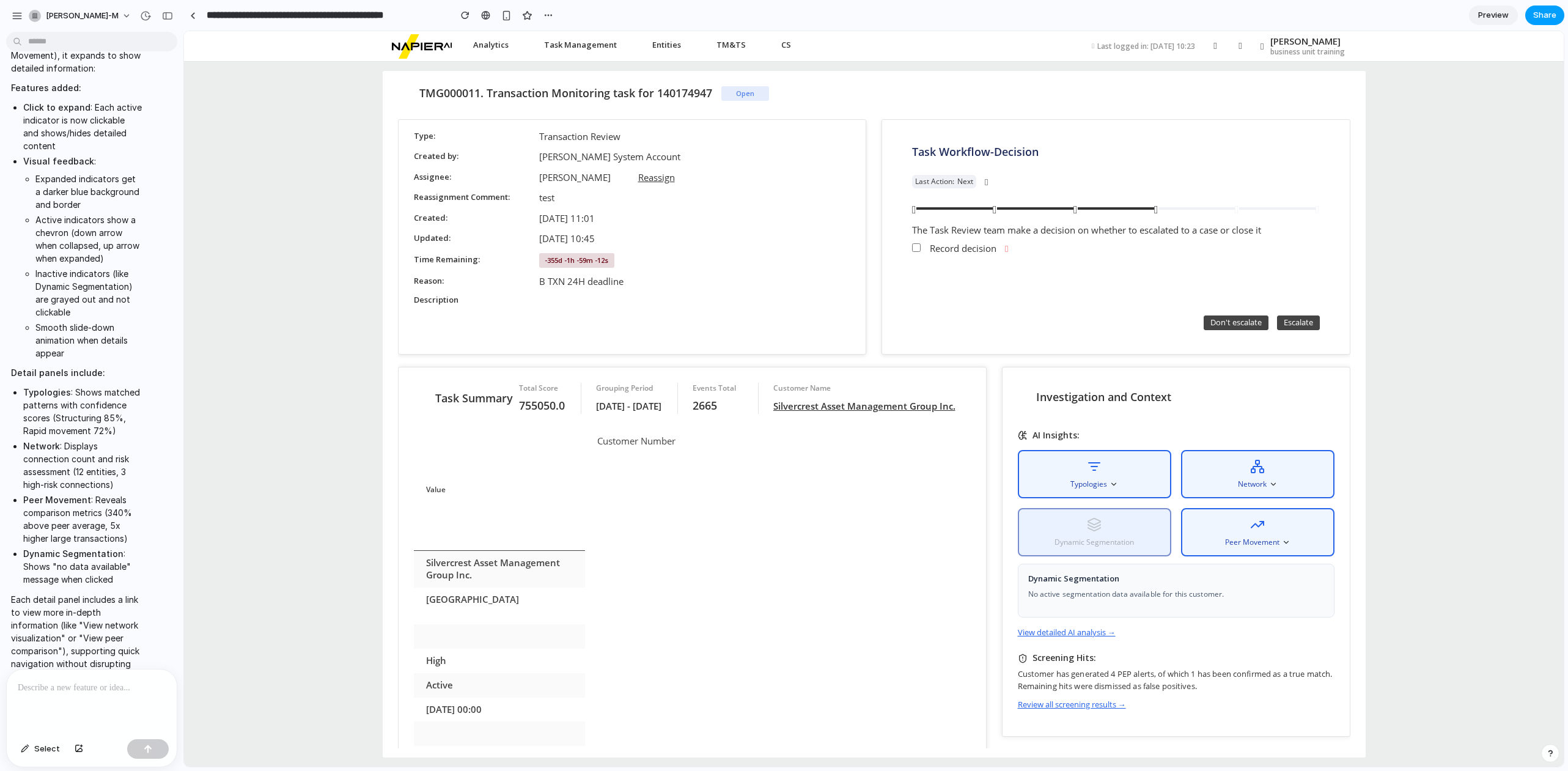
click at [1546, 19] on span "Share" at bounding box center [1544, 15] width 23 height 12
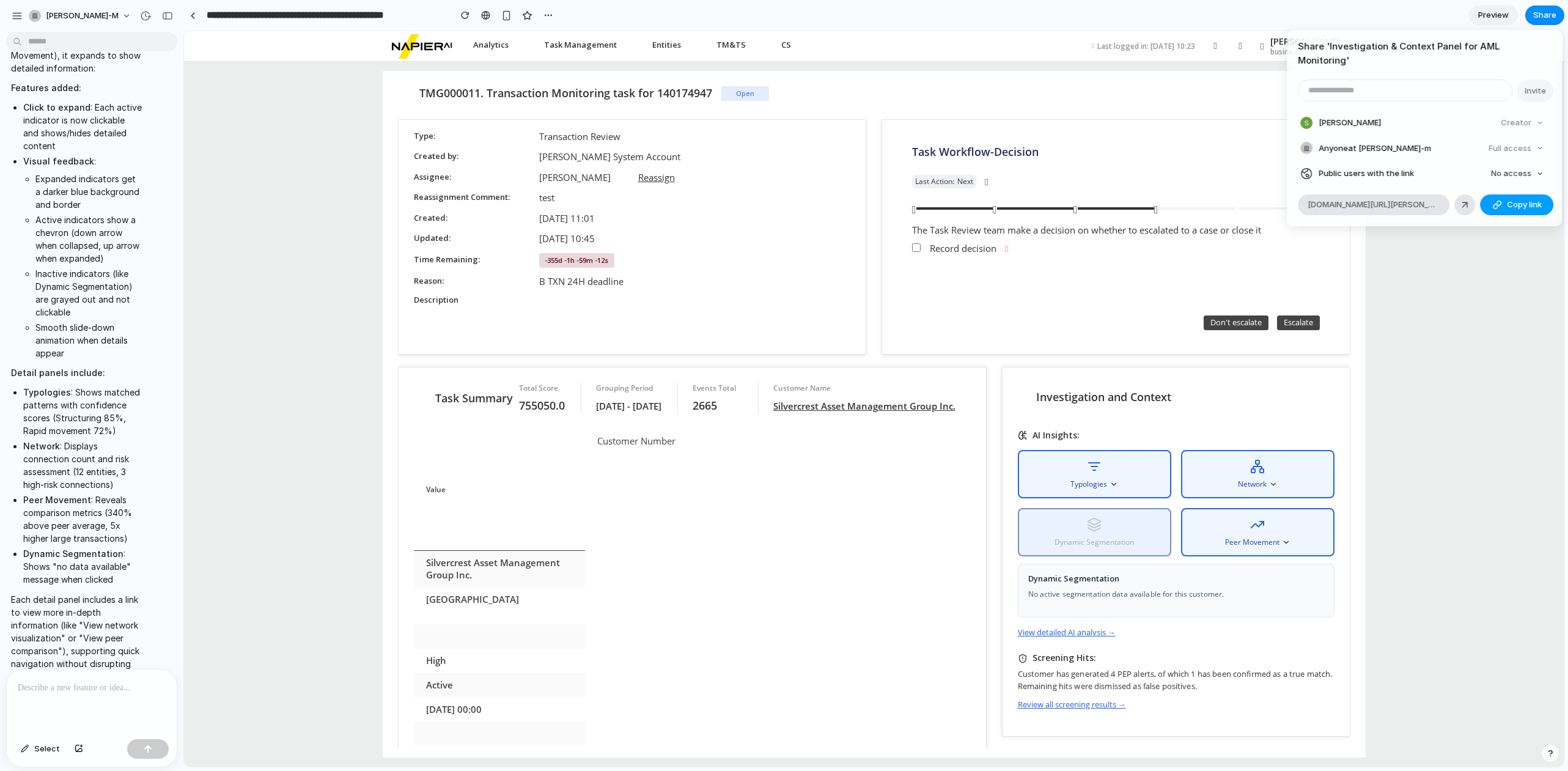
click at [1516, 194] on button "Copy link" at bounding box center [1516, 204] width 74 height 21
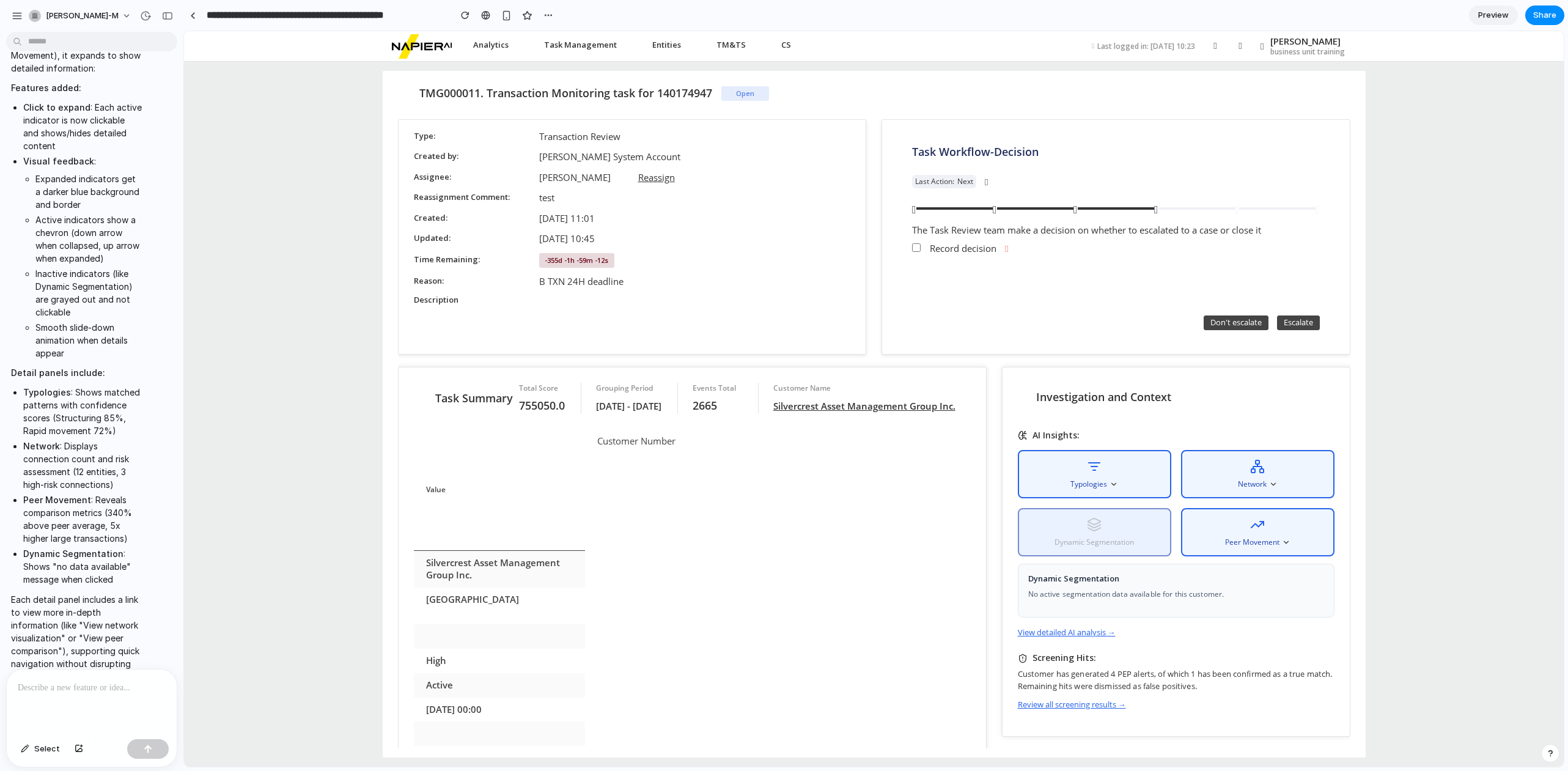
click at [1361, 402] on div "Share ' Investigation & Context Panel for AML Monitoring ' Invite [PERSON_NAME]…" at bounding box center [784, 385] width 1568 height 771
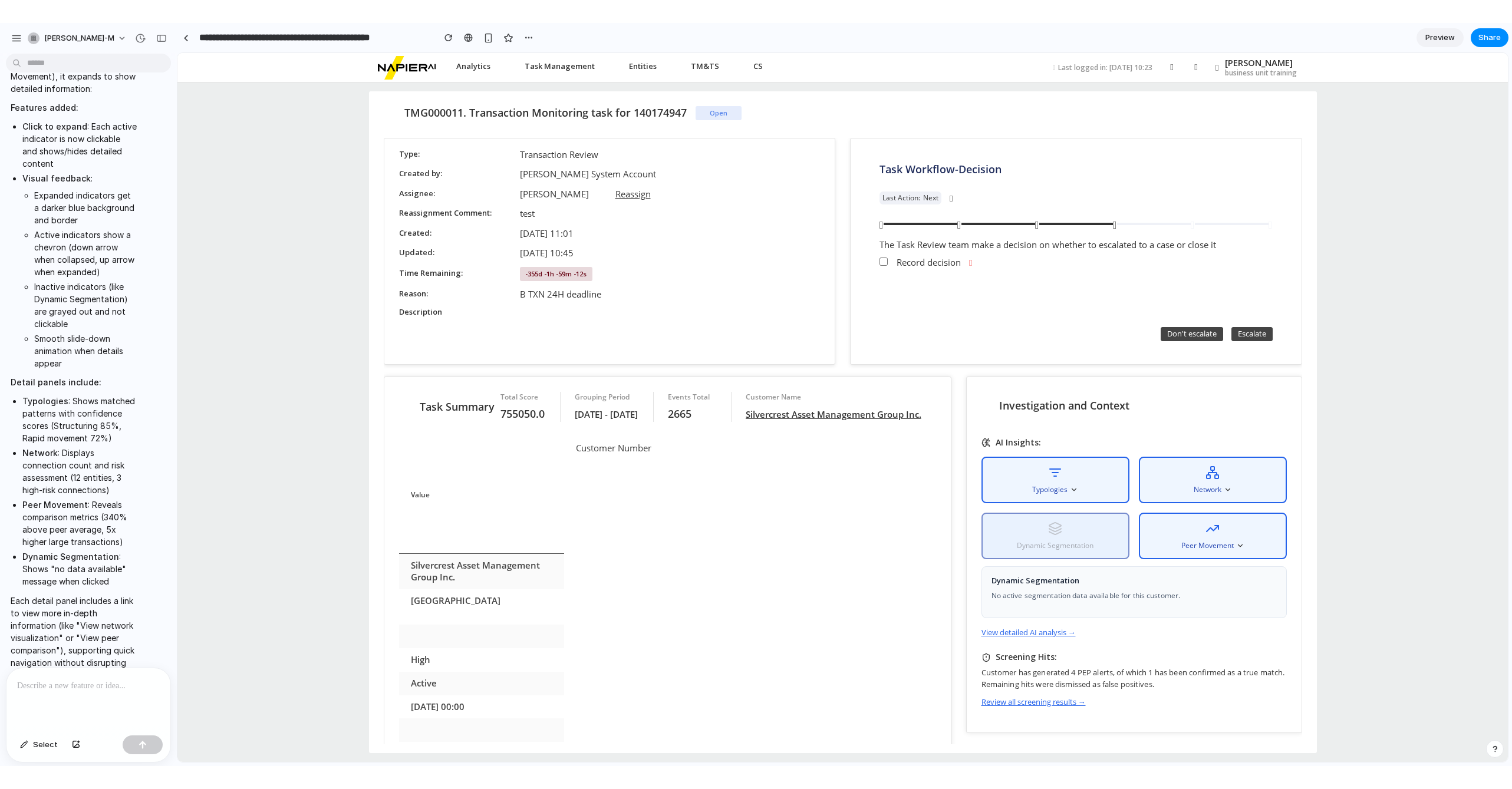
scroll to position [2, 0]
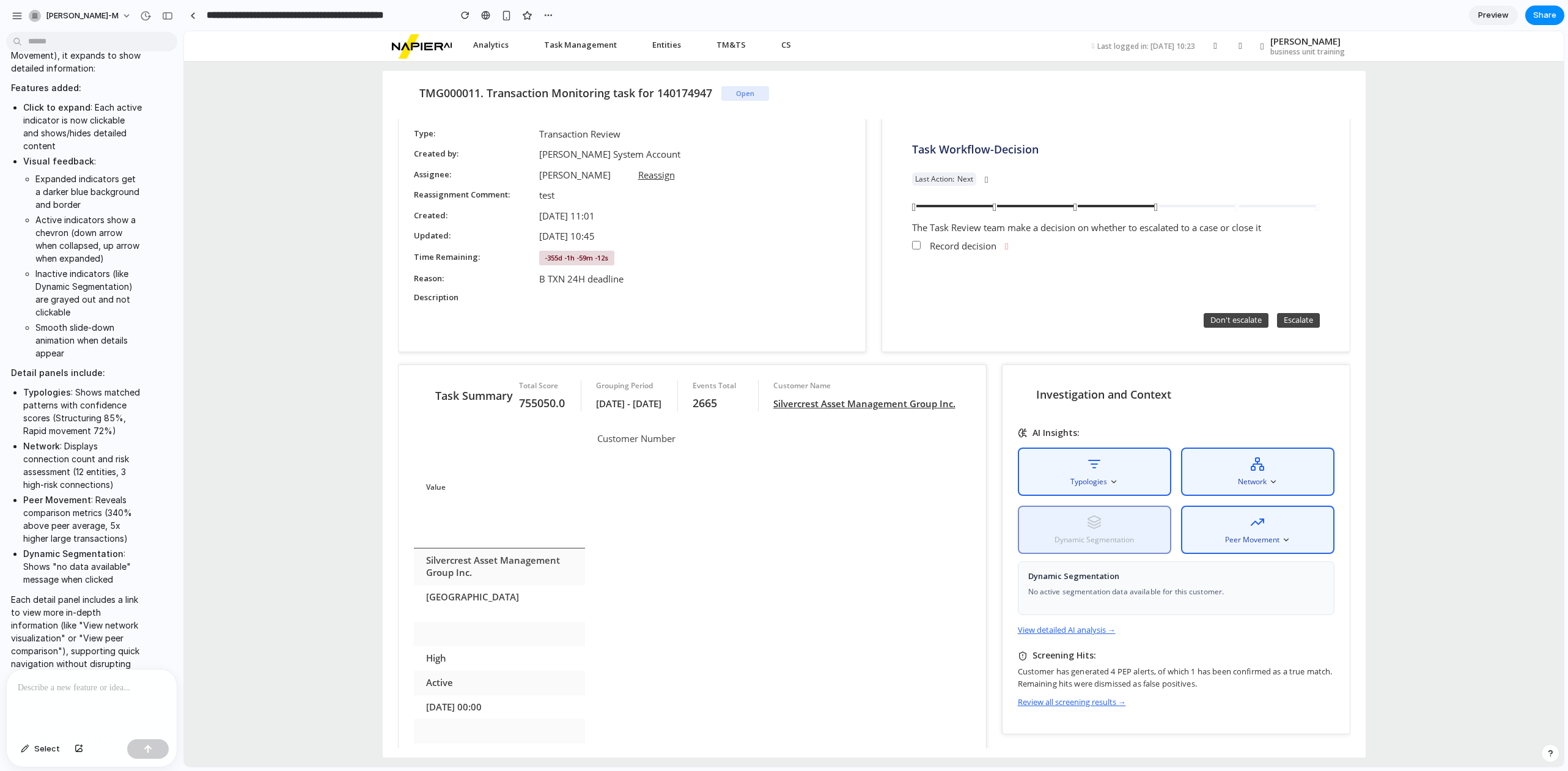
click at [1171, 514] on div "Dynamic Segmentation" at bounding box center [1094, 529] width 153 height 48
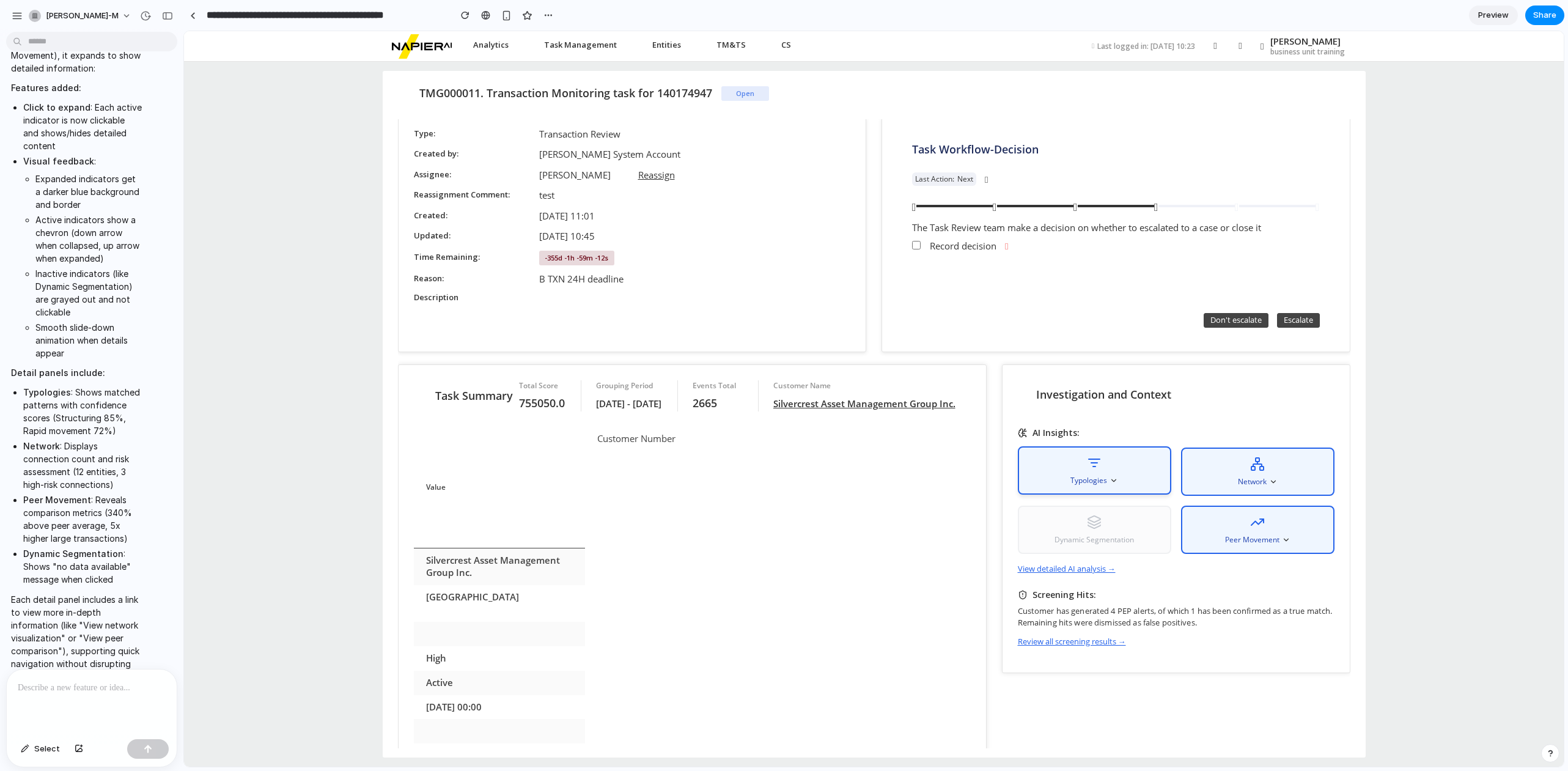
click at [1155, 470] on div "Typologies" at bounding box center [1094, 470] width 153 height 48
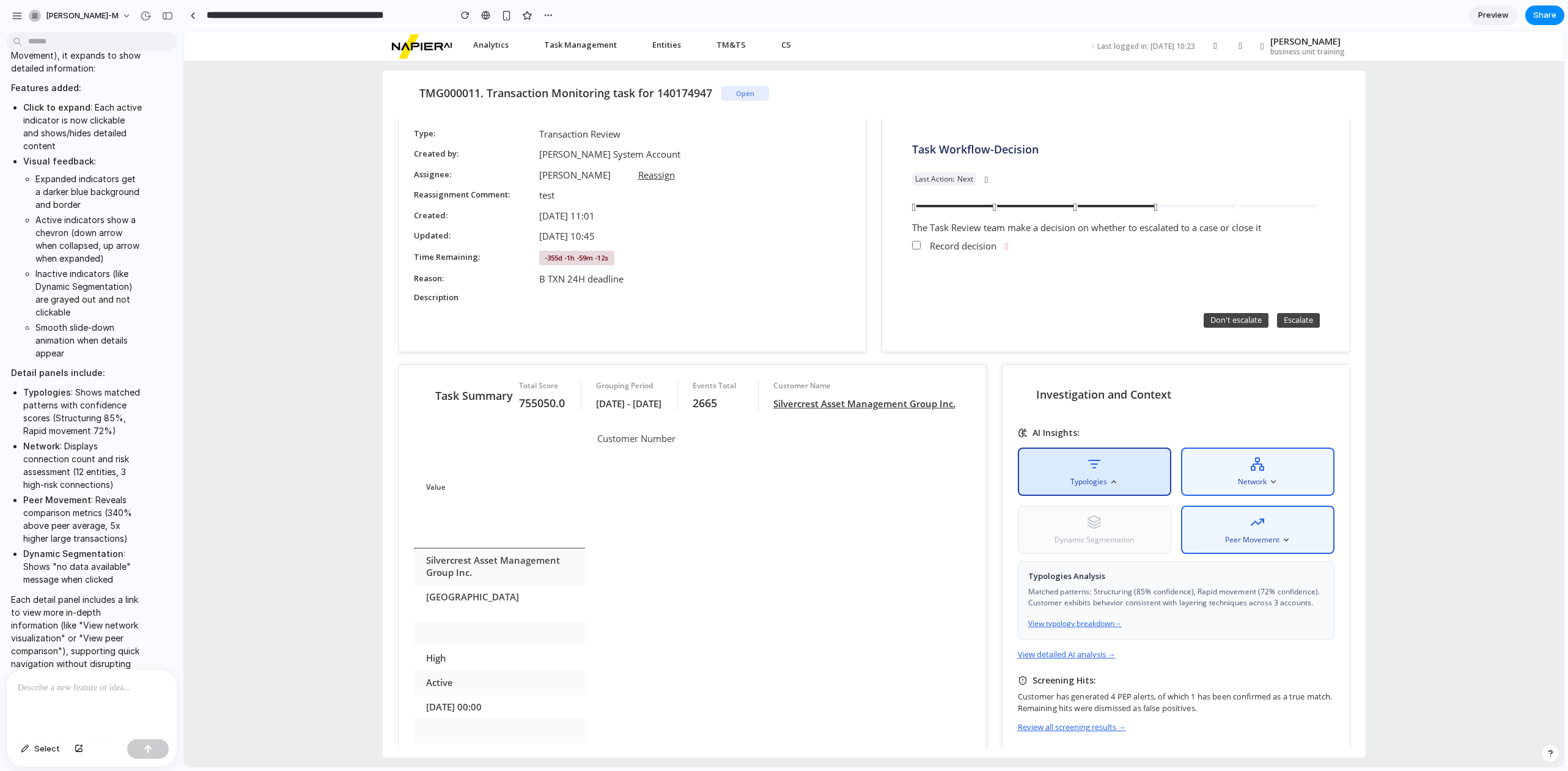
click at [1393, 454] on div "TMG000011. Transaction Monitoring task for 140174947 Open Type Transaction Revi…" at bounding box center [873, 414] width 1379 height 705
click at [1390, 424] on div "TMG000011. Transaction Monitoring task for 140174947 Open Type Transaction Revi…" at bounding box center [873, 414] width 1379 height 705
click at [1159, 472] on div "Typologies" at bounding box center [1094, 470] width 153 height 48
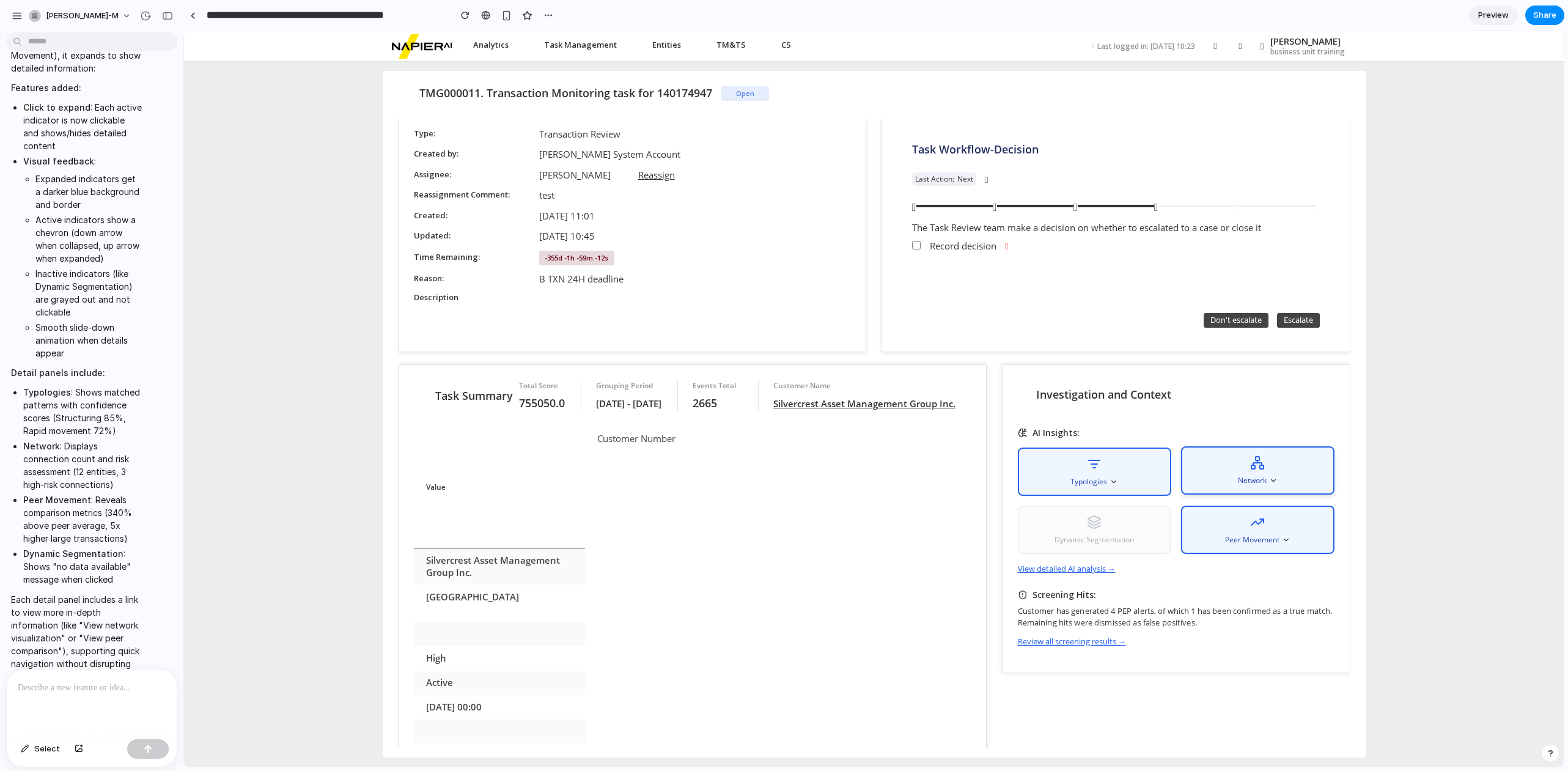
click at [1255, 466] on rect at bounding box center [1253, 467] width 4 height 4
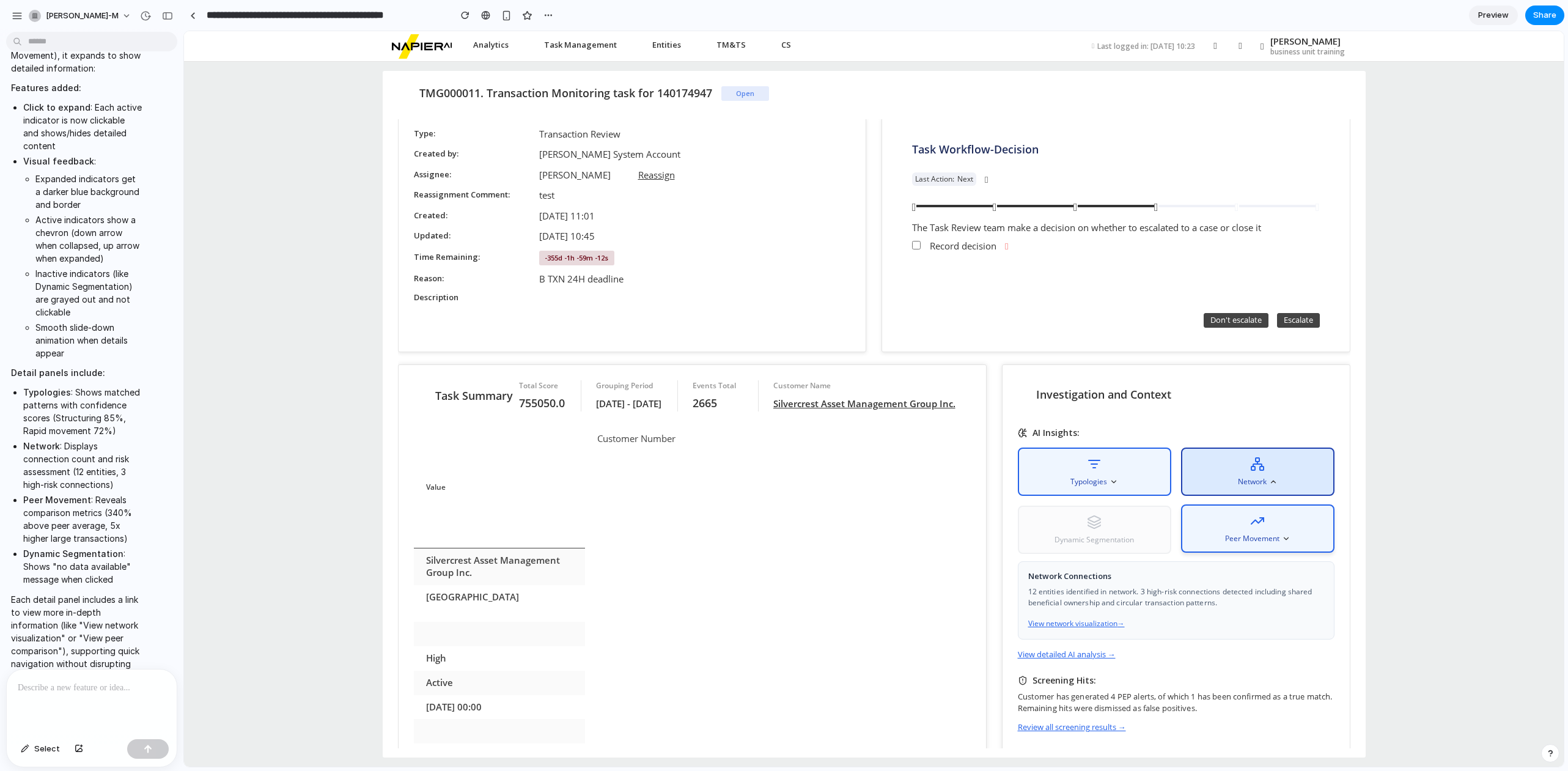
click at [1280, 527] on div "Peer Movement" at bounding box center [1257, 528] width 153 height 48
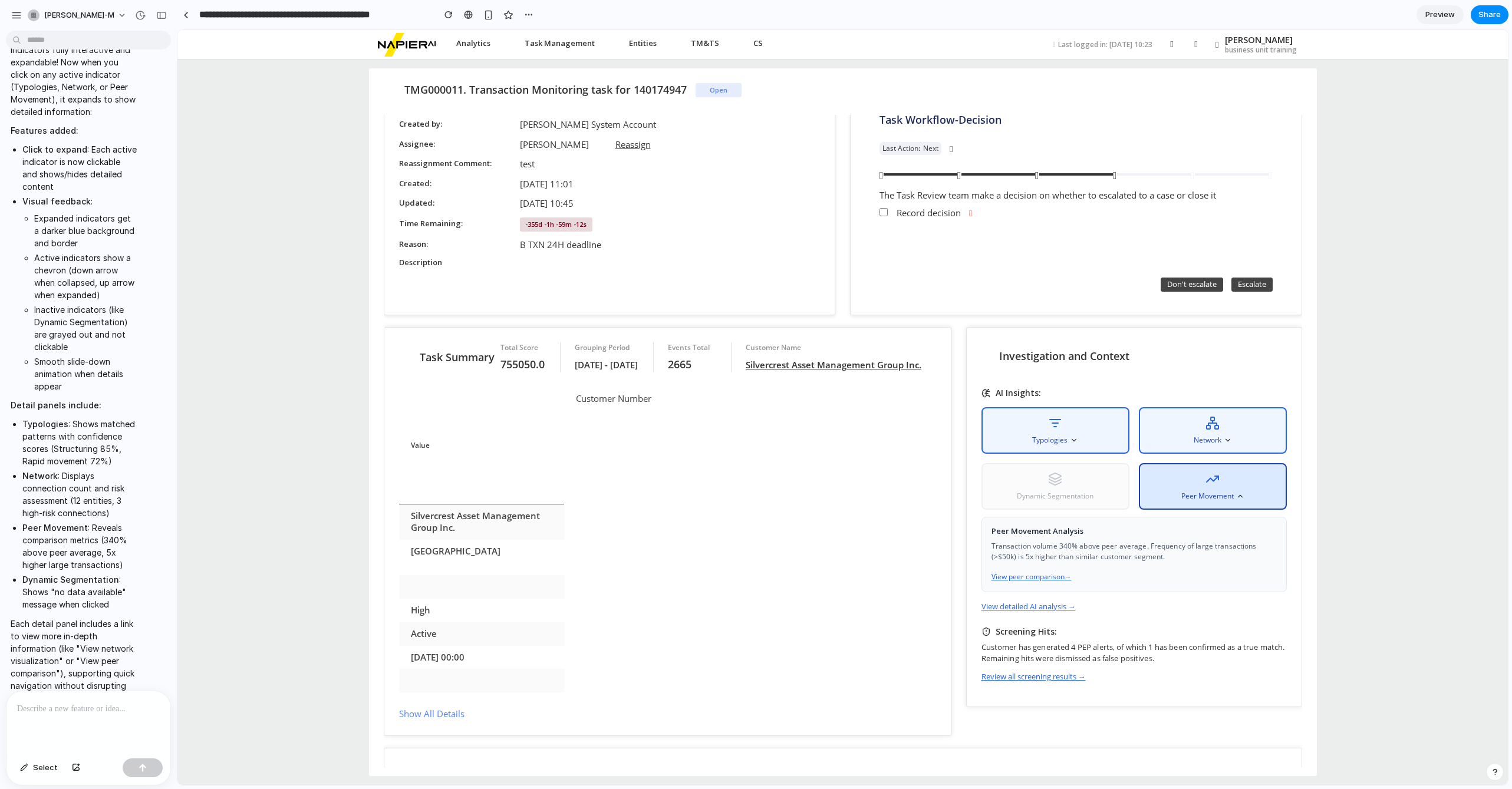
scroll to position [28, 0]
click at [1197, 483] on div "Peer Movement" at bounding box center [1212, 483] width 148 height 47
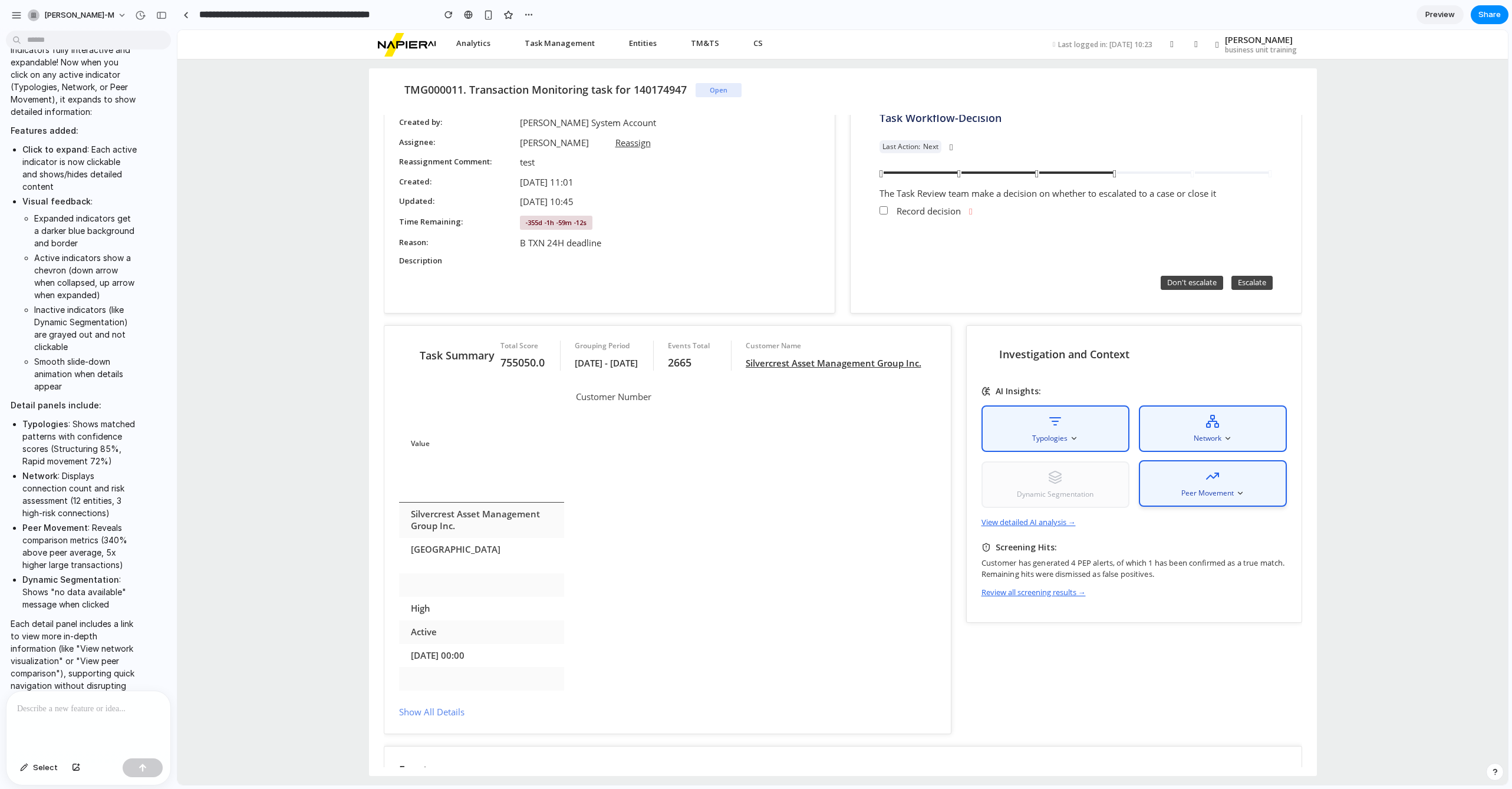
click at [1186, 481] on div "Peer Movement" at bounding box center [1212, 483] width 148 height 47
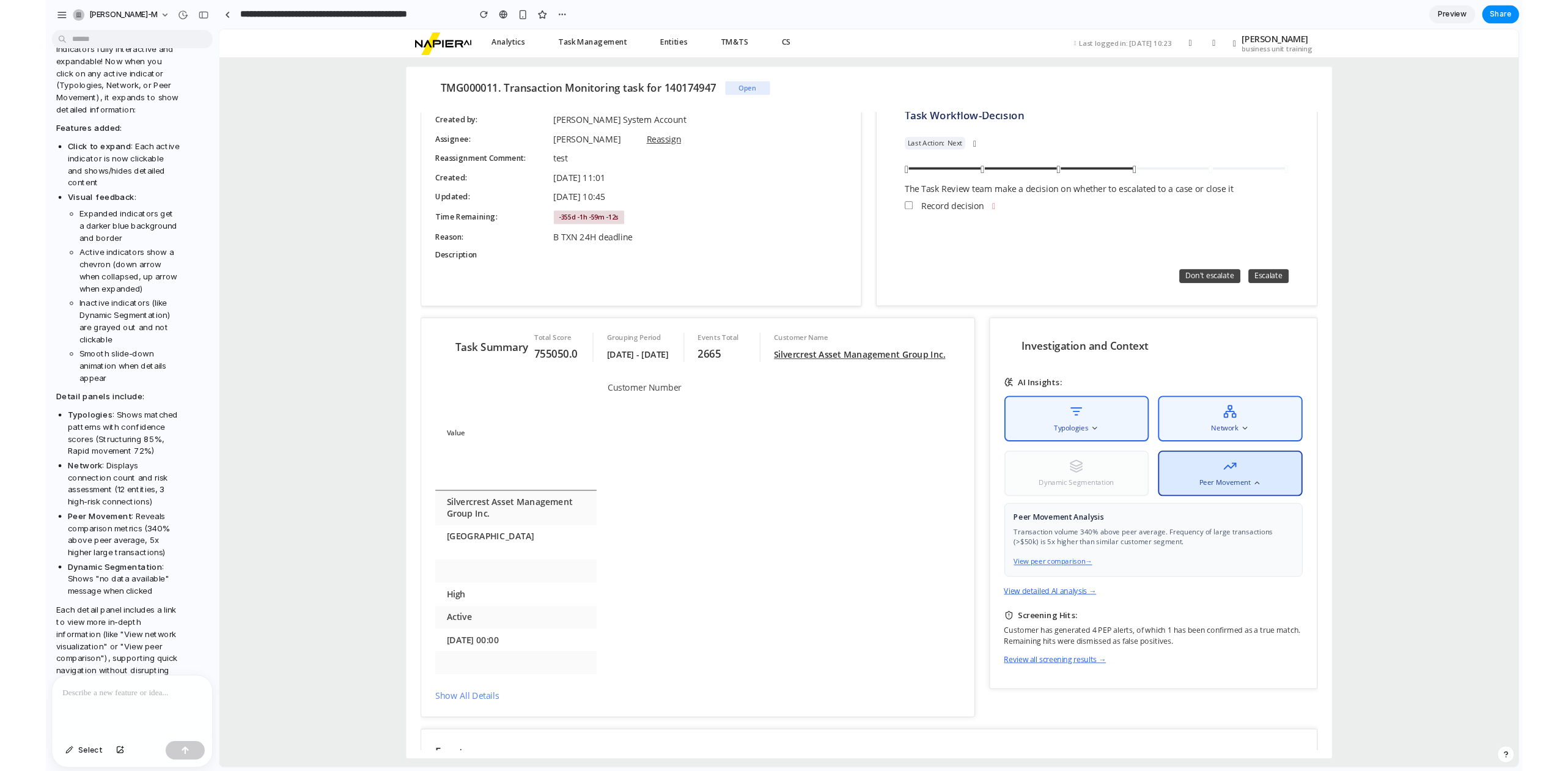
scroll to position [62, 0]
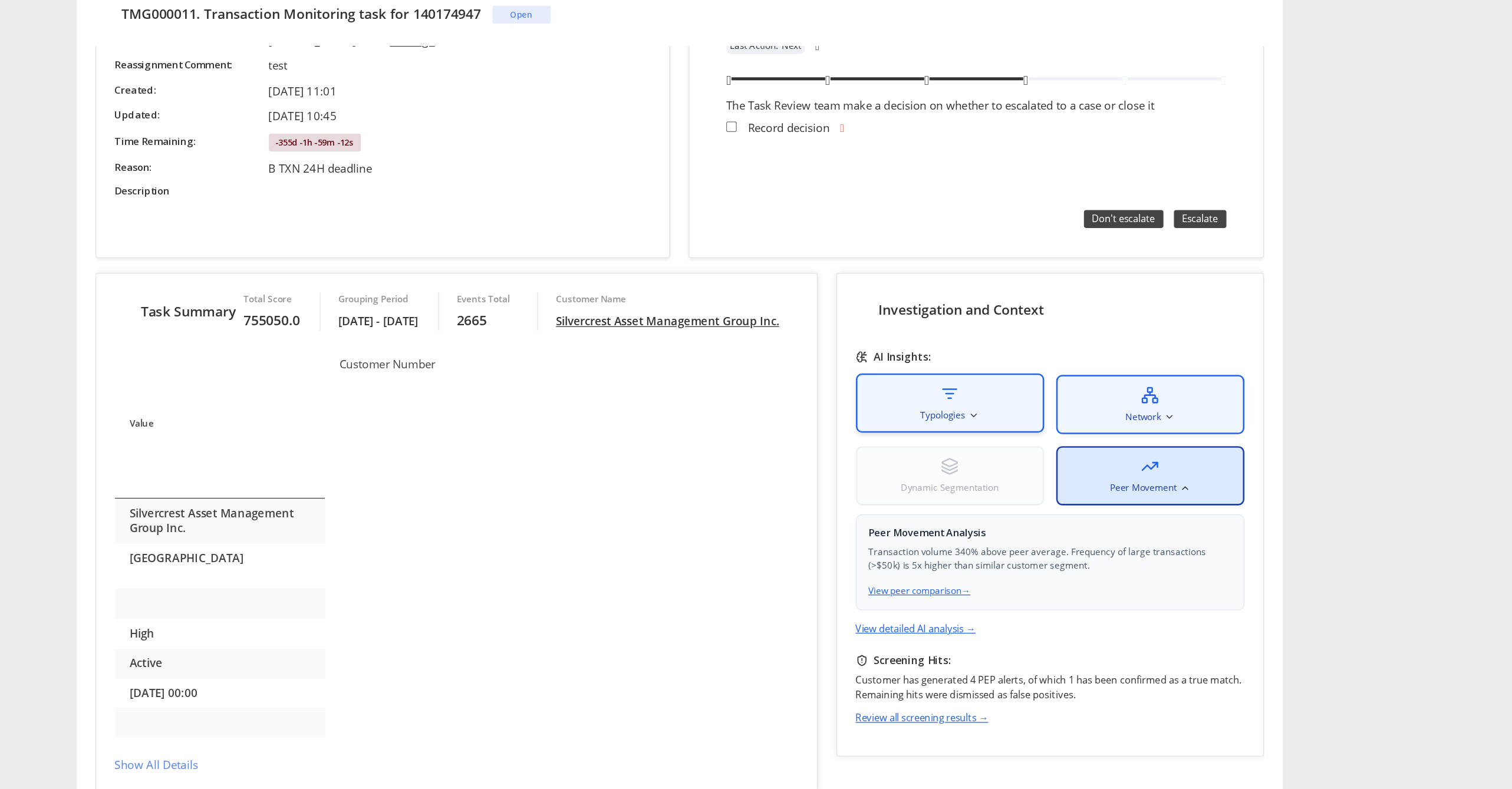
click at [743, 302] on div "Typologies" at bounding box center [711, 304] width 148 height 47
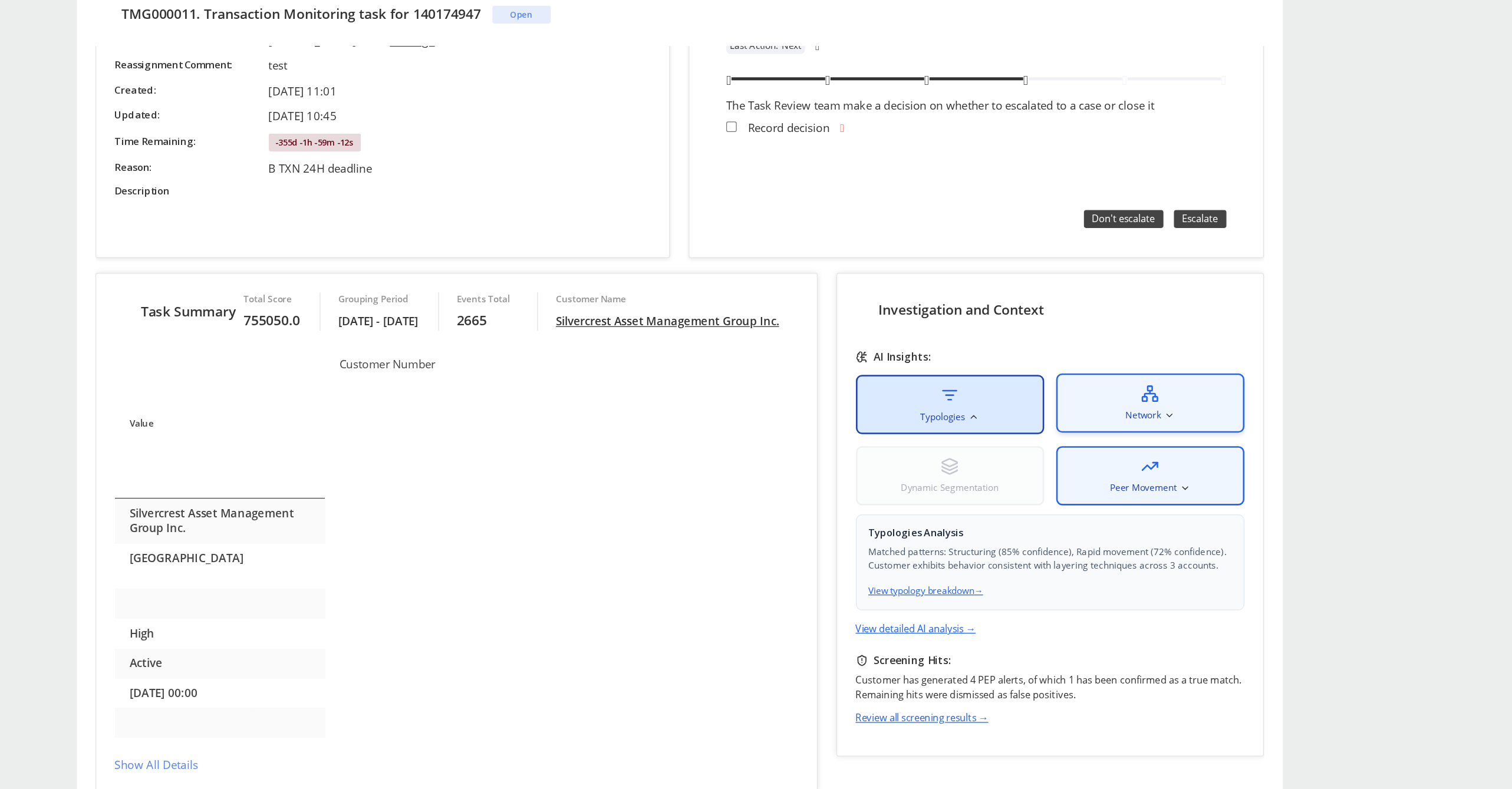
click at [857, 310] on span "Network" at bounding box center [863, 314] width 28 height 11
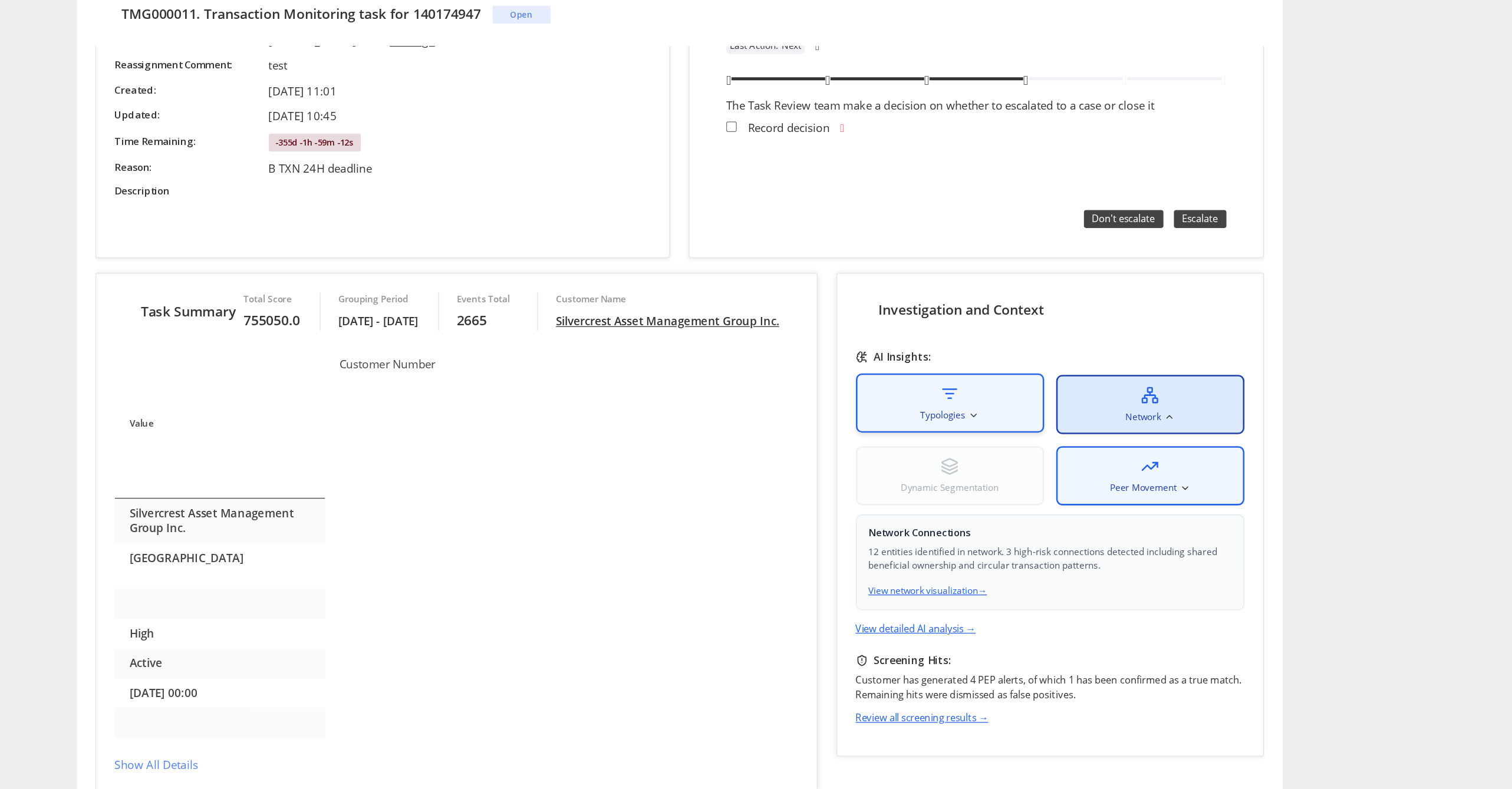
click at [772, 304] on div "Typologies" at bounding box center [711, 304] width 148 height 47
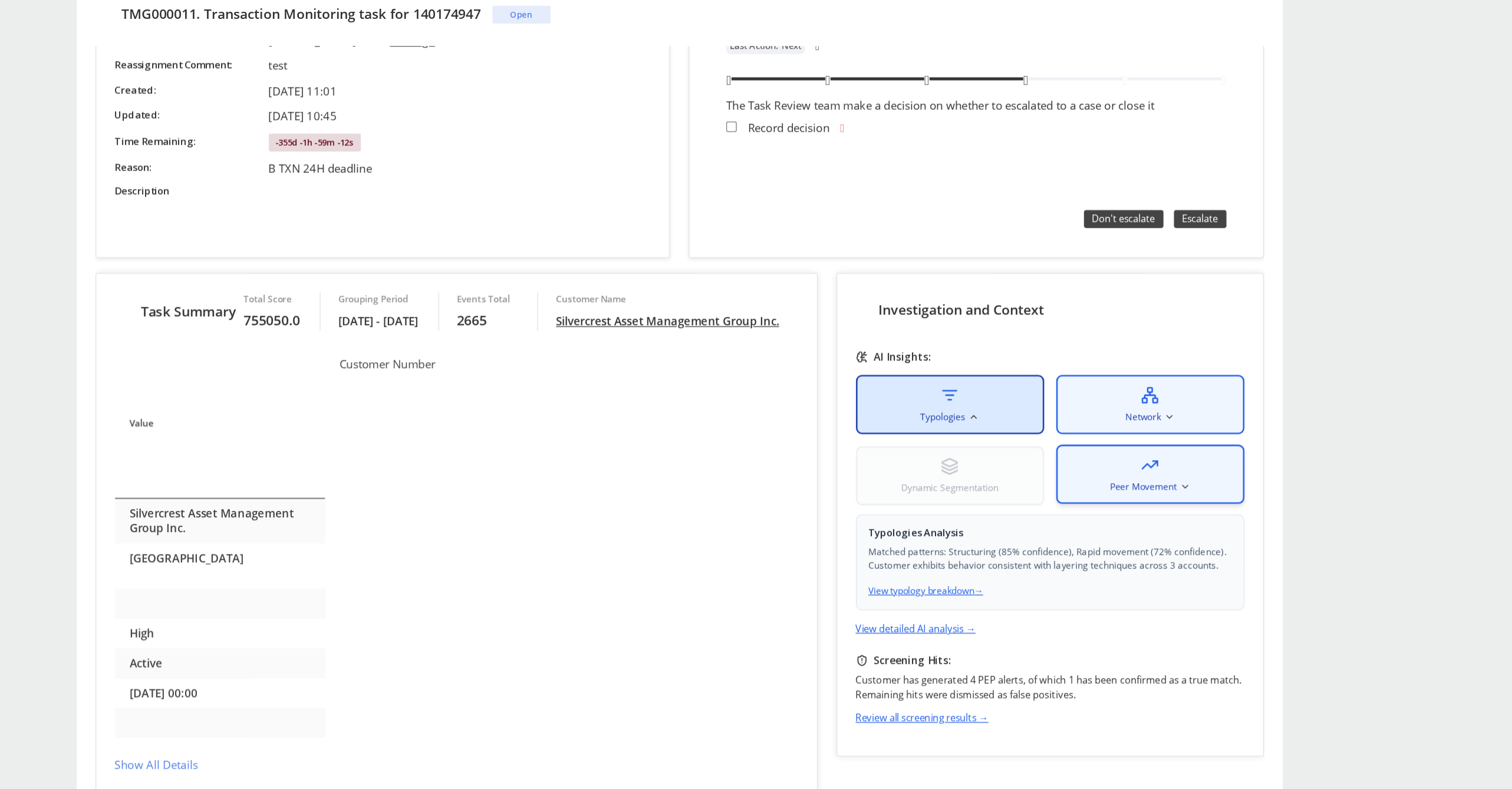
click at [850, 365] on span "Peer Movement" at bounding box center [862, 370] width 52 height 11
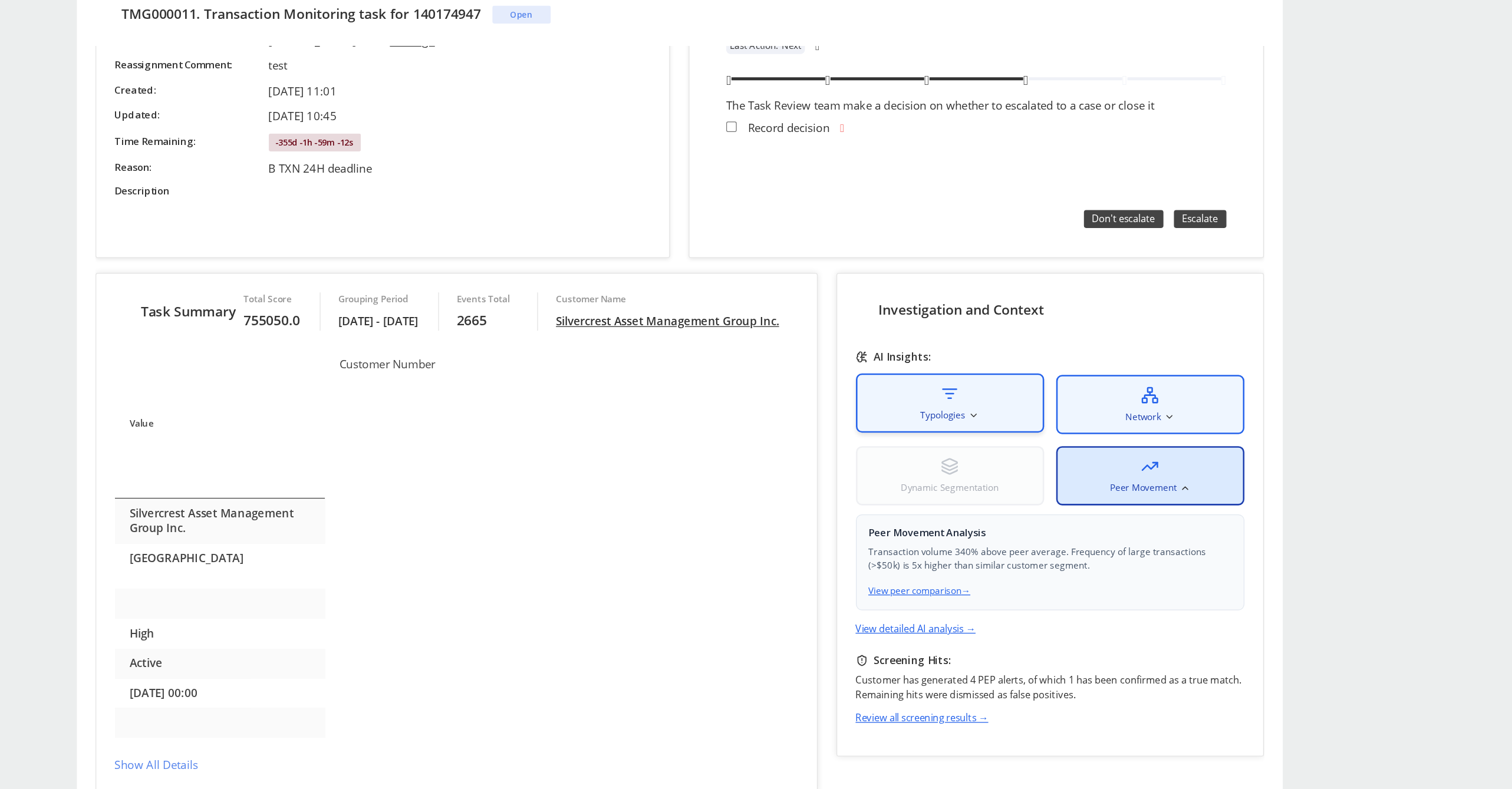
click at [752, 290] on div "Typologies" at bounding box center [711, 304] width 148 height 47
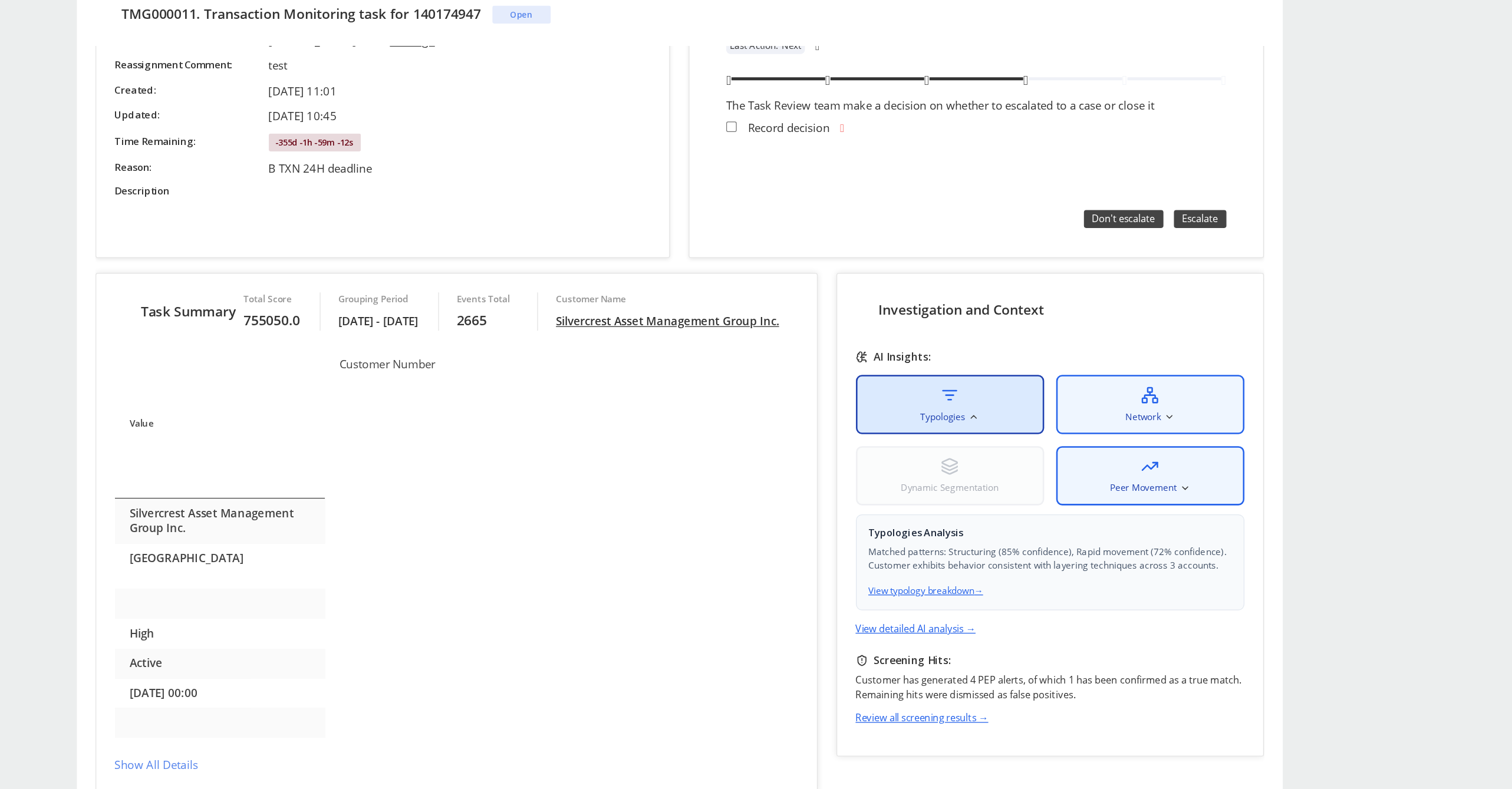
click at [785, 352] on div "Dynamic Segmentation" at bounding box center [711, 361] width 148 height 47
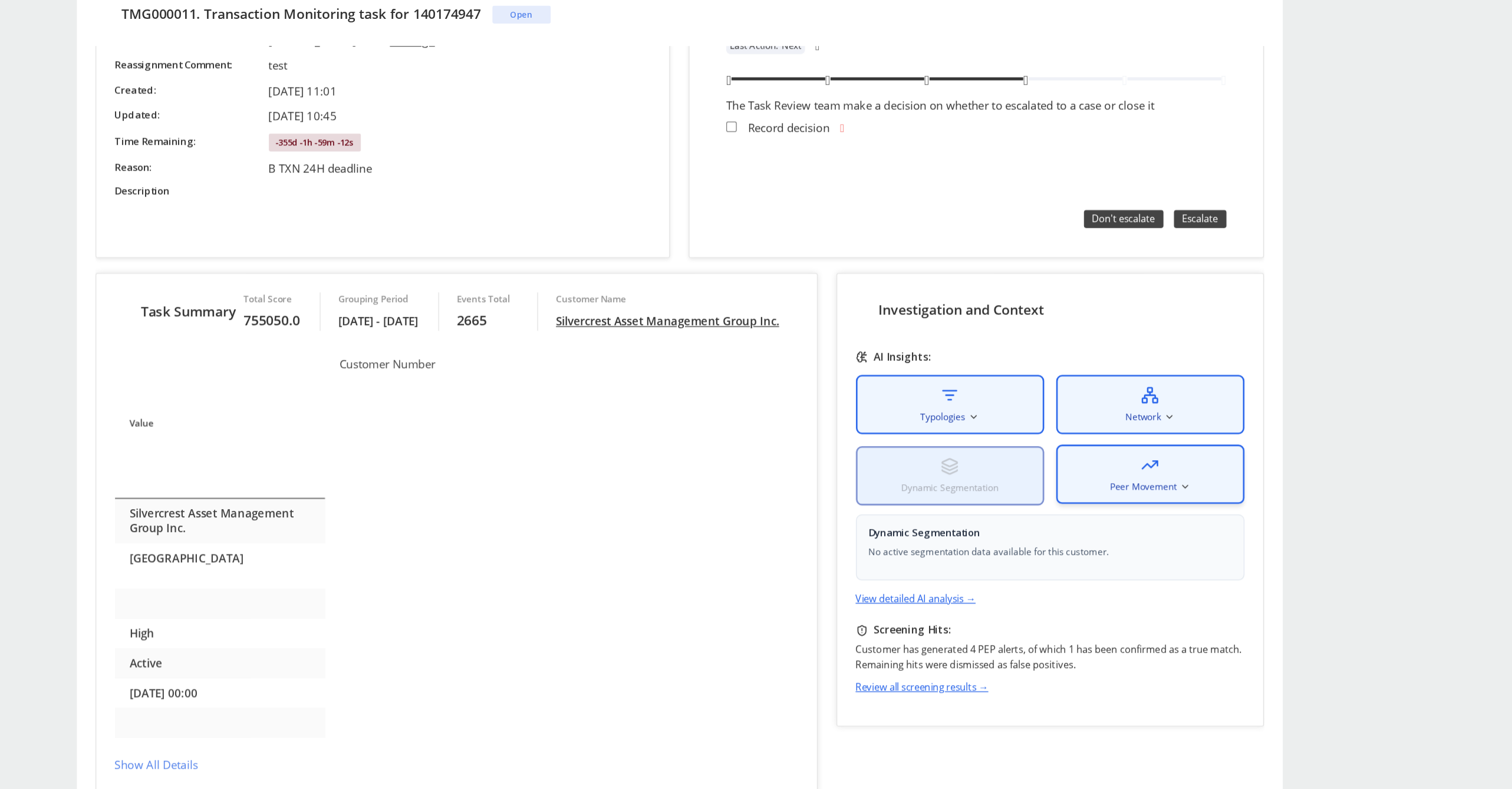
click at [844, 353] on div "Peer Movement" at bounding box center [868, 360] width 148 height 47
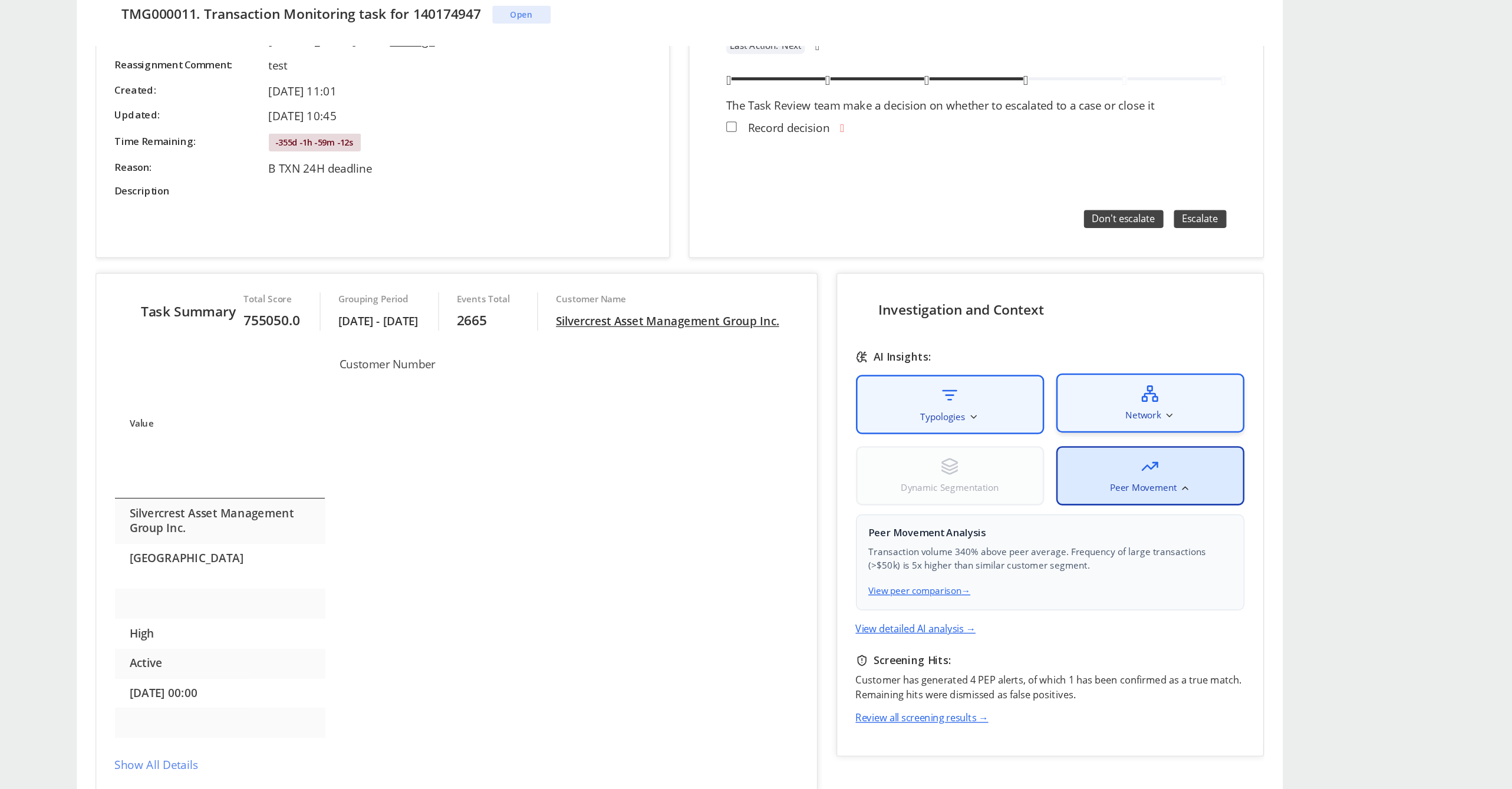
click at [833, 310] on div "Network" at bounding box center [868, 304] width 148 height 47
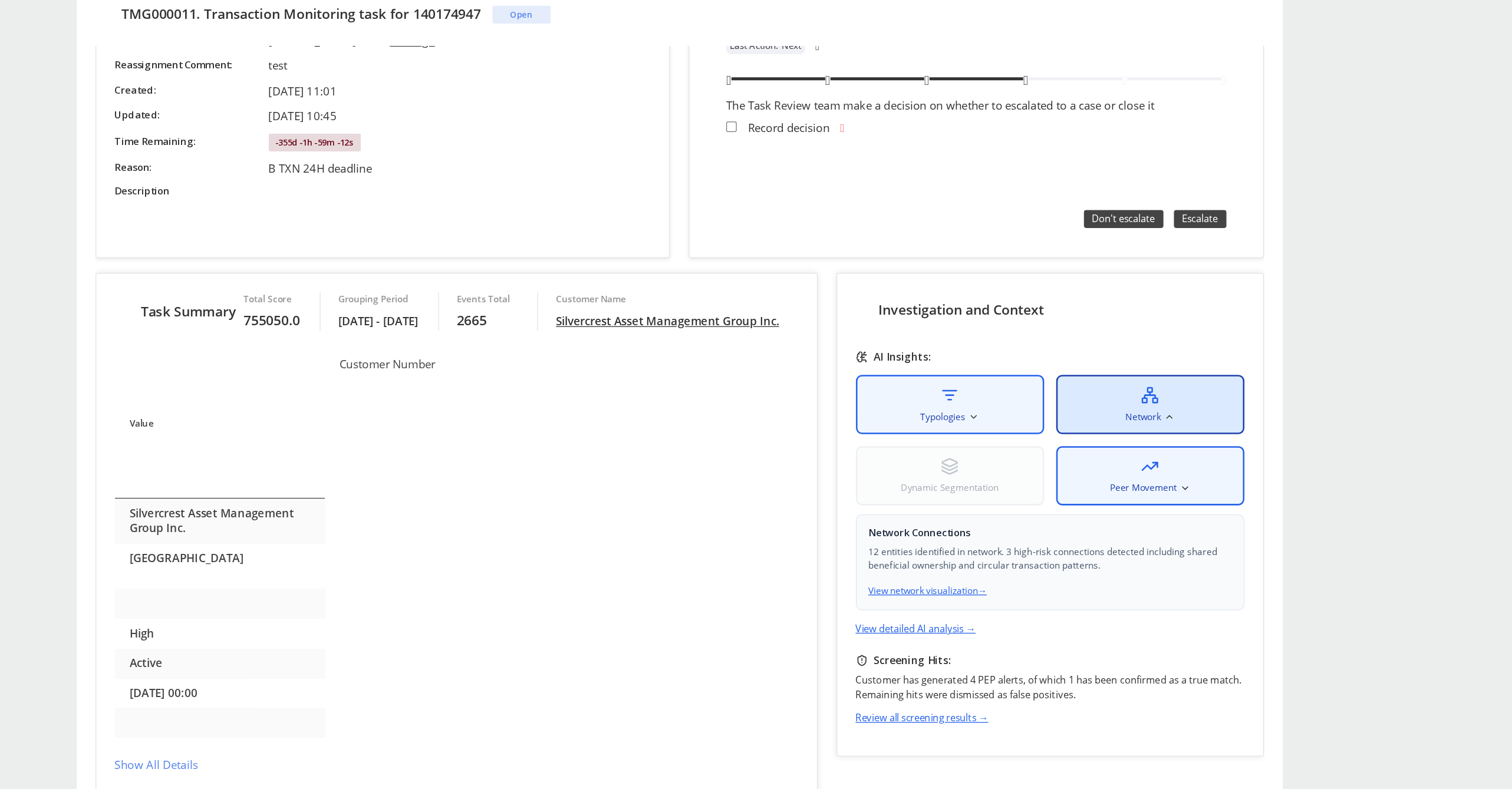
click at [863, 327] on div "Typologies Network Dynamic Segmentation Peer Movement" at bounding box center [790, 333] width 305 height 102
click at [849, 306] on div "Network" at bounding box center [868, 304] width 148 height 47
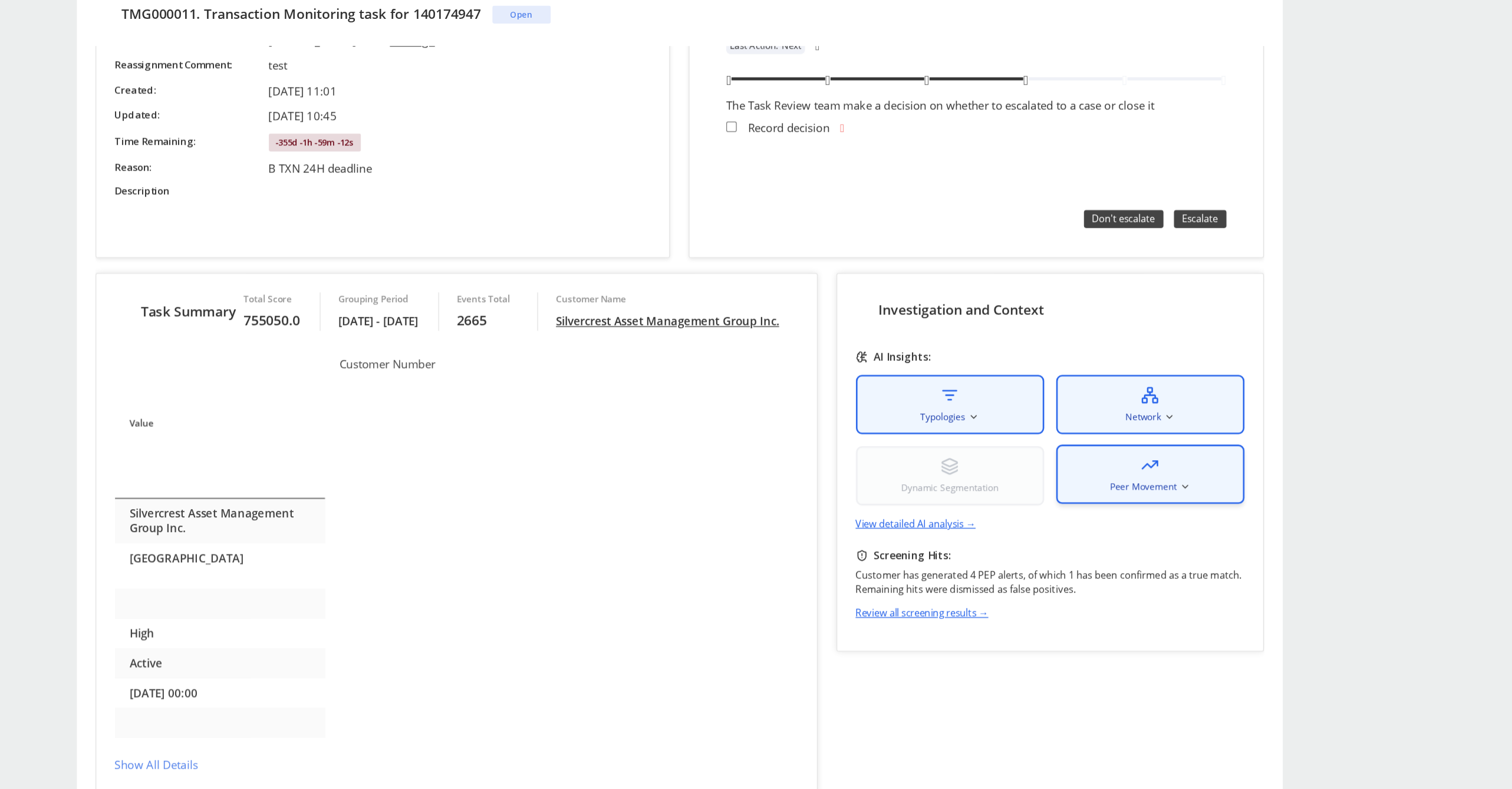
click at [837, 359] on div "Peer Movement" at bounding box center [868, 360] width 148 height 47
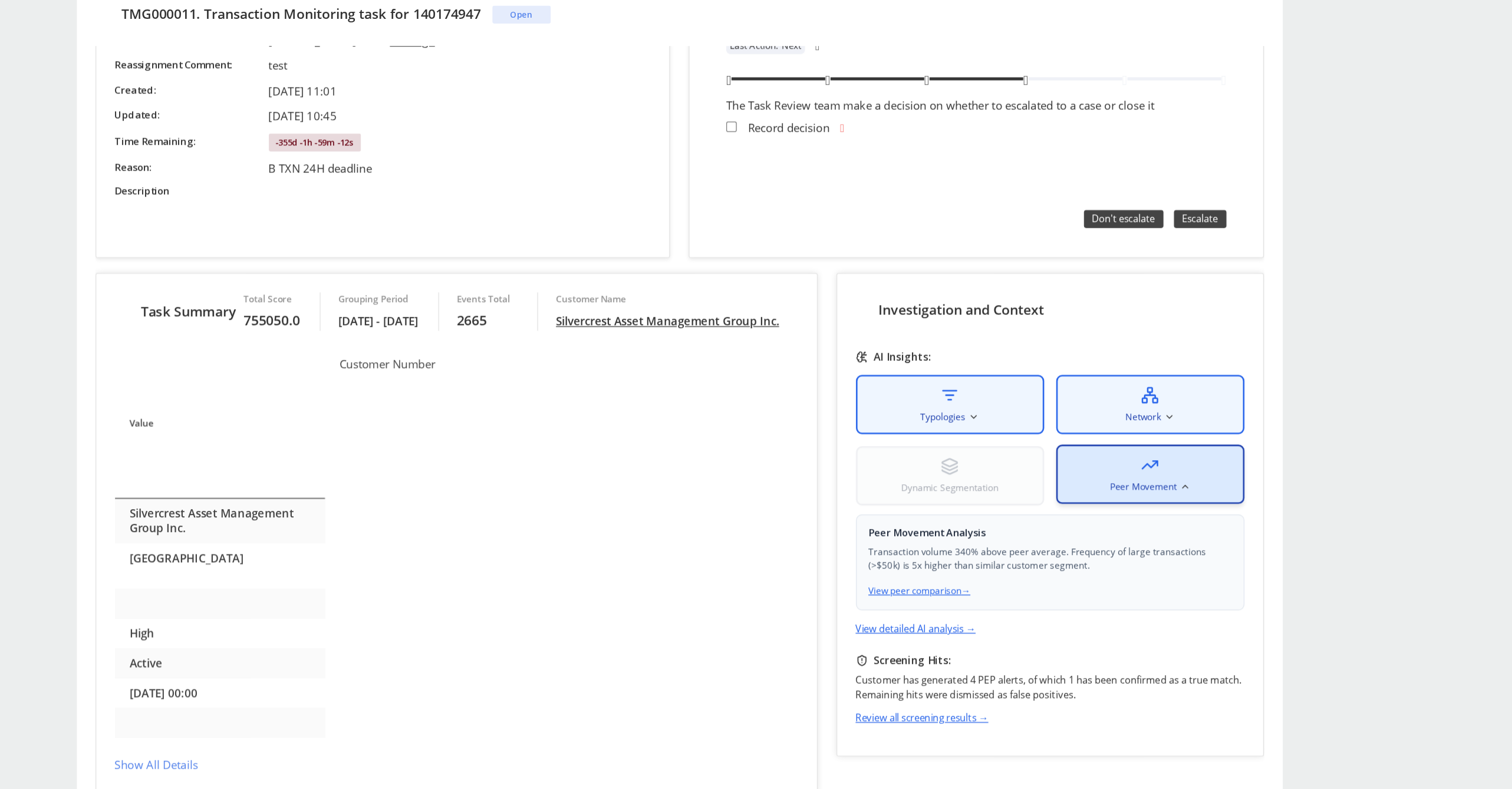
click at [819, 350] on div "Peer Movement" at bounding box center [868, 360] width 148 height 47
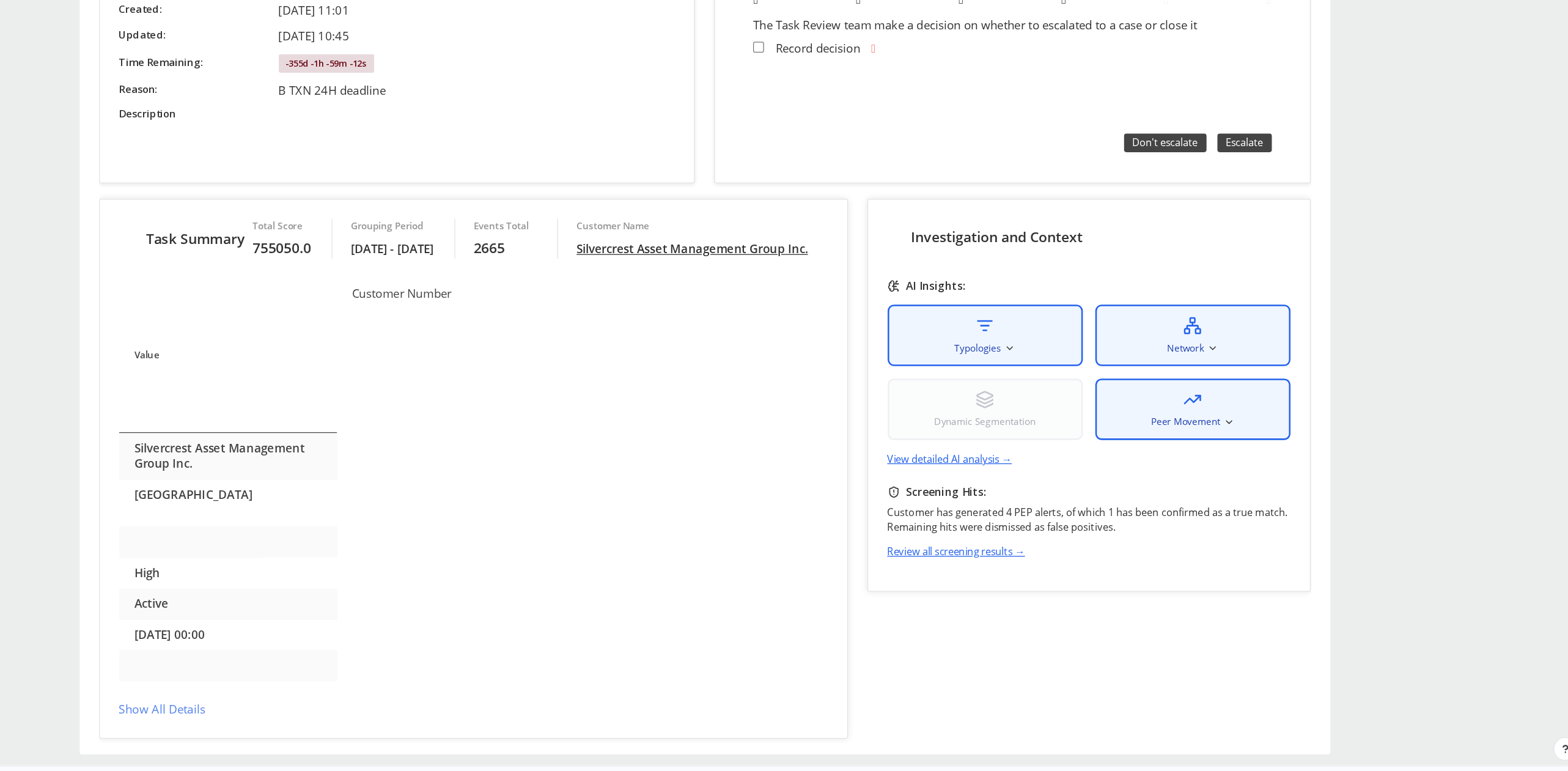
scroll to position [28, 0]
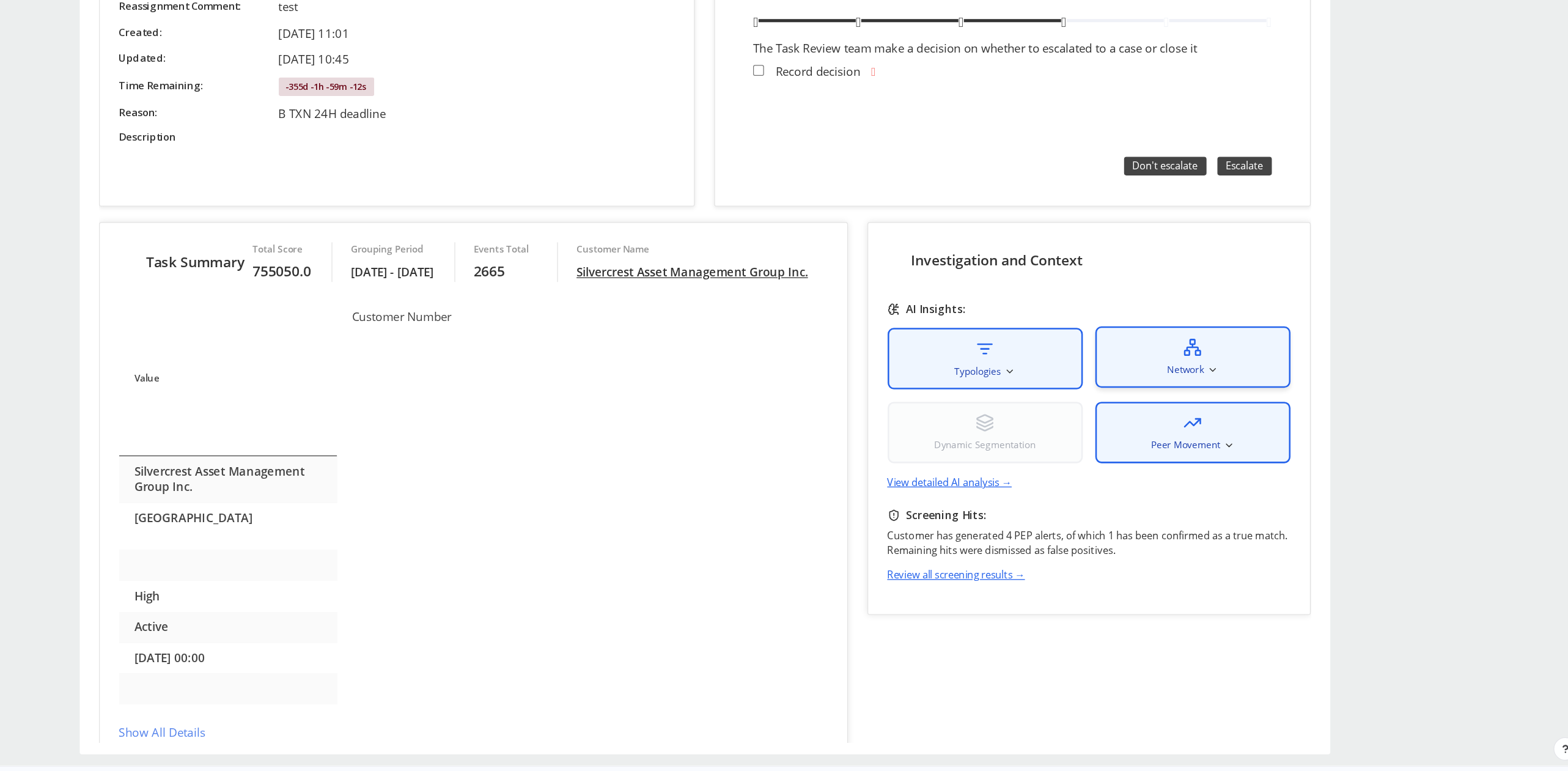
click at [887, 249] on span "Network" at bounding box center [895, 254] width 29 height 11
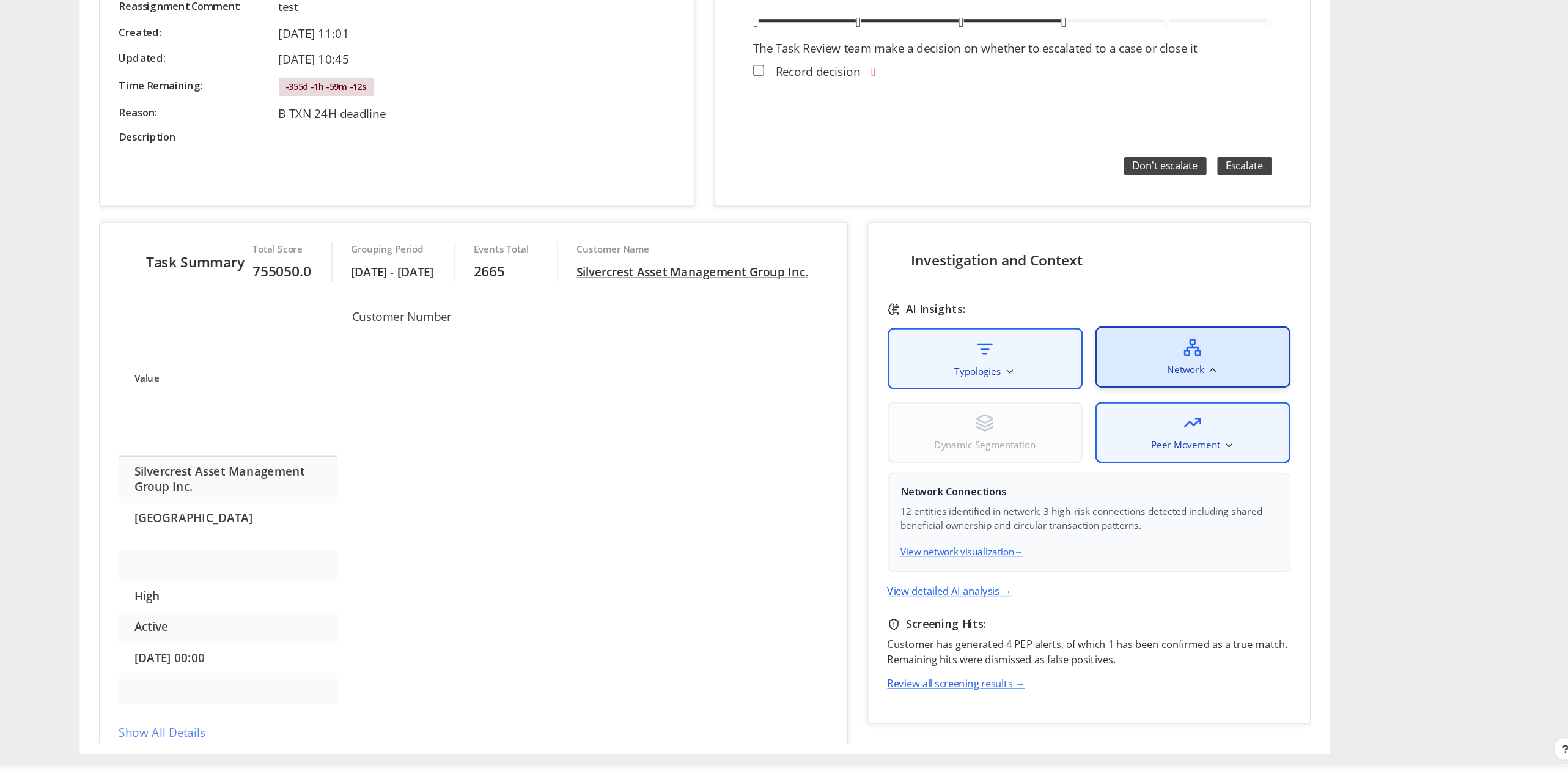
click at [897, 249] on span "Network" at bounding box center [895, 254] width 29 height 11
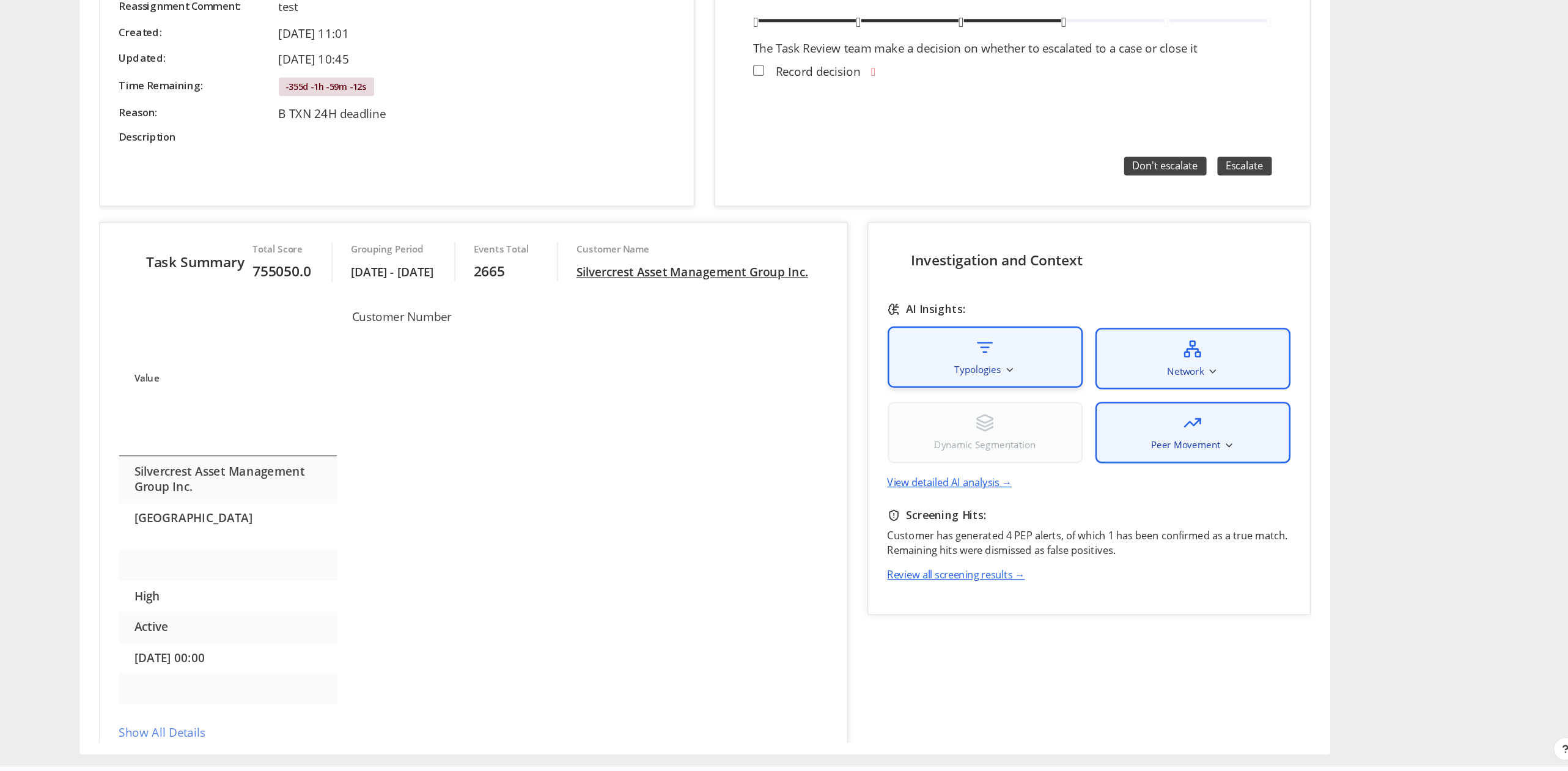
click at [793, 249] on div "Typologies" at bounding box center [738, 245] width 153 height 48
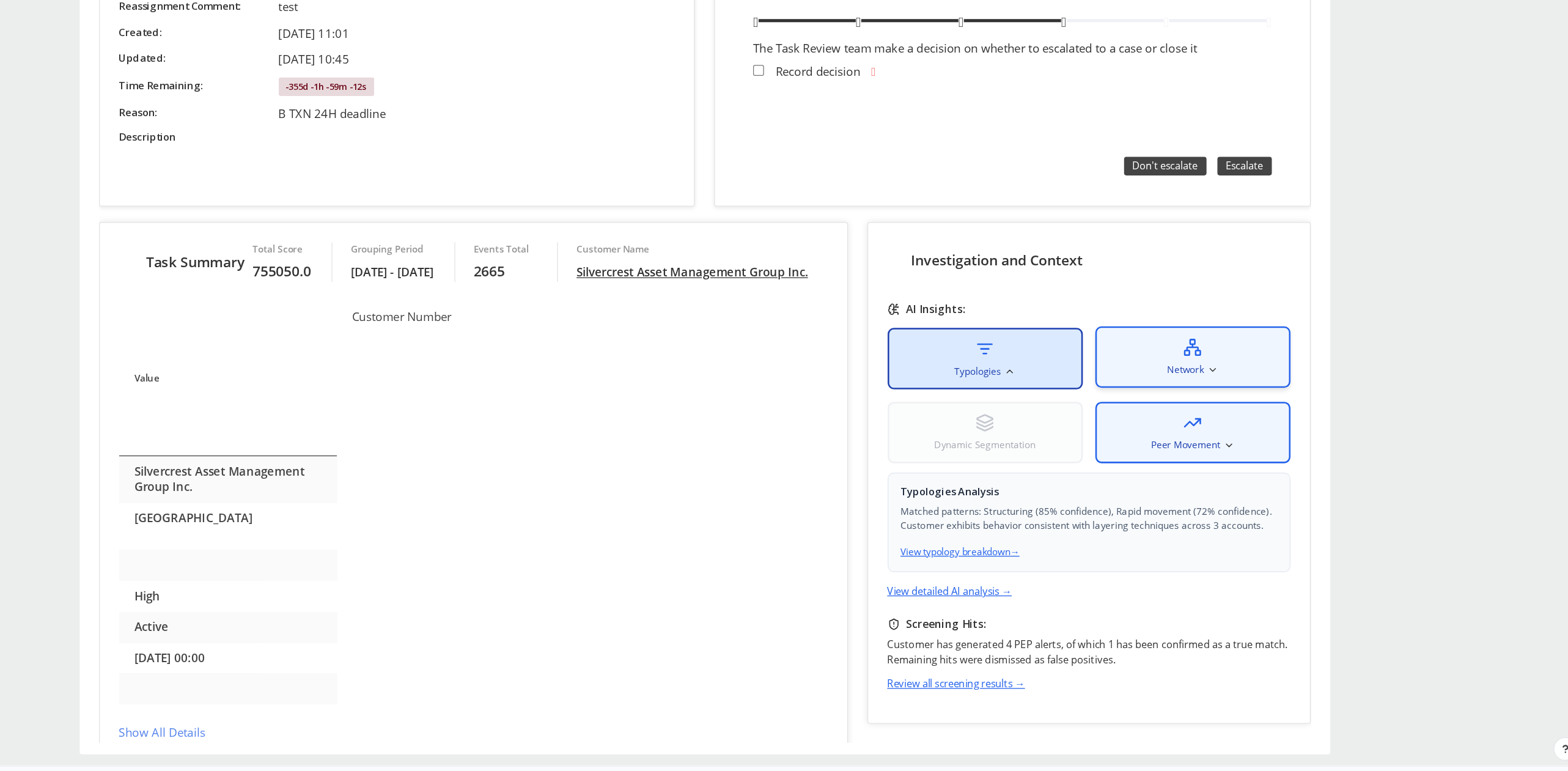
click at [891, 258] on div "Network" at bounding box center [900, 245] width 153 height 48
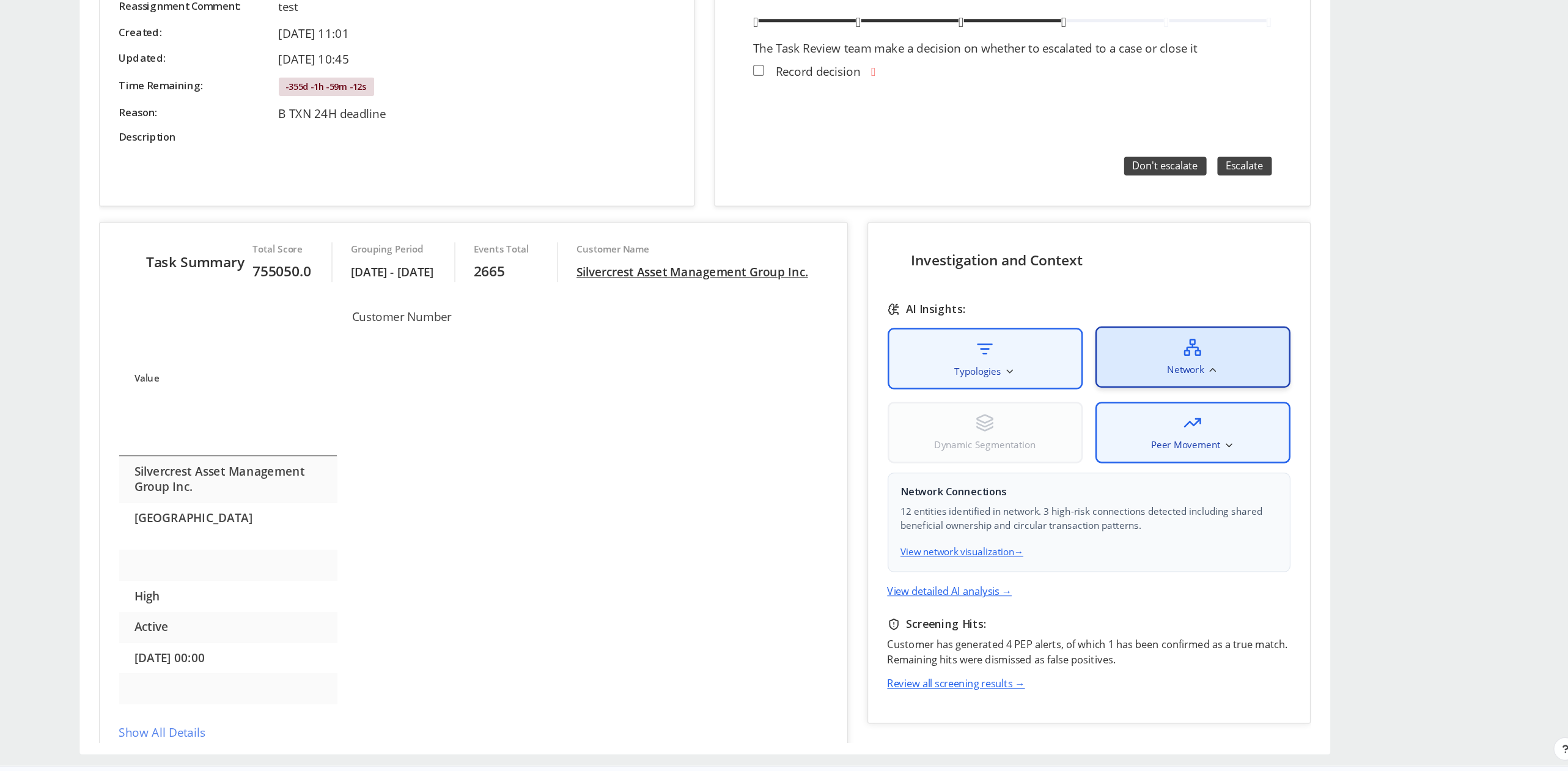
click at [898, 249] on span "Network" at bounding box center [895, 254] width 29 height 11
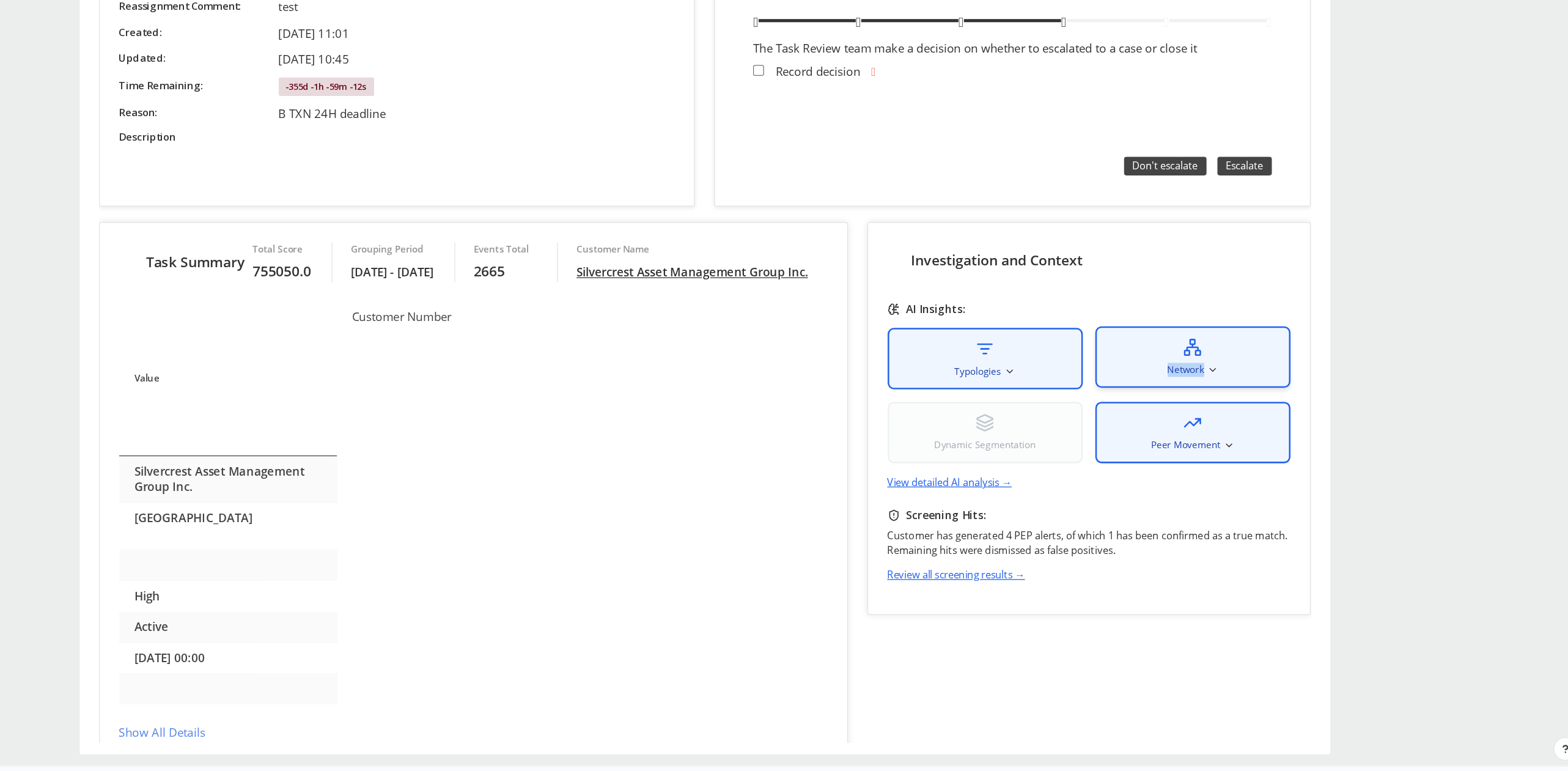
click at [898, 249] on span "Network" at bounding box center [895, 254] width 29 height 11
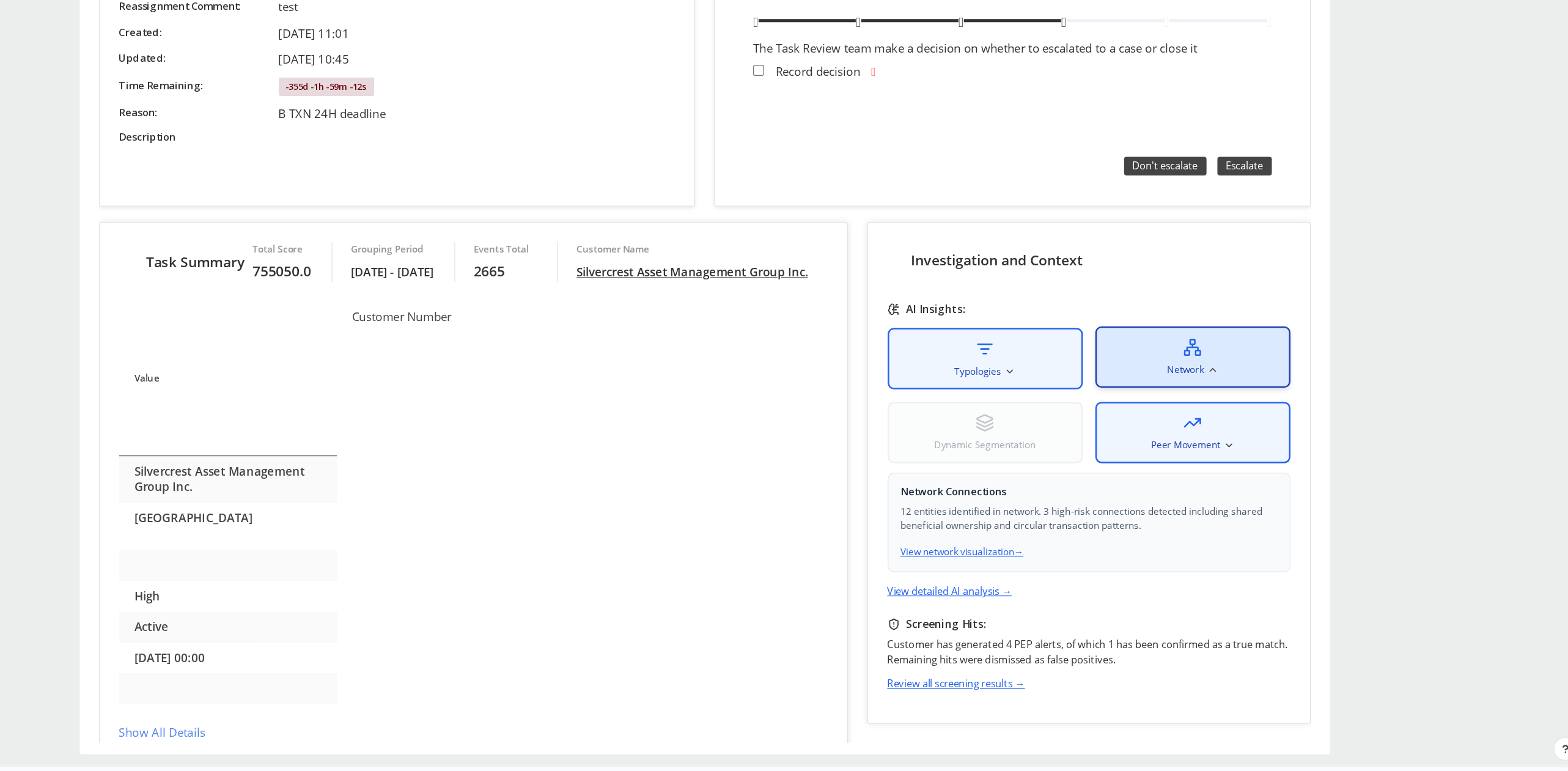
click at [899, 232] on icon at bounding box center [900, 237] width 15 height 15
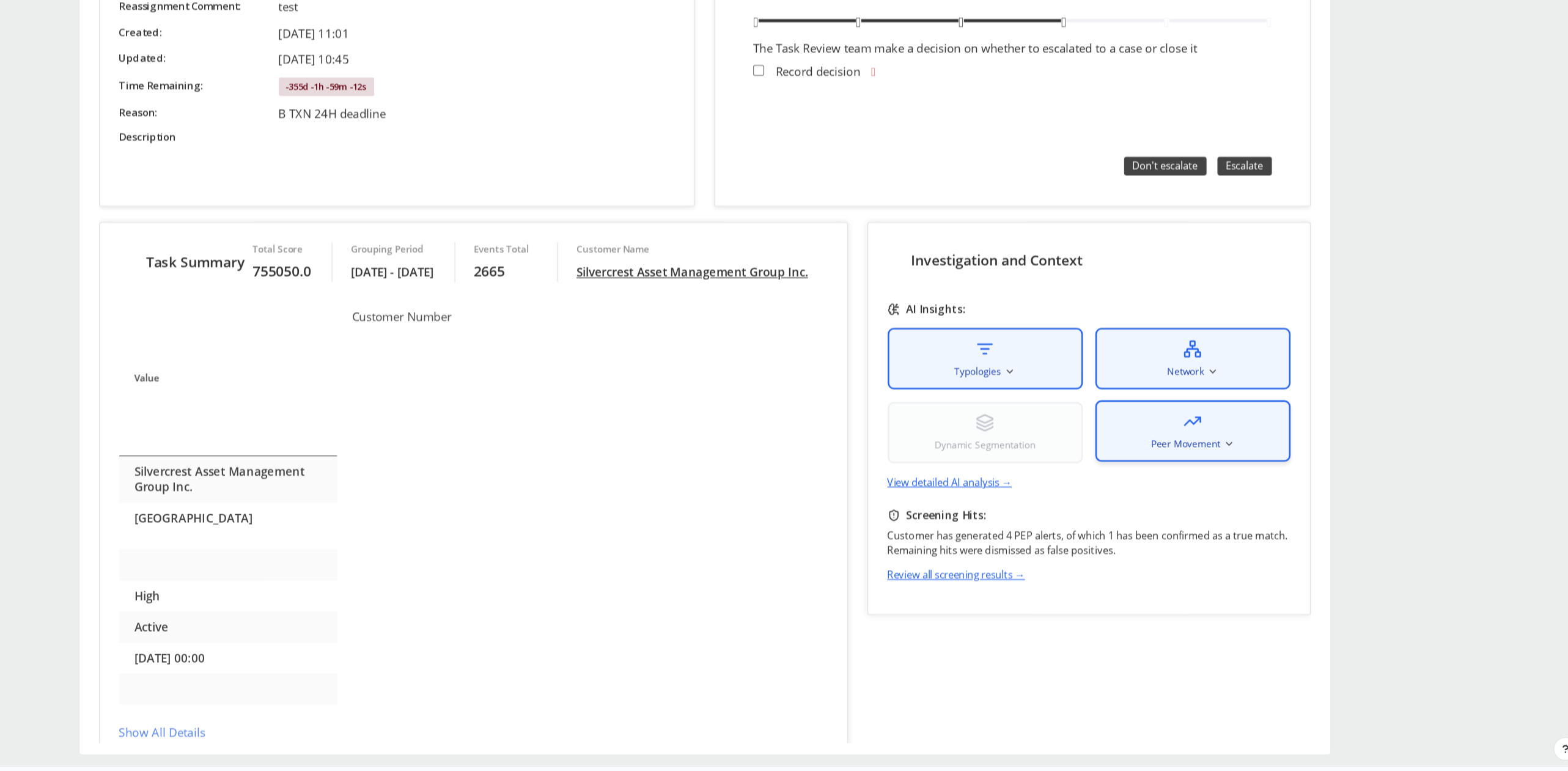
click at [897, 312] on span "Peer Movement" at bounding box center [894, 312] width 54 height 11
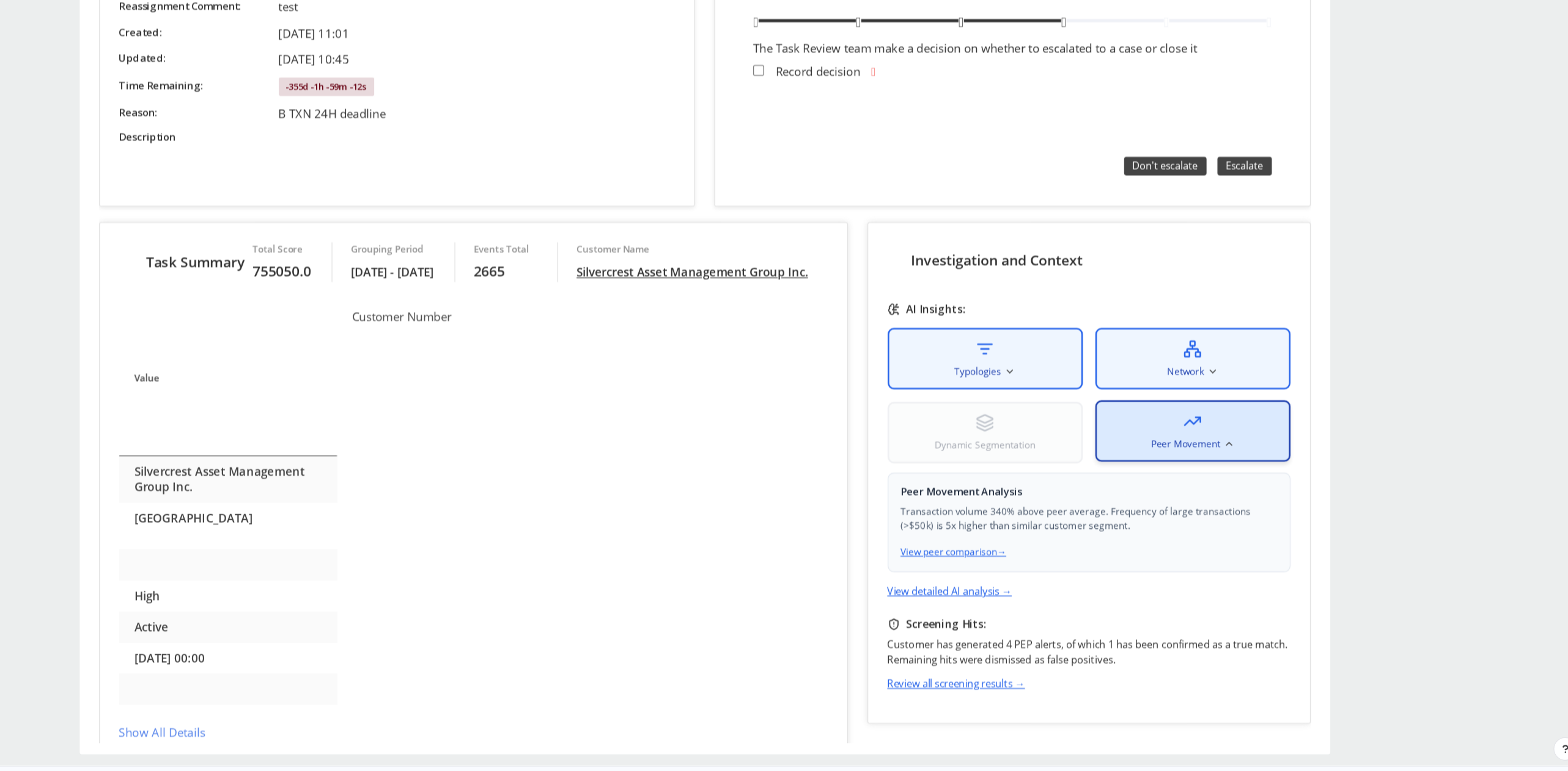
click at [898, 300] on div "Peer Movement" at bounding box center [900, 303] width 153 height 48
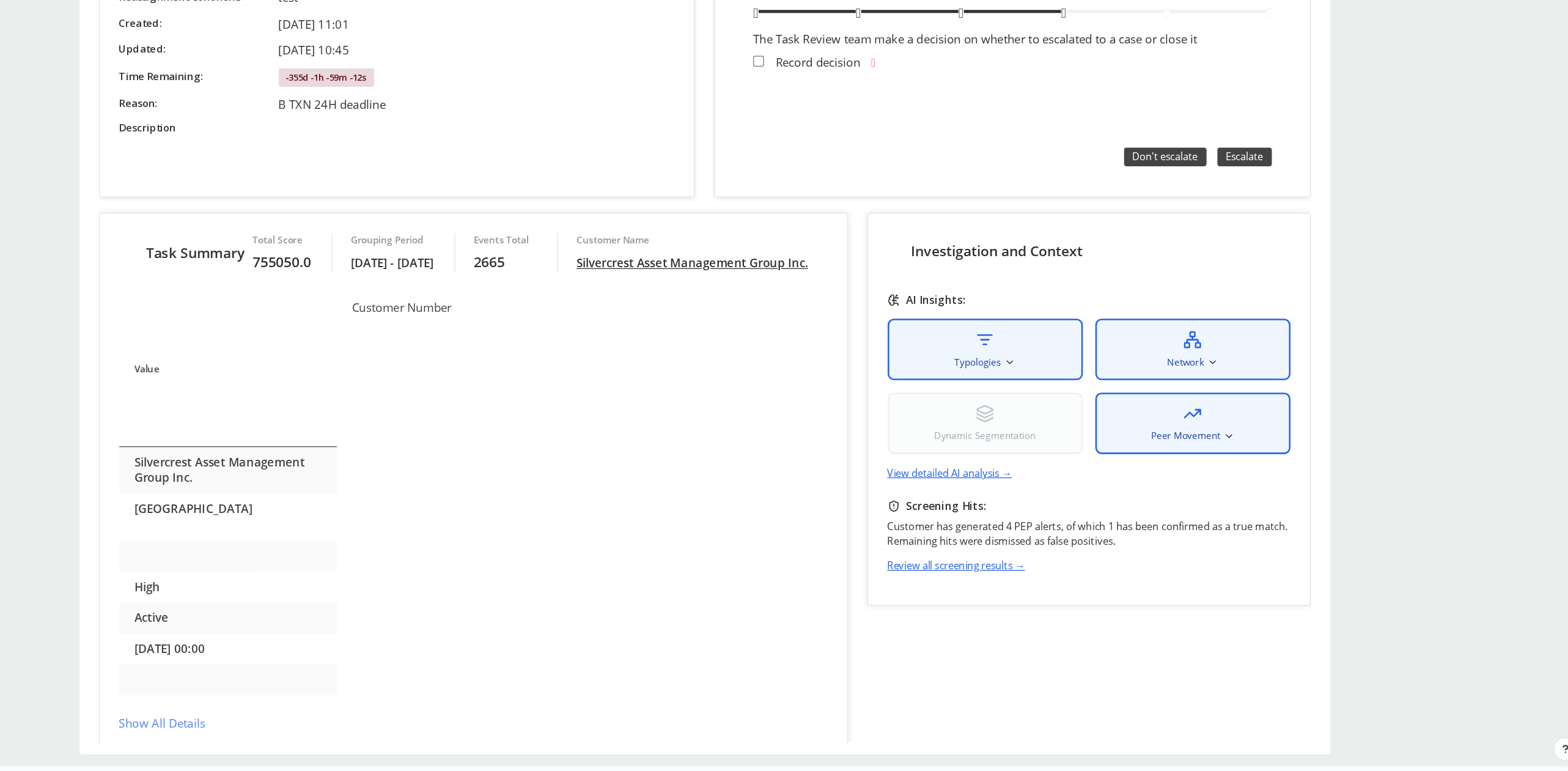
scroll to position [42, 0]
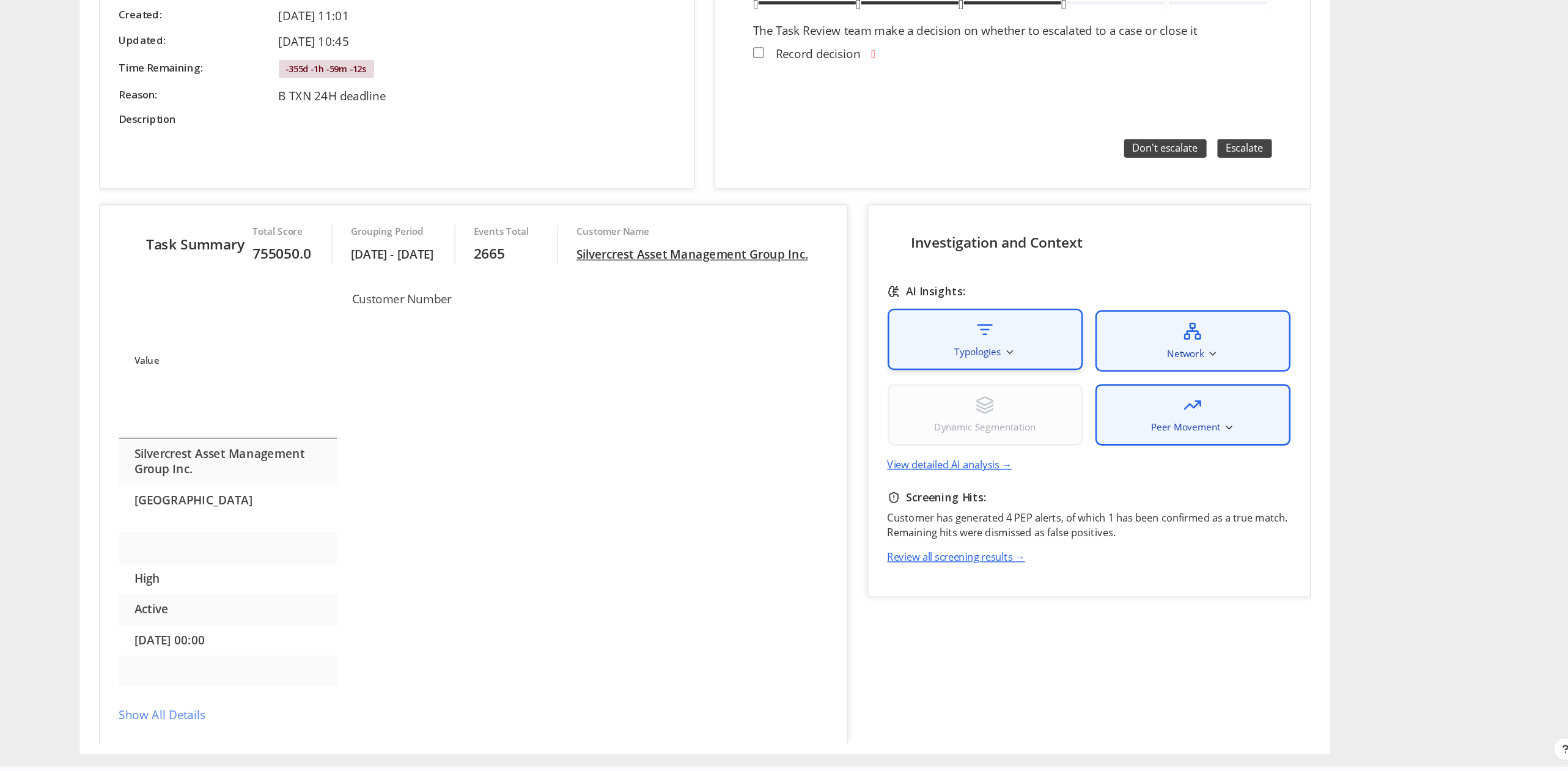
click at [750, 237] on span "Typologies" at bounding box center [731, 240] width 36 height 11
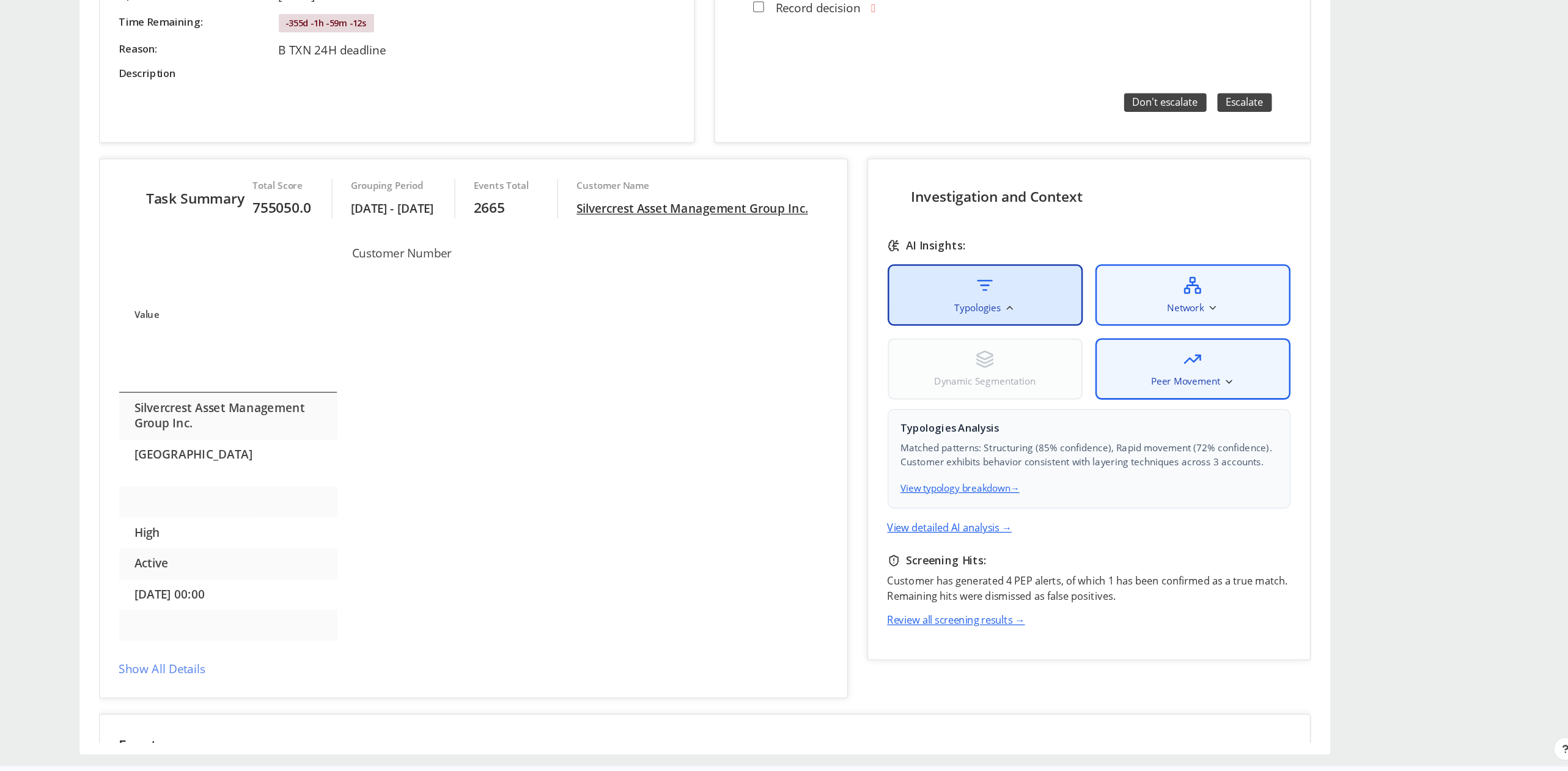
scroll to position [71, 0]
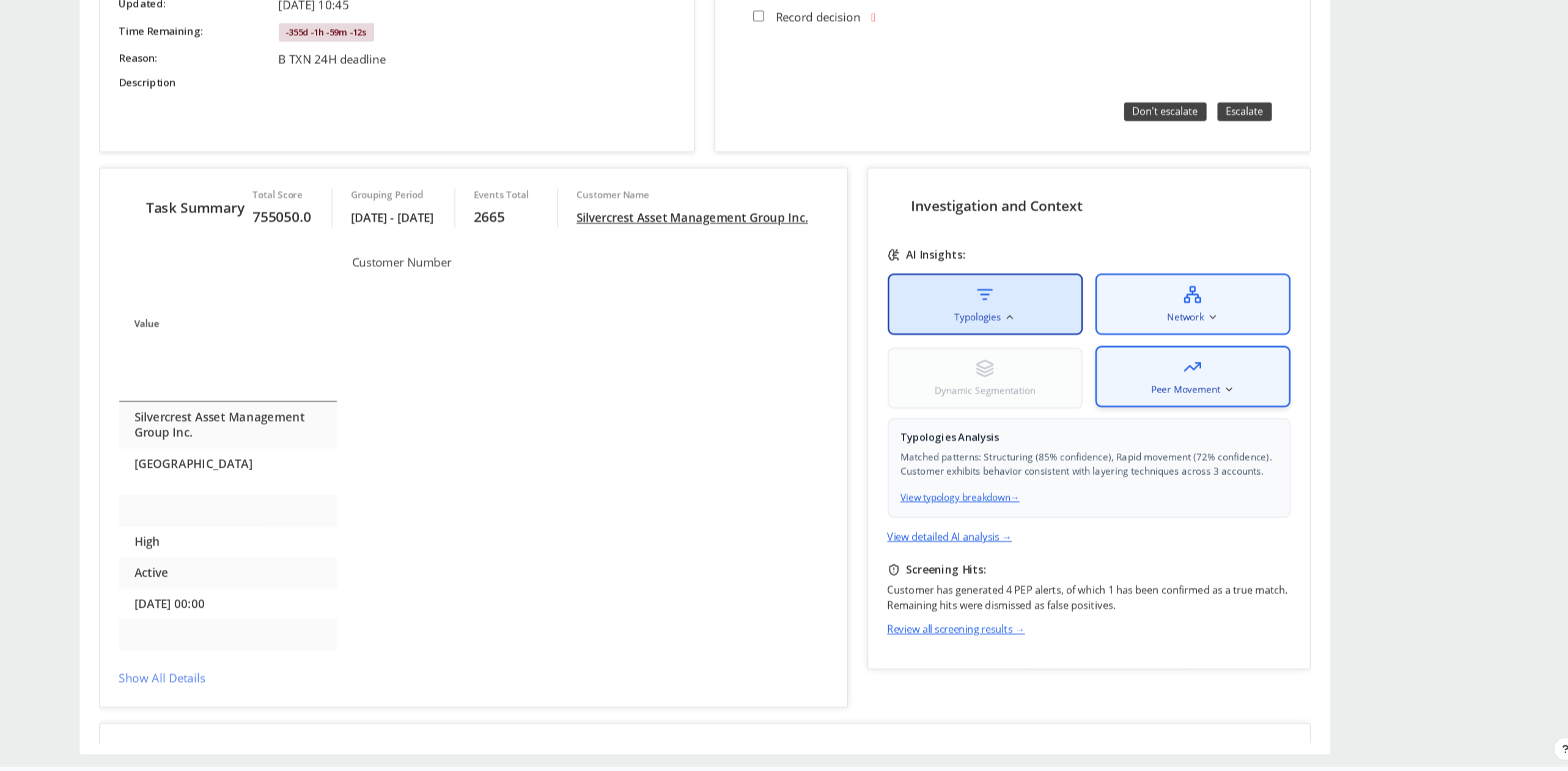
click at [946, 265] on div "Peer Movement" at bounding box center [900, 259] width 153 height 48
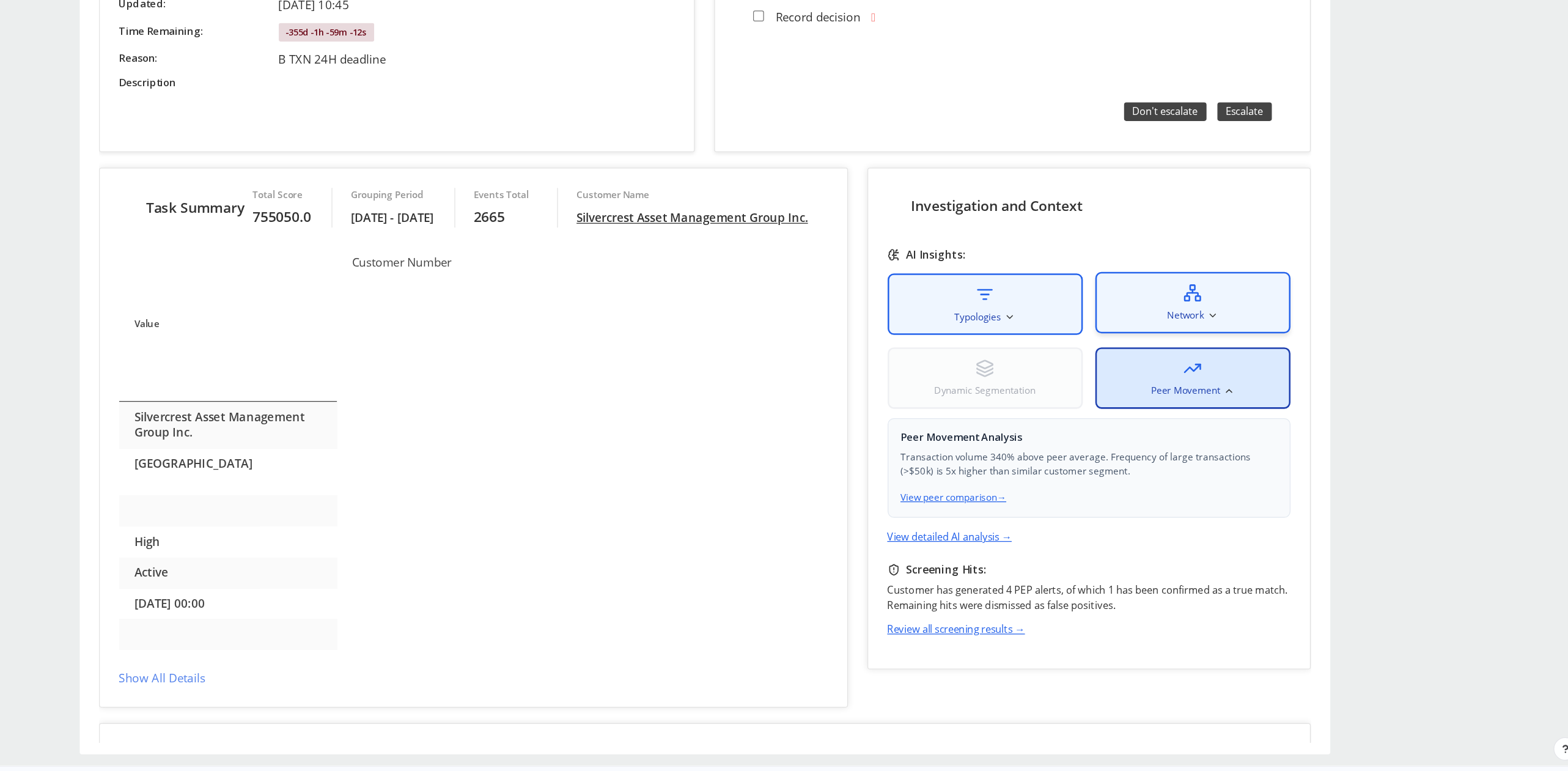
click at [919, 197] on div "Network" at bounding box center [900, 201] width 153 height 48
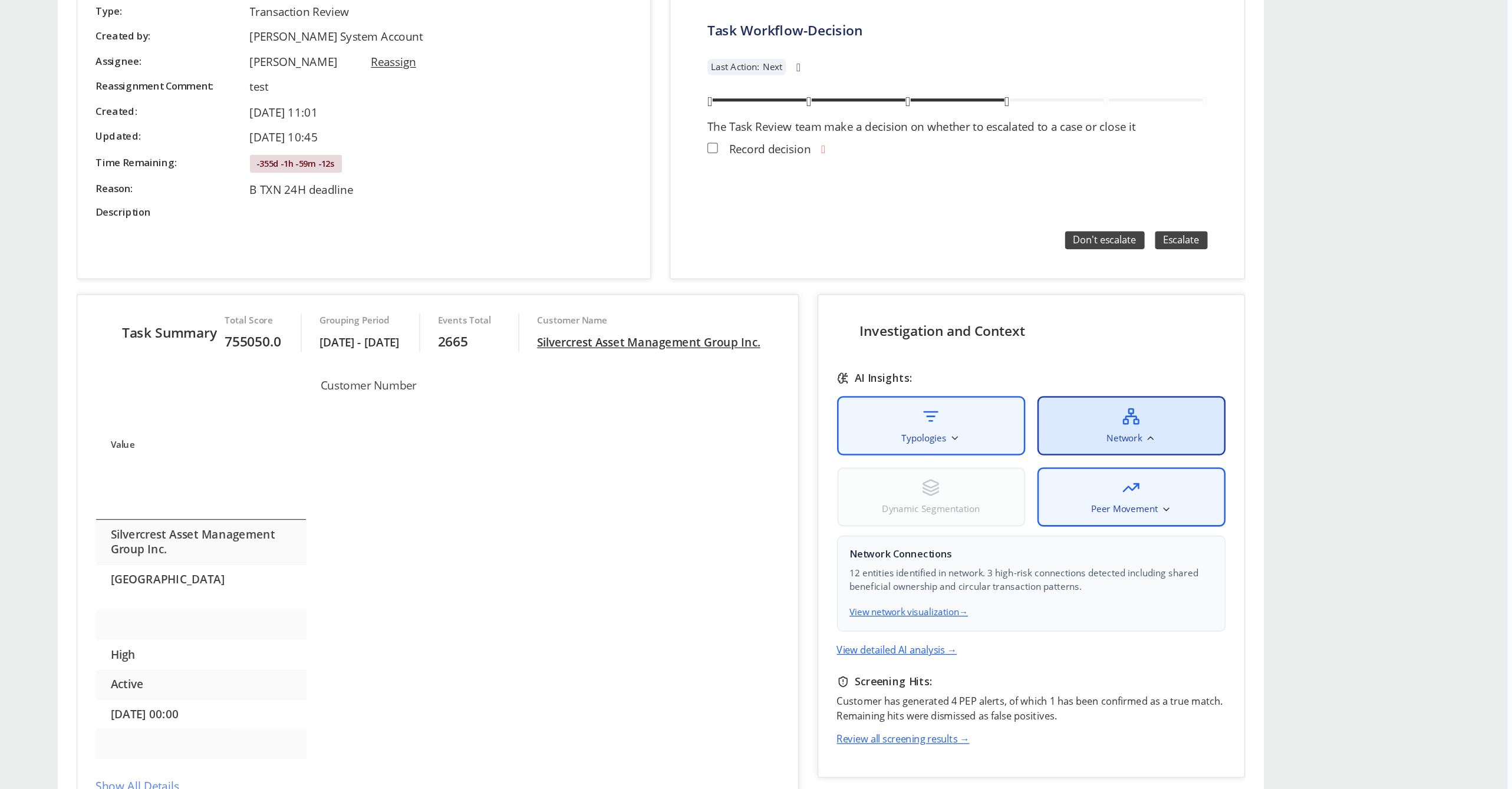
scroll to position [3117, 0]
